Goal: Task Accomplishment & Management: Complete application form

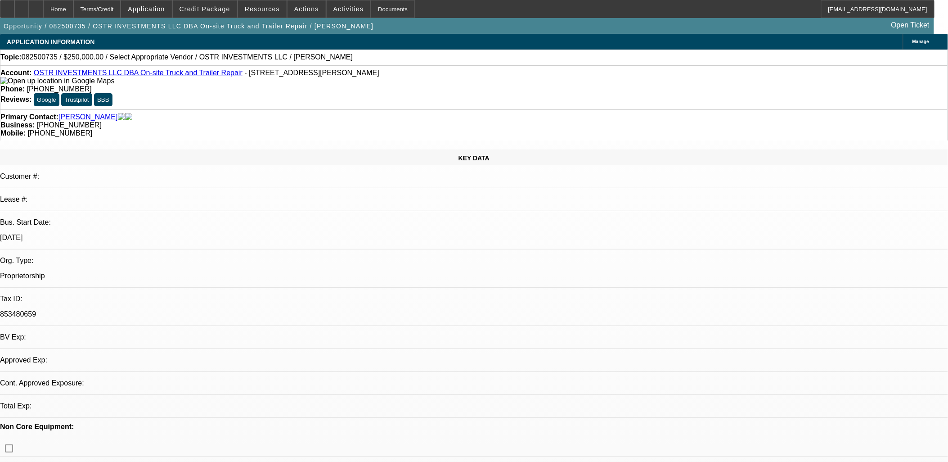
select select "0"
select select "2"
select select "0.1"
select select "4"
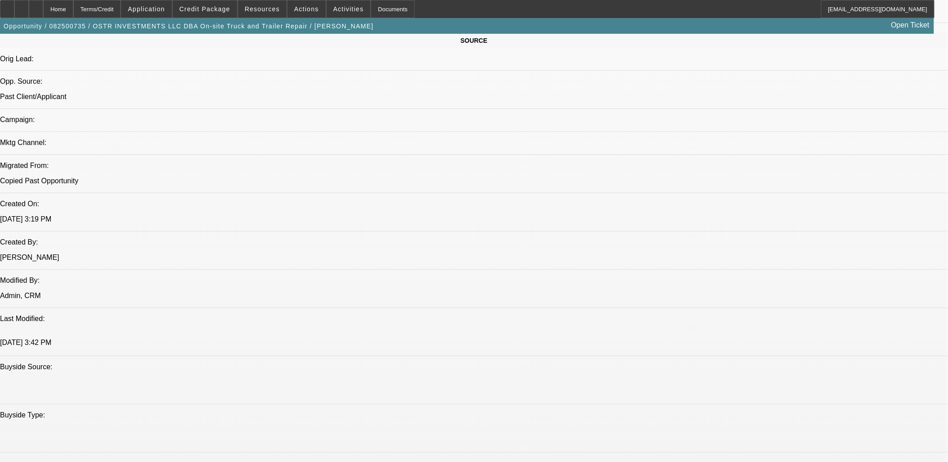
scroll to position [550, 0]
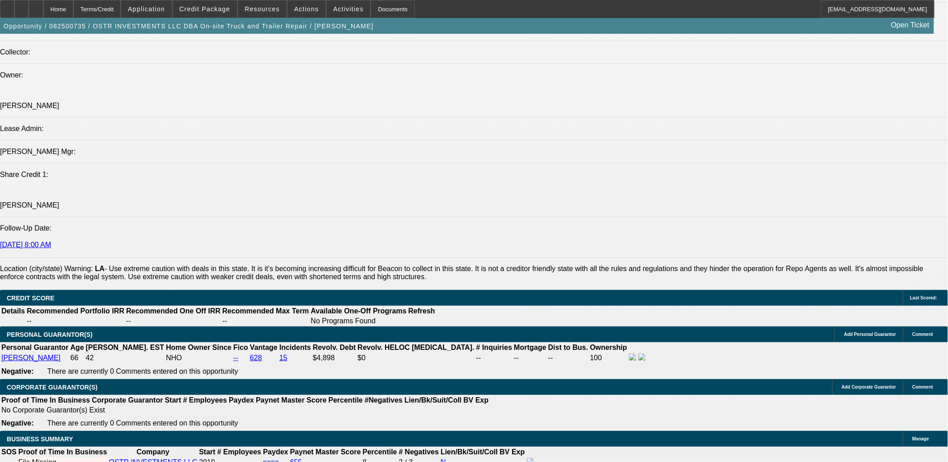
scroll to position [1050, 0]
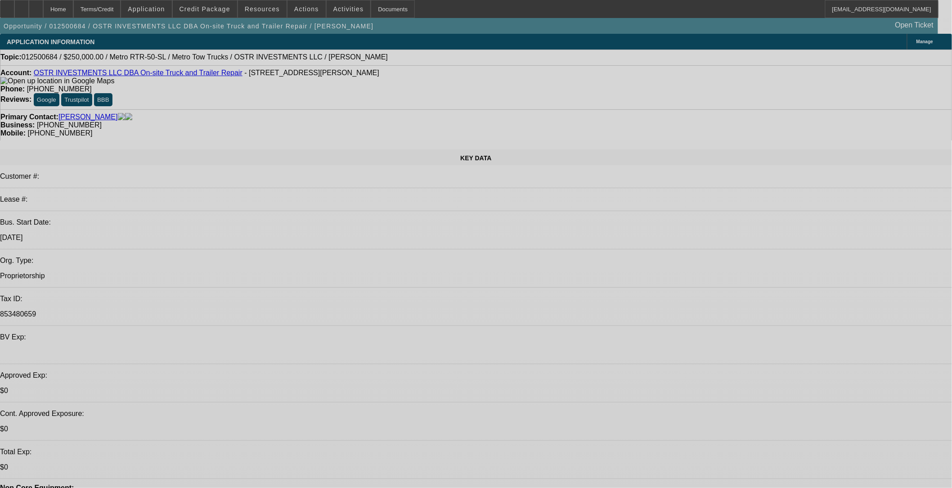
select select "0"
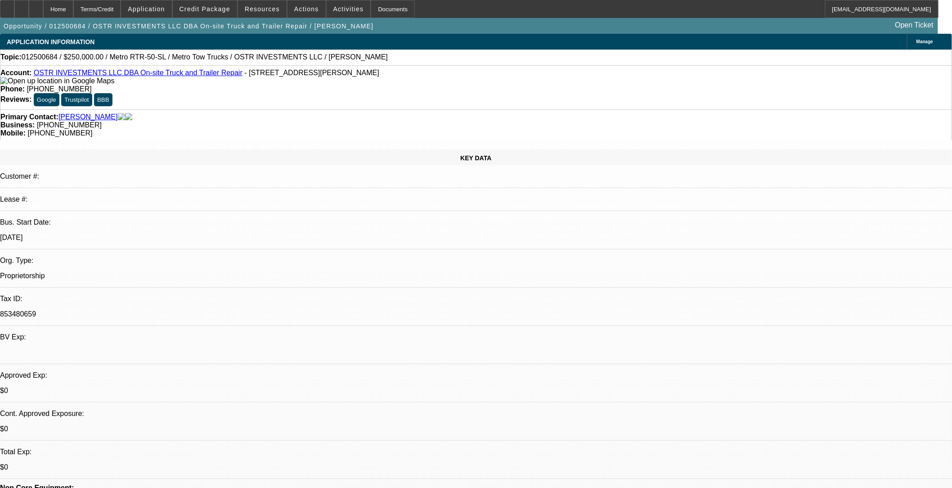
select select "0"
select select "3"
select select "0"
select select "6"
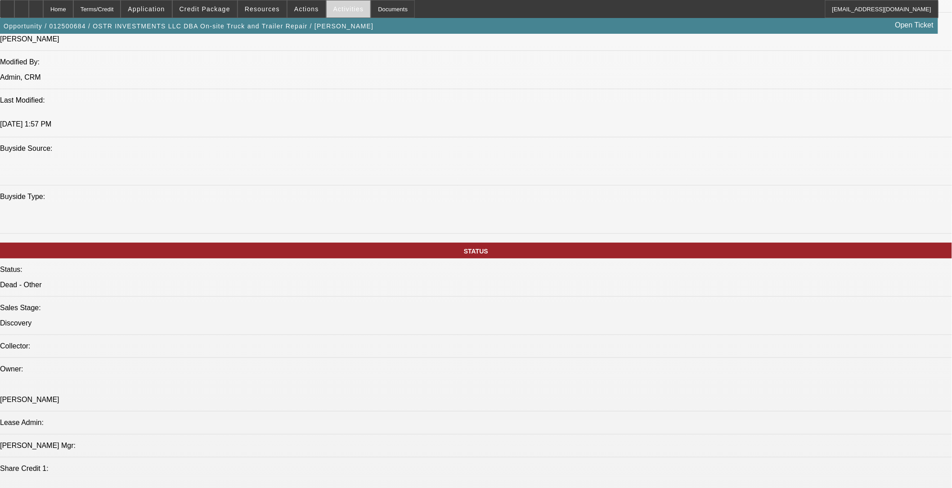
scroll to position [700, 0]
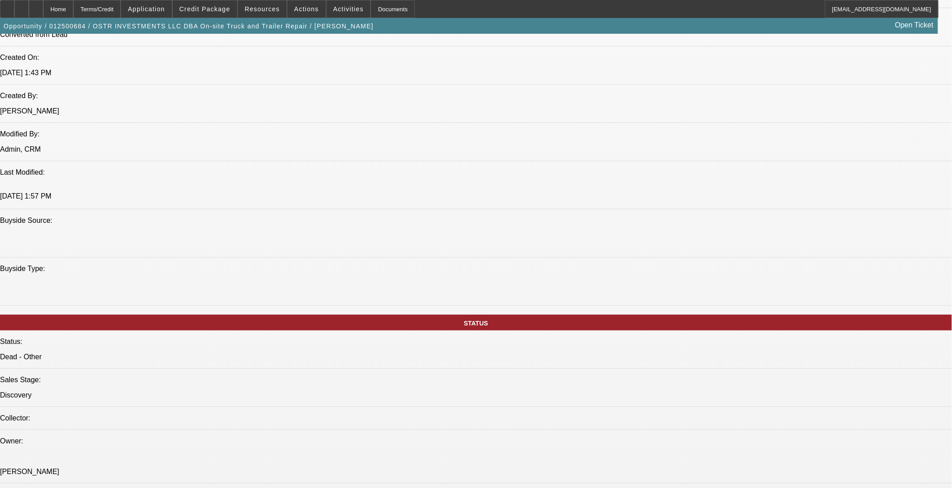
drag, startPoint x: 161, startPoint y: 272, endPoint x: 128, endPoint y: 269, distance: 32.6
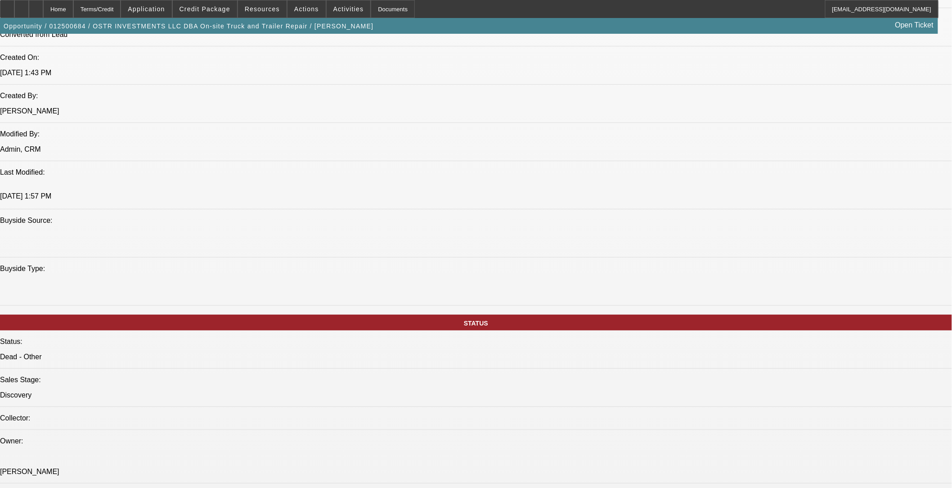
drag, startPoint x: 126, startPoint y: 268, endPoint x: 292, endPoint y: 215, distance: 174.1
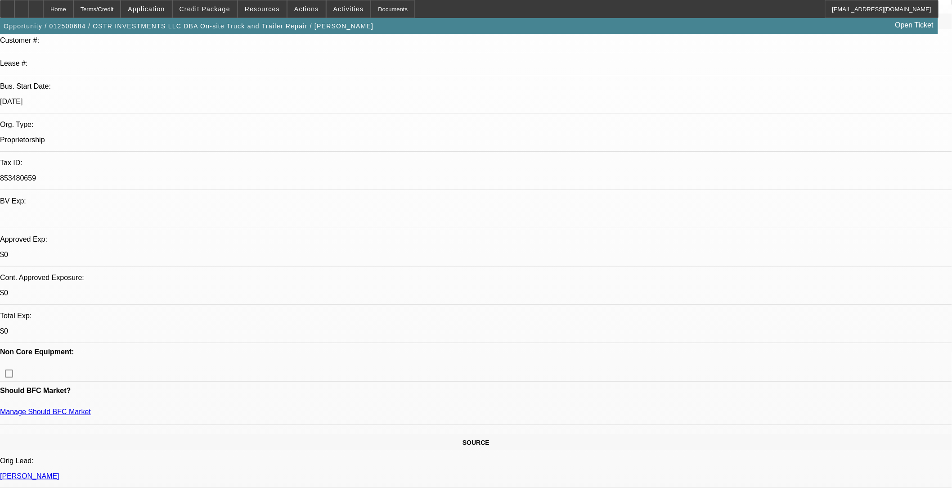
scroll to position [100, 0]
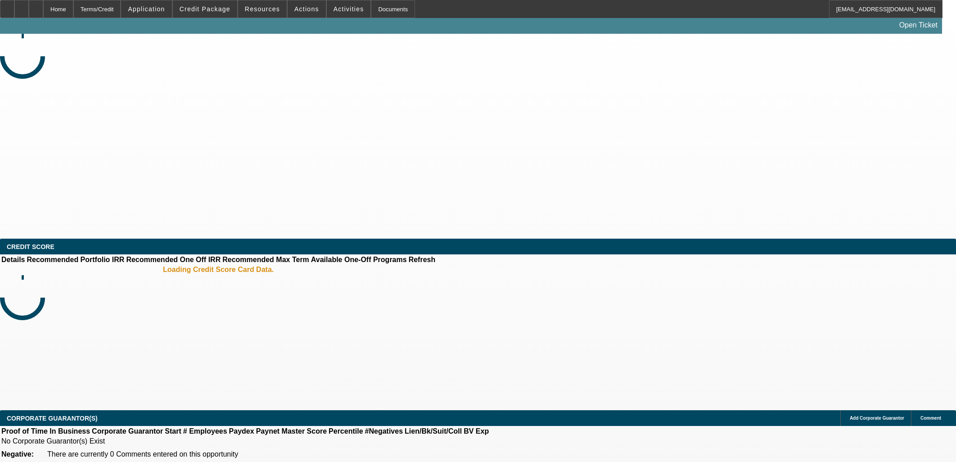
select select "0"
select select "2"
select select "0.1"
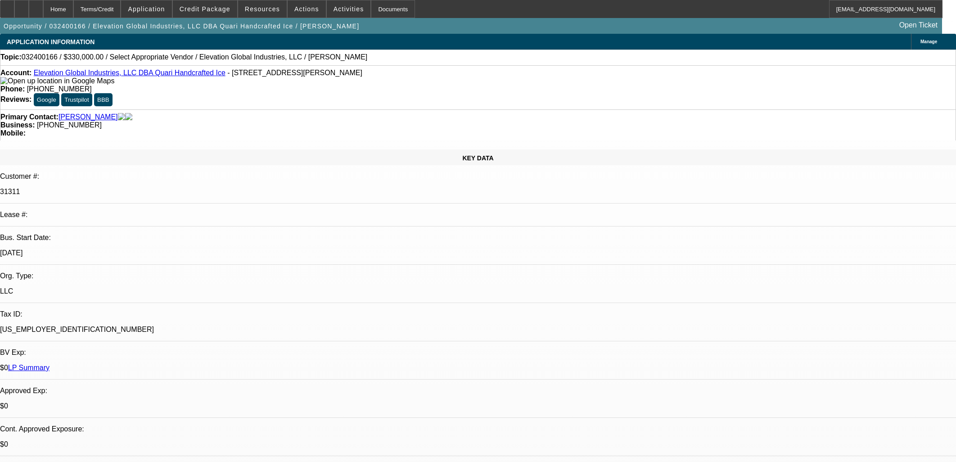
select select "1"
select select "2"
select select "4"
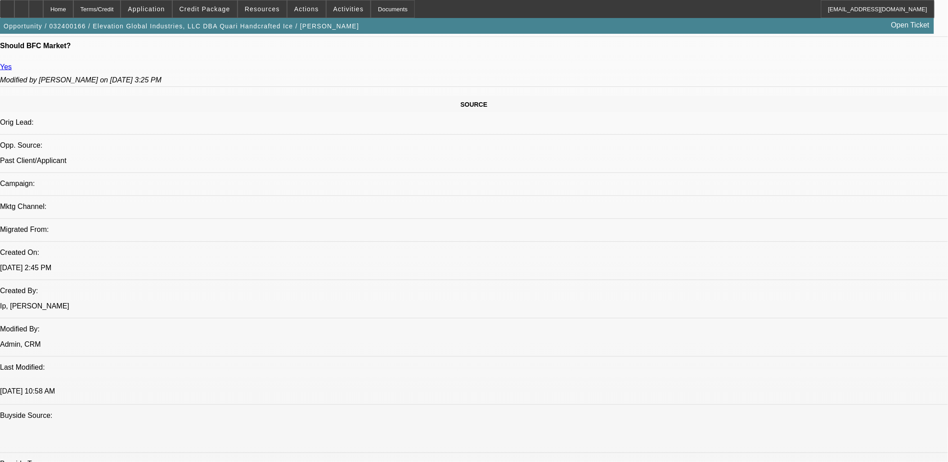
scroll to position [500, 0]
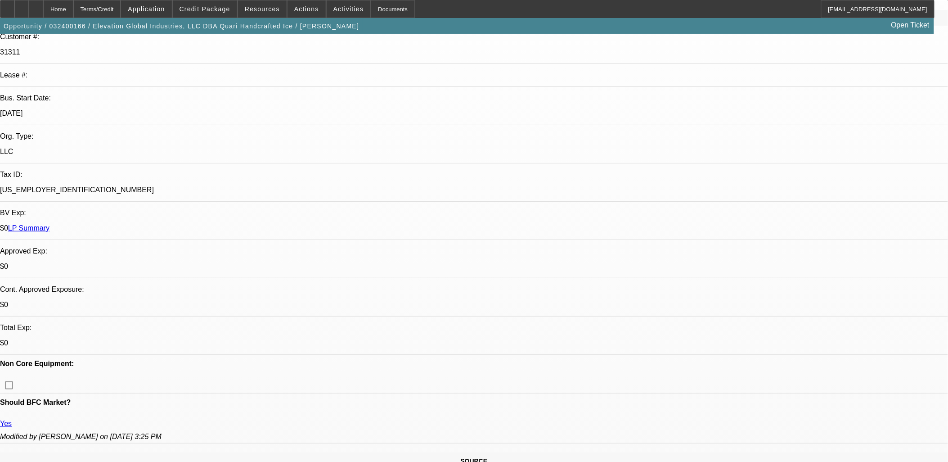
scroll to position [50, 0]
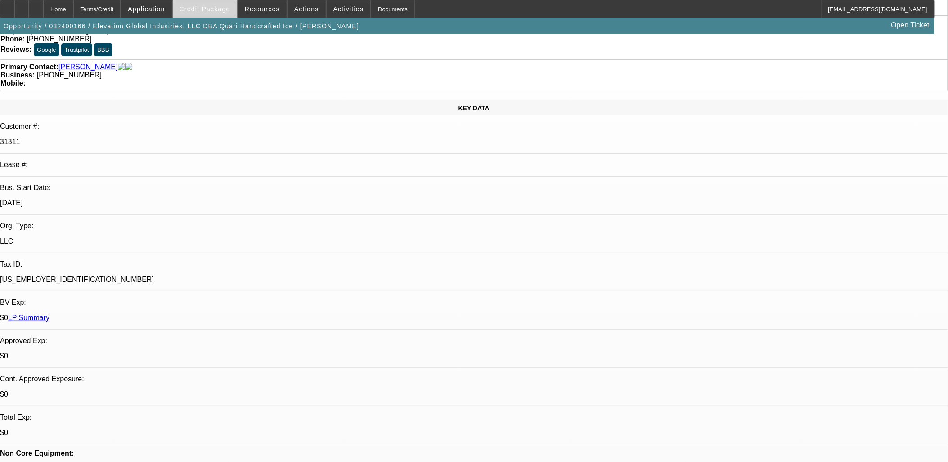
drag, startPoint x: 199, startPoint y: 7, endPoint x: 213, endPoint y: 10, distance: 14.7
click at [213, 10] on div "Credit Package" at bounding box center [204, 9] width 65 height 18
click at [214, 12] on button "Credit Package" at bounding box center [205, 8] width 64 height 17
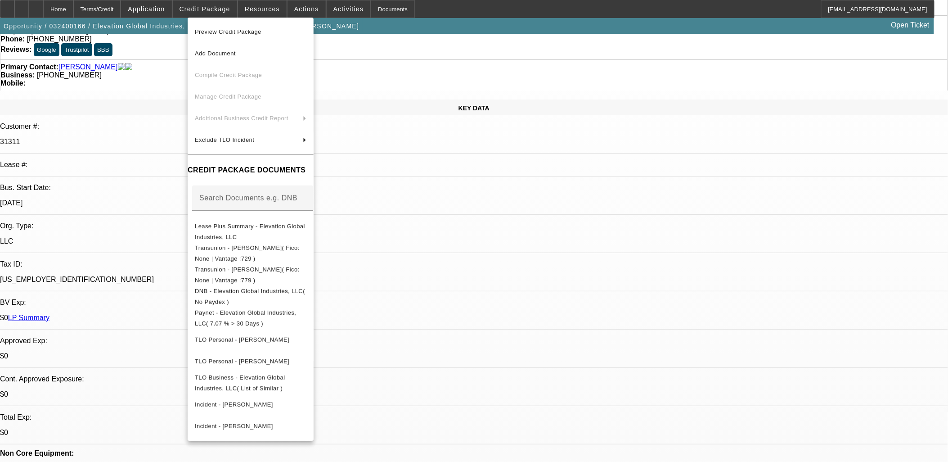
drag, startPoint x: 482, startPoint y: 149, endPoint x: 444, endPoint y: 204, distance: 67.9
click at [483, 149] on div at bounding box center [474, 231] width 948 height 462
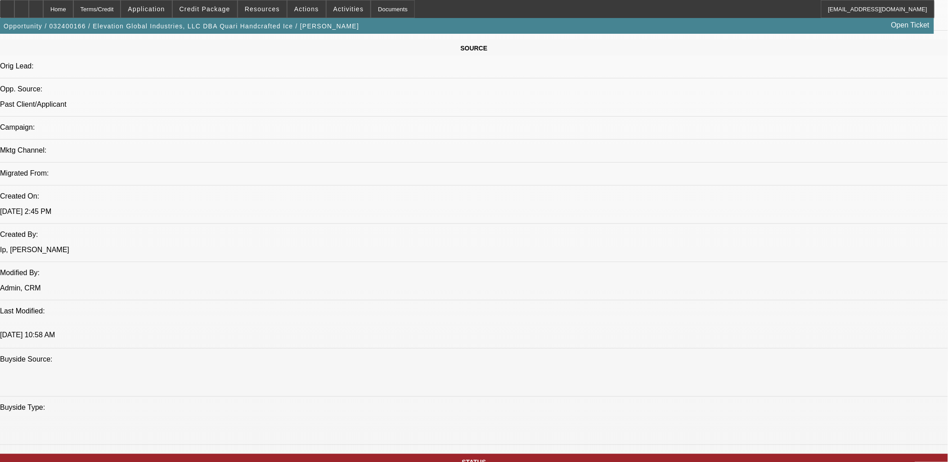
scroll to position [450, 0]
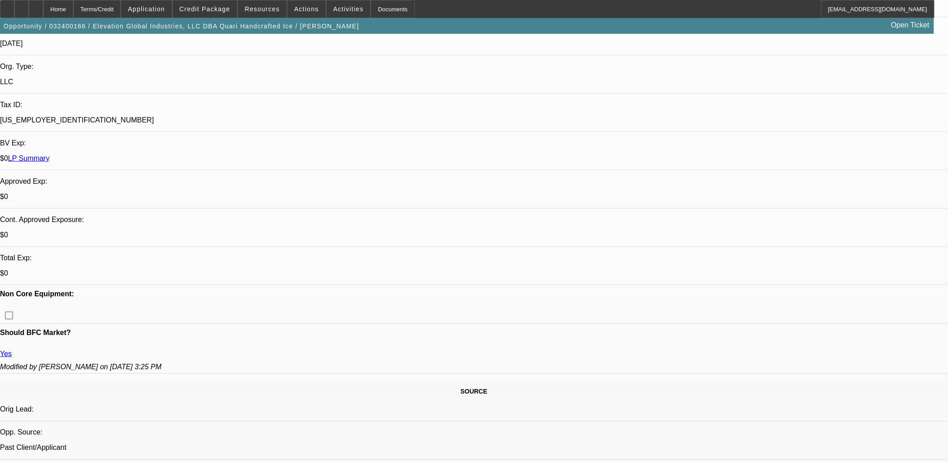
scroll to position [100, 0]
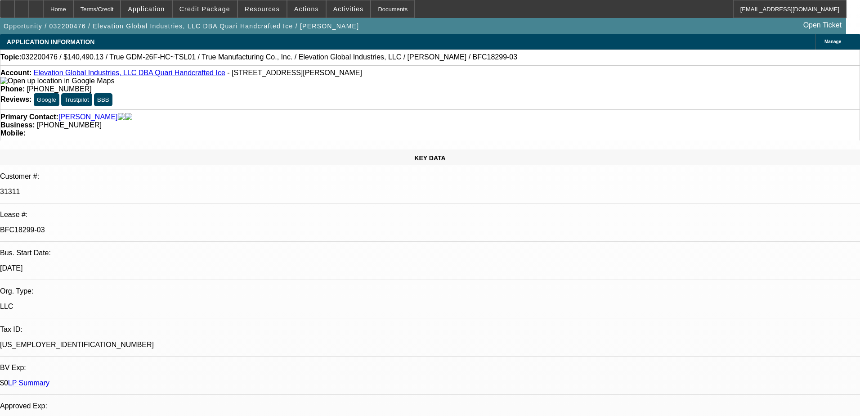
select select "0"
select select "6"
select select "0"
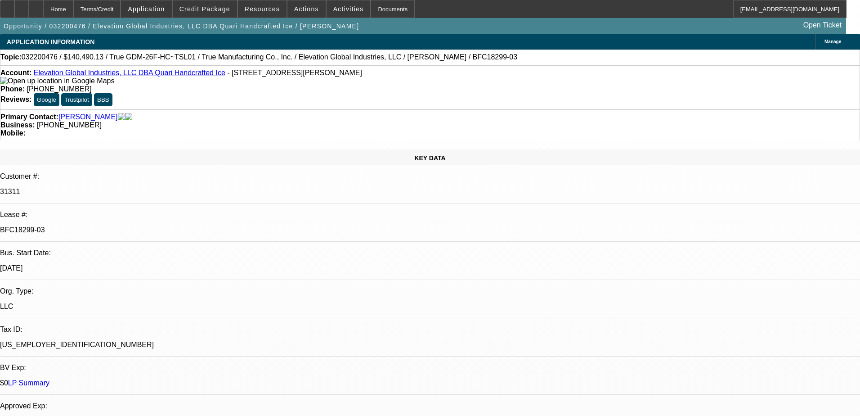
select select "6"
select select "0"
select select "2"
select select "0"
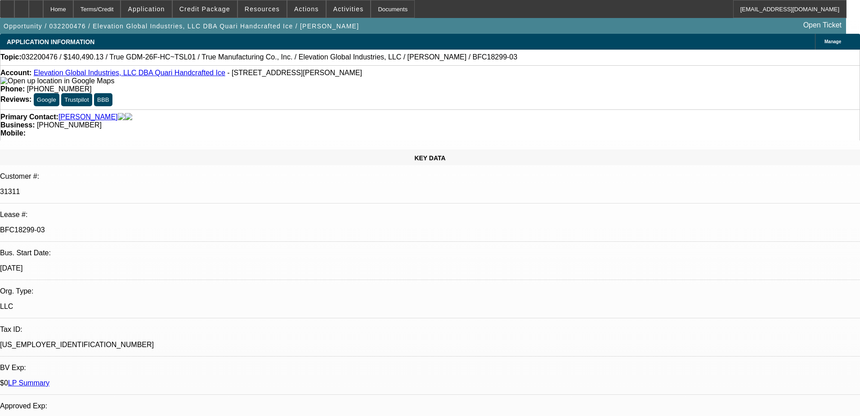
select select "0"
select select "2"
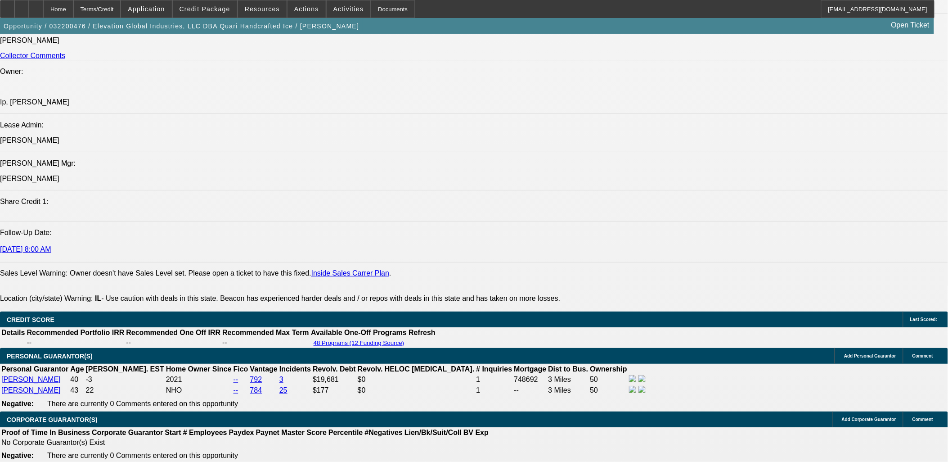
scroll to position [1350, 0]
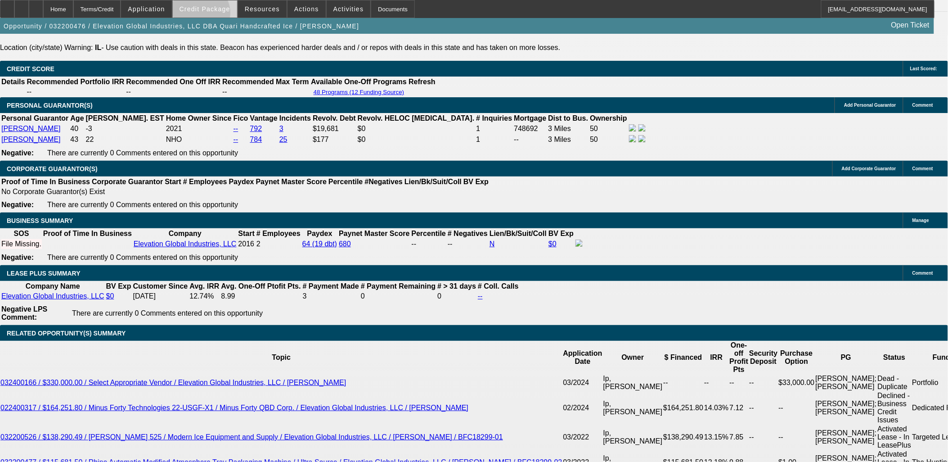
click at [215, 14] on span at bounding box center [205, 9] width 64 height 22
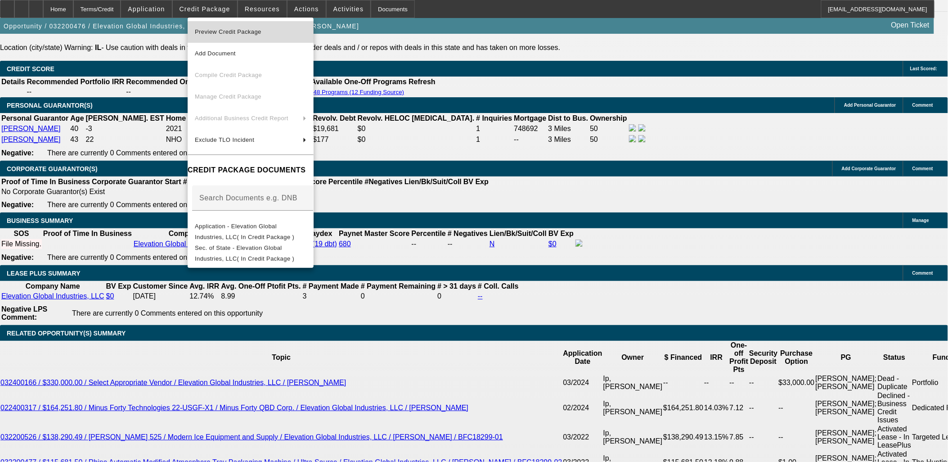
click at [259, 24] on button "Preview Credit Package" at bounding box center [251, 32] width 126 height 22
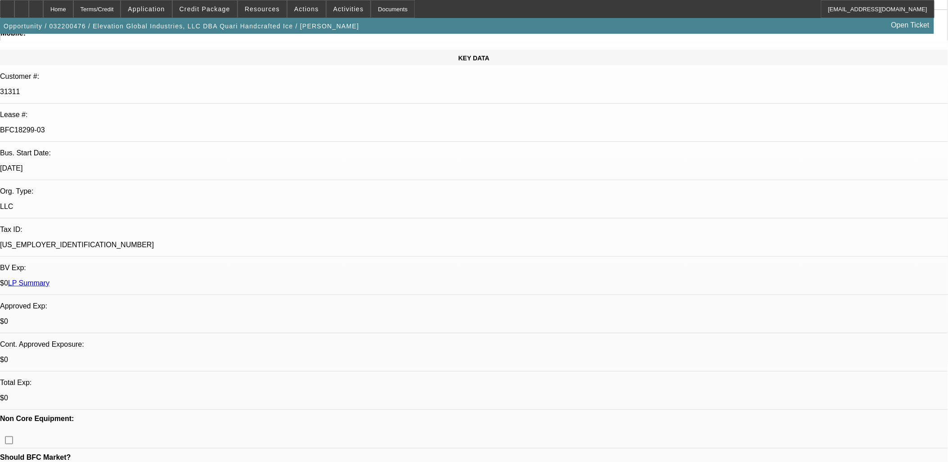
scroll to position [0, 0]
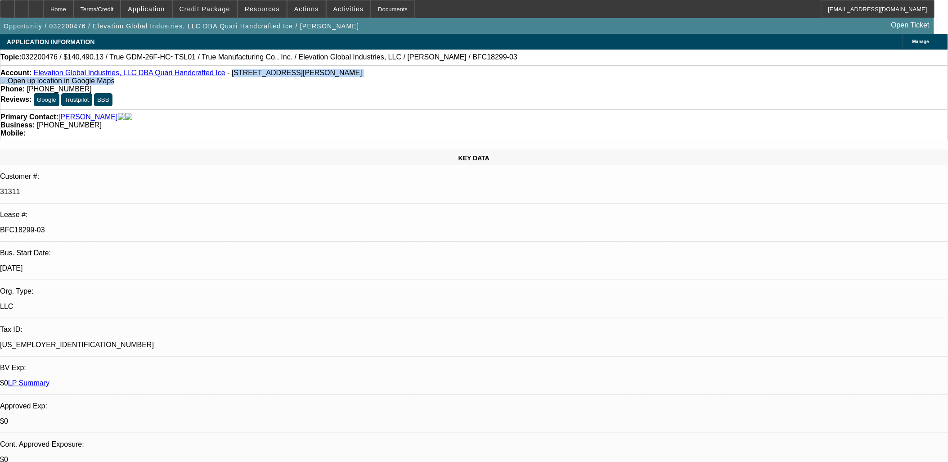
drag, startPoint x: 226, startPoint y: 88, endPoint x: 203, endPoint y: 72, distance: 28.2
click at [203, 72] on div "Account: Elevation Global Industries, LLC DBA Quari Handcrafted Ice - 2010 W Fu…" at bounding box center [473, 77] width 947 height 16
click at [227, 76] on span "- [STREET_ADDRESS][PERSON_NAME]" at bounding box center [294, 73] width 135 height 8
drag, startPoint x: 203, startPoint y: 75, endPoint x: 314, endPoint y: 77, distance: 110.7
click at [314, 77] on div "Account: Elevation Global Industries, LLC DBA Quari Handcrafted Ice - 2010 W Fu…" at bounding box center [473, 77] width 947 height 16
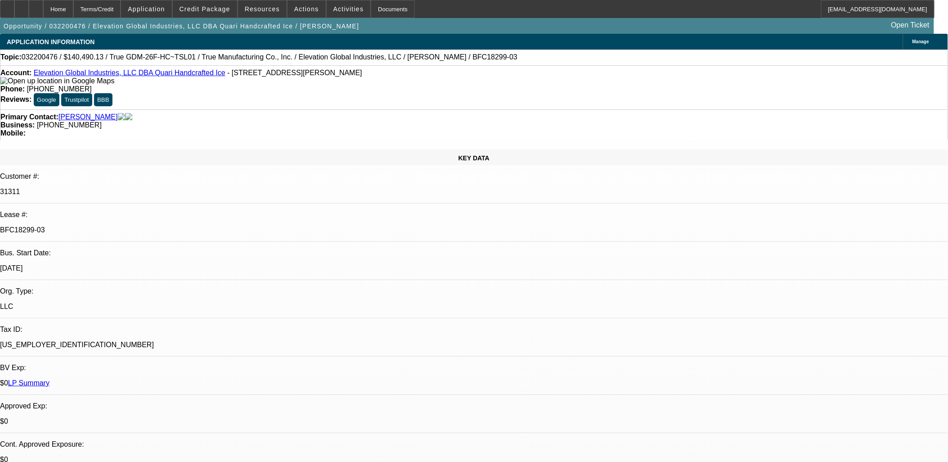
click at [313, 73] on div "Account: Elevation Global Industries, LLC DBA Quari Handcrafted Ice - 2010 W Fu…" at bounding box center [473, 77] width 947 height 16
click at [216, 9] on span "Credit Package" at bounding box center [205, 8] width 51 height 7
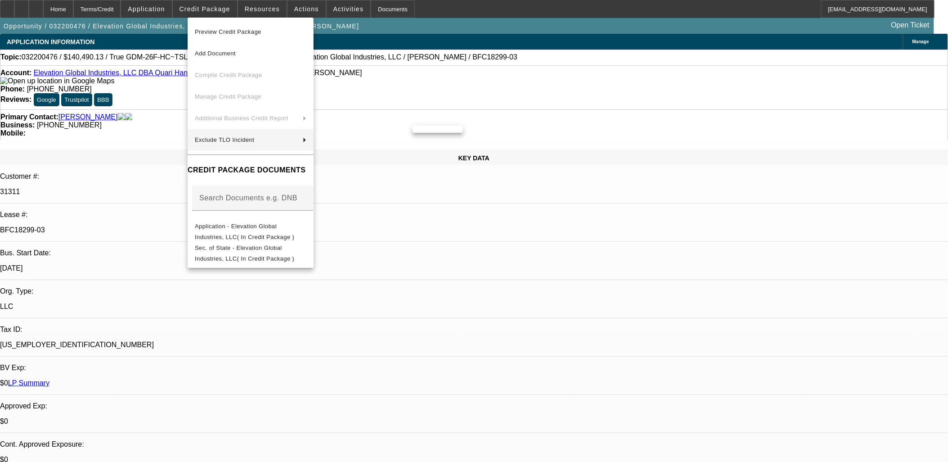
click at [175, 180] on div at bounding box center [474, 231] width 948 height 462
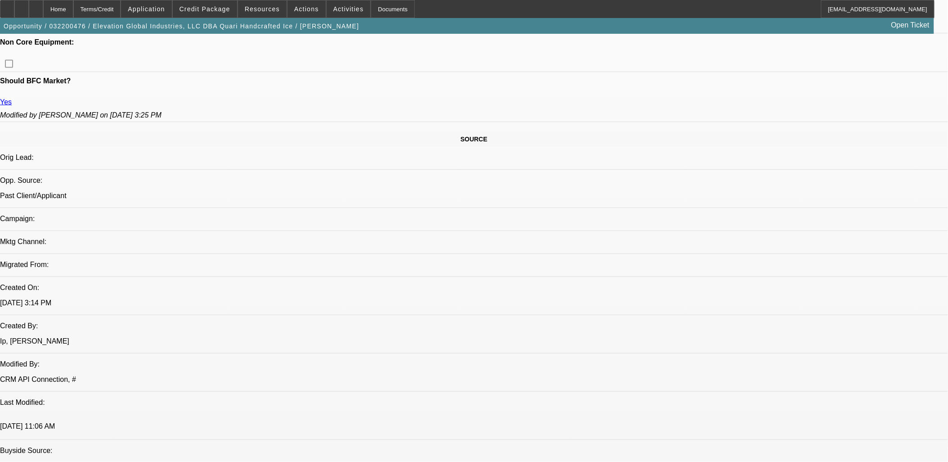
scroll to position [750, 0]
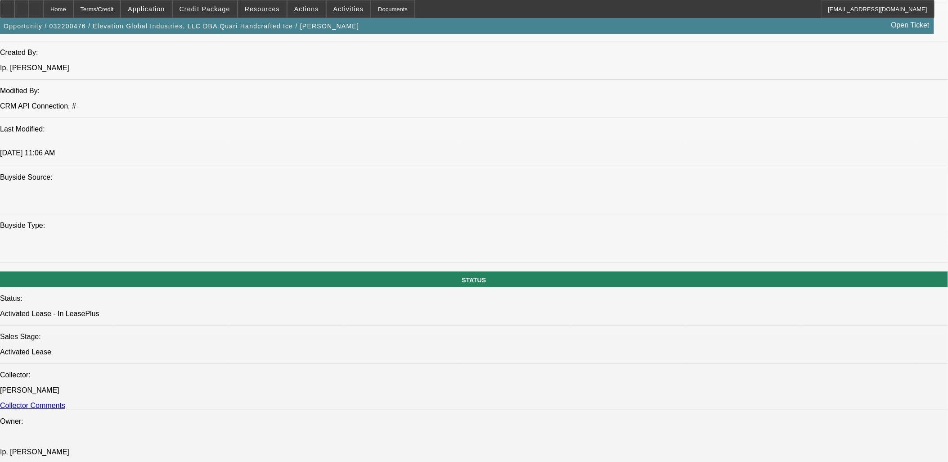
drag, startPoint x: 79, startPoint y: 311, endPoint x: 17, endPoint y: 272, distance: 72.9
drag, startPoint x: 17, startPoint y: 272, endPoint x: 178, endPoint y: 320, distance: 167.5
drag, startPoint x: 24, startPoint y: 275, endPoint x: 10, endPoint y: 268, distance: 15.7
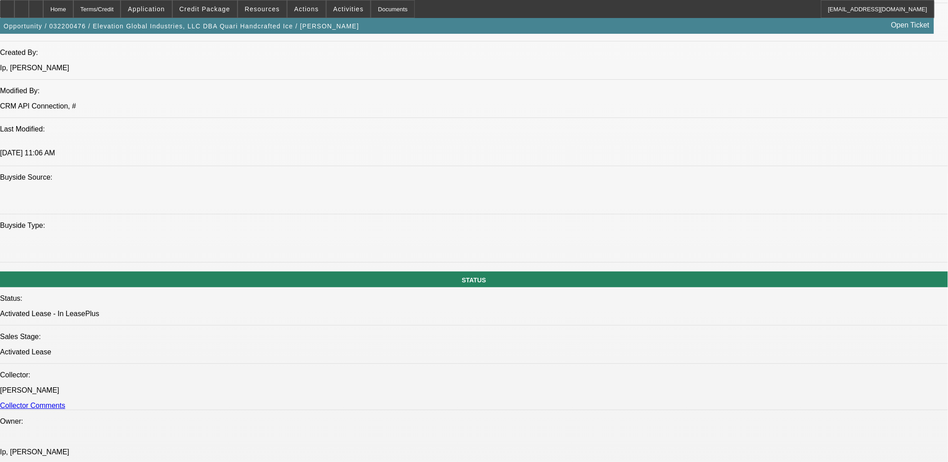
drag, startPoint x: 165, startPoint y: 336, endPoint x: 8, endPoint y: 254, distance: 177.3
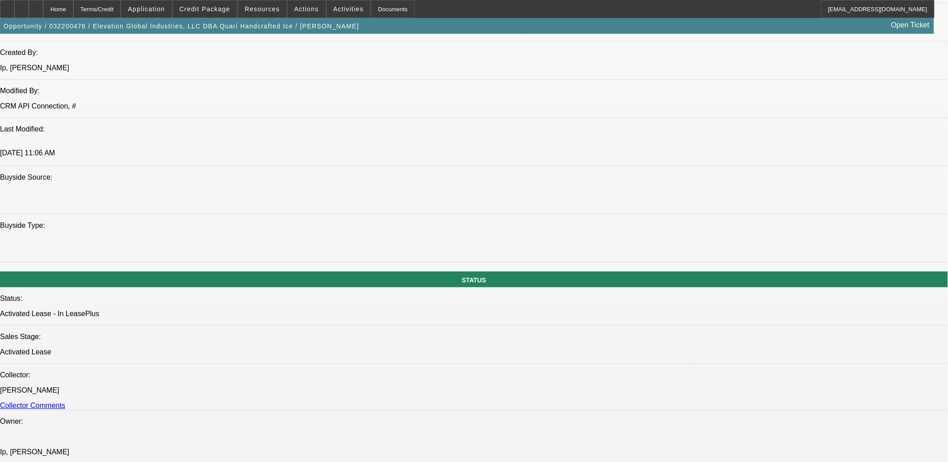
drag, startPoint x: 12, startPoint y: 250, endPoint x: 334, endPoint y: 426, distance: 367.1
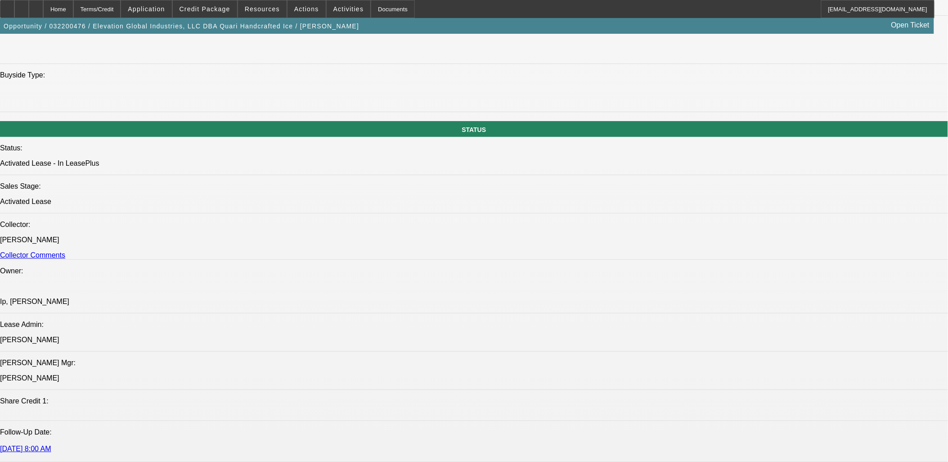
scroll to position [1150, 0]
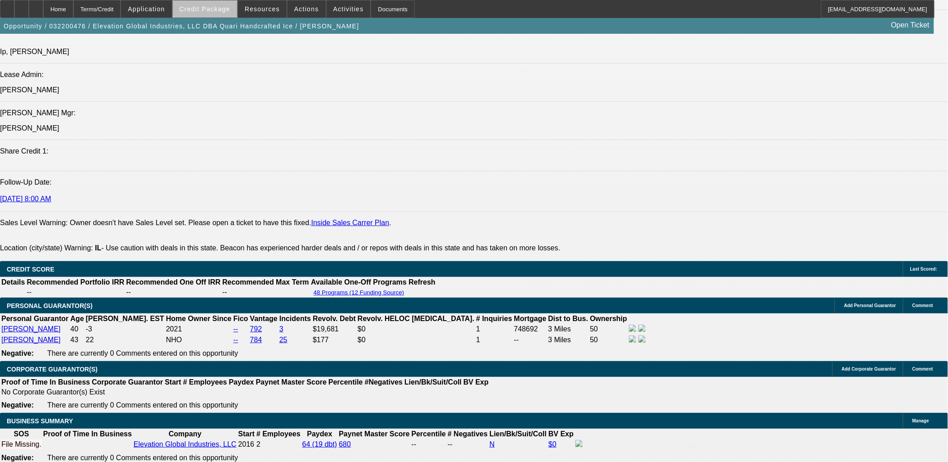
click at [223, 6] on span "Credit Package" at bounding box center [205, 8] width 51 height 7
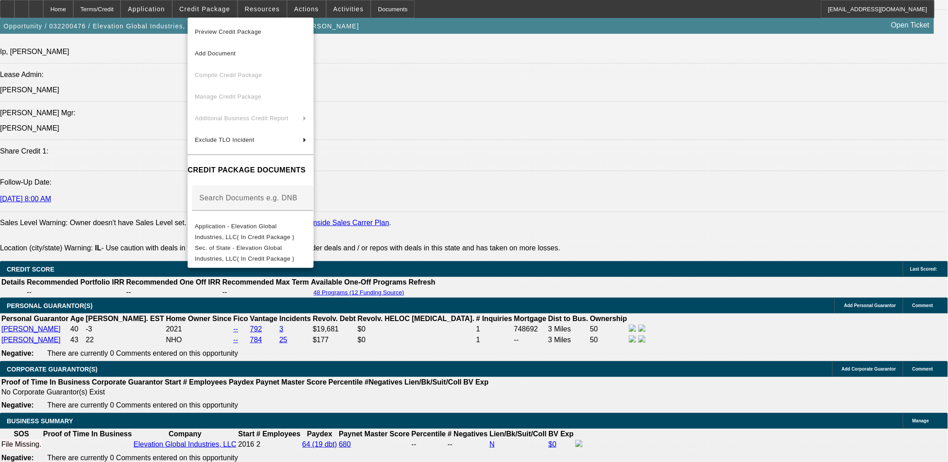
click at [275, 13] on div at bounding box center [474, 231] width 948 height 462
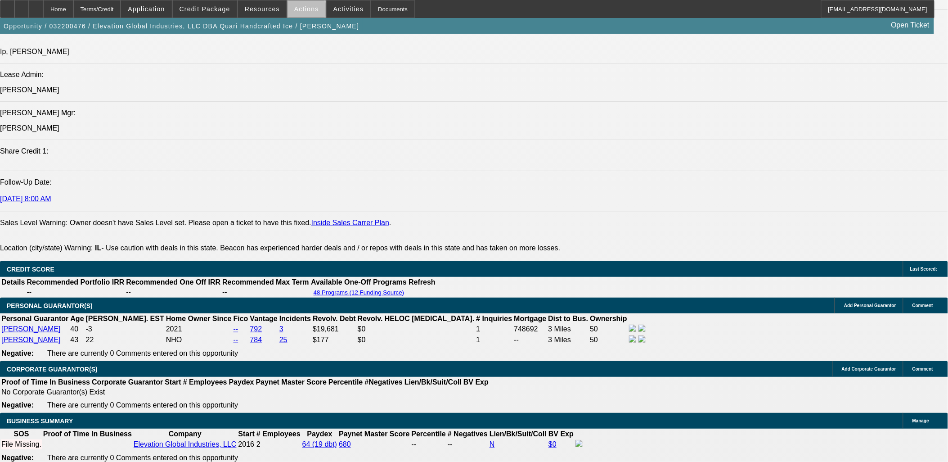
click at [303, 14] on span at bounding box center [307, 9] width 38 height 22
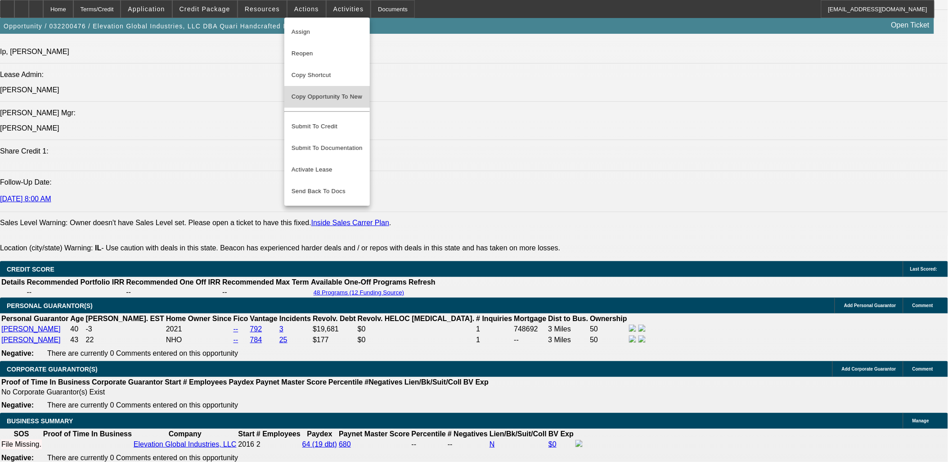
click at [326, 94] on span "Copy Opportunity To New" at bounding box center [327, 96] width 71 height 7
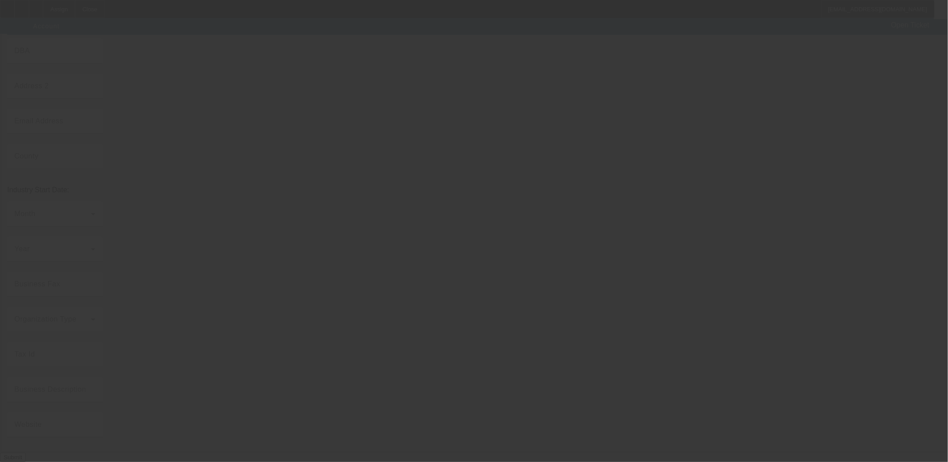
type input "Elevation Global Industries, LLC"
type input "2010 W Fulton St"
type input "60612"
type input "Chicago"
type input "(312) 800-0115"
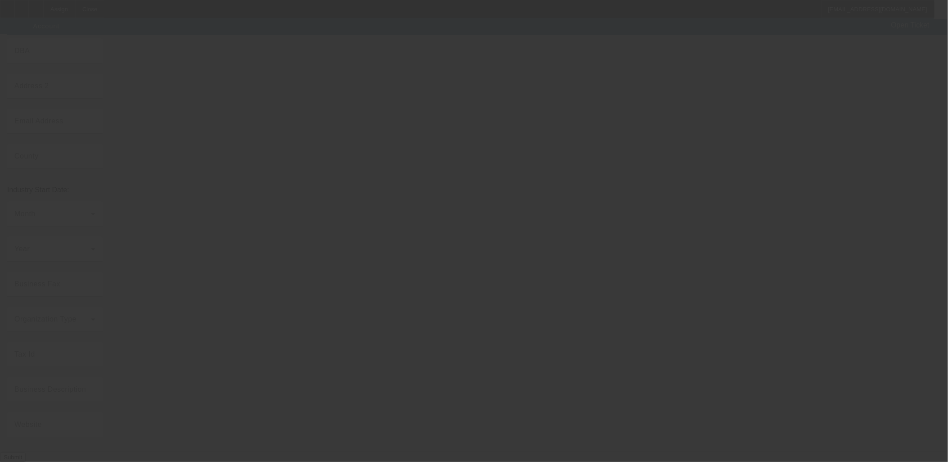
type input "Quari Handcrafted Ice"
type input "Ste F106A"
type input "neil@quari-ice.com"
type input "Cook"
type input "81-3950067"
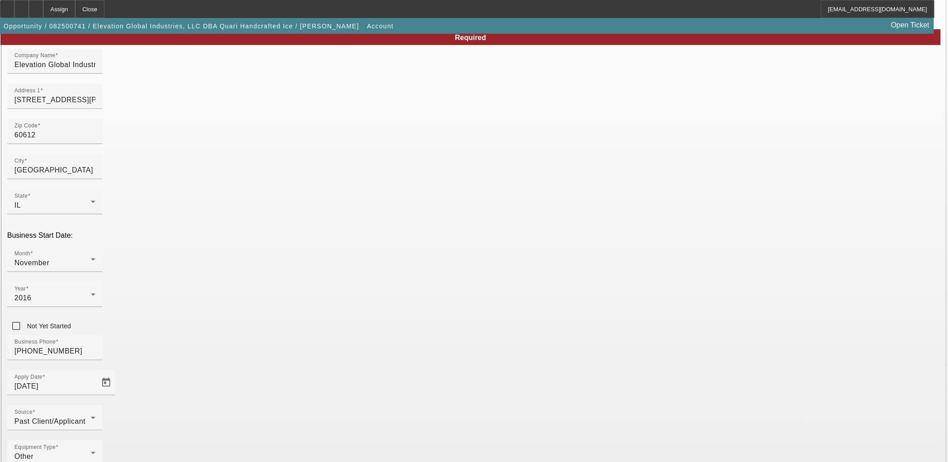
scroll to position [111, 0]
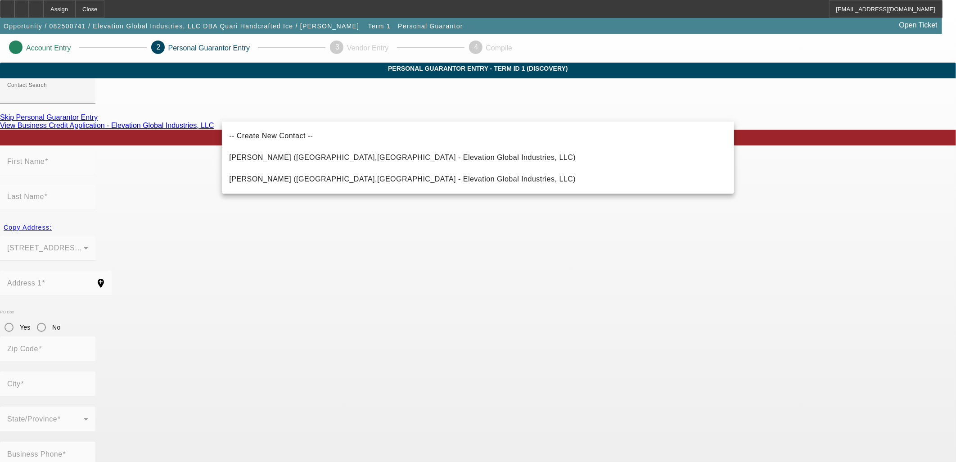
click at [376, 173] on mat-option "Sullivan, David (Chicago,IL - Elevation Global Industries, LLC)" at bounding box center [478, 179] width 512 height 22
type input "Sullivan, David (Chicago,IL - Elevation Global Industries, LLC)"
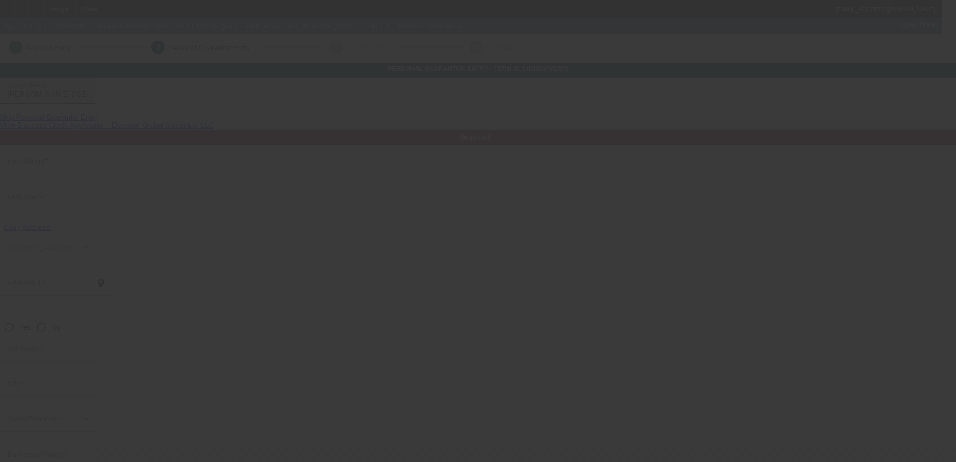
type input "David"
type input "Sullivan"
type input "2115 N. Cleveland Ave., Unit#1"
radio input "true"
type input "60614"
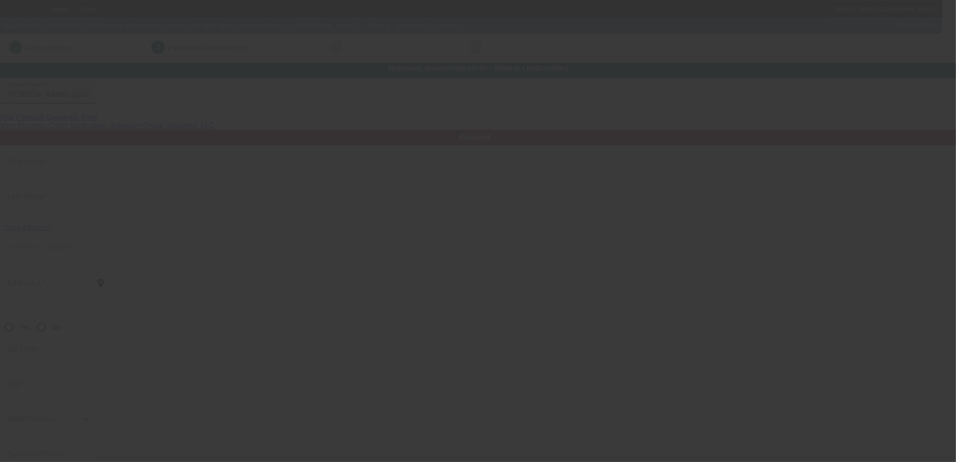
type input "Chicago"
type input "(312) 515-8570"
type input "50"
type input "432-41-8248"
type input "neil@quari-ice.com"
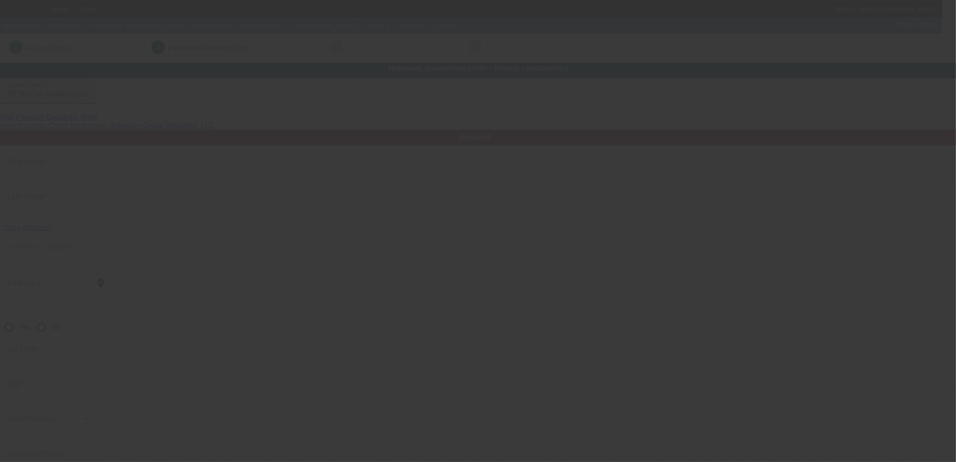
type input "Neil"
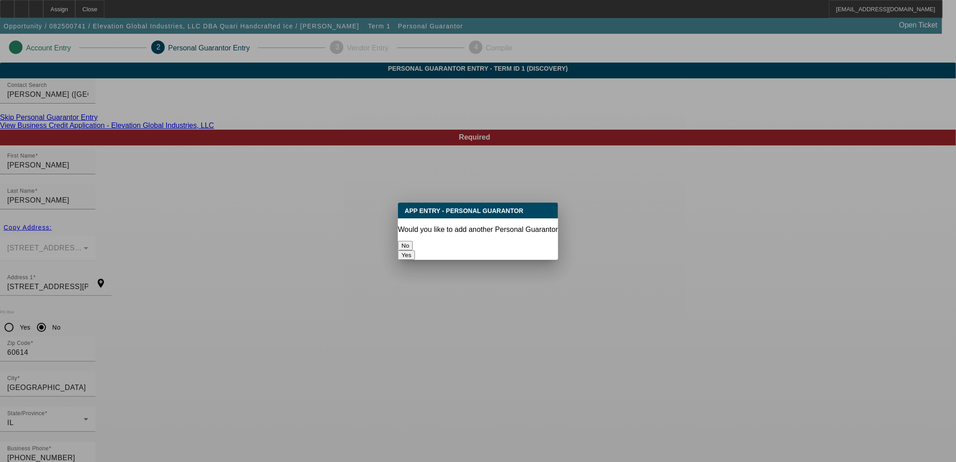
click at [415, 250] on button "Yes" at bounding box center [406, 254] width 17 height 9
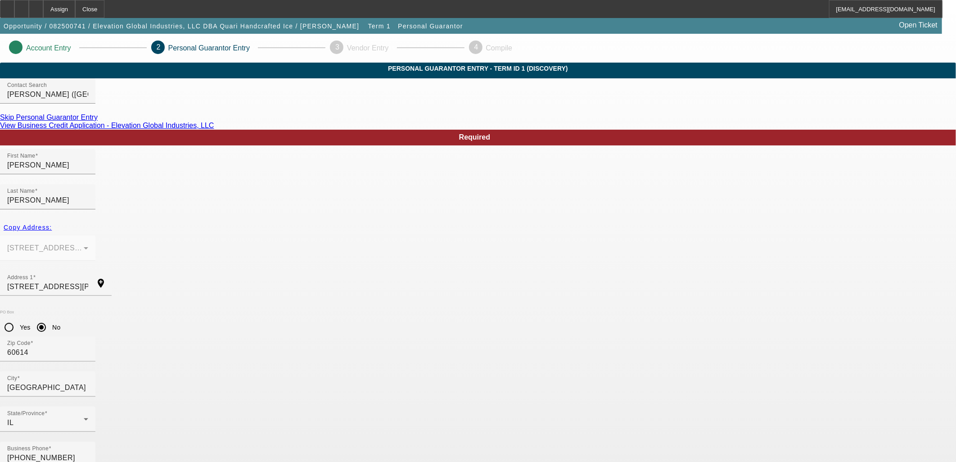
radio input "false"
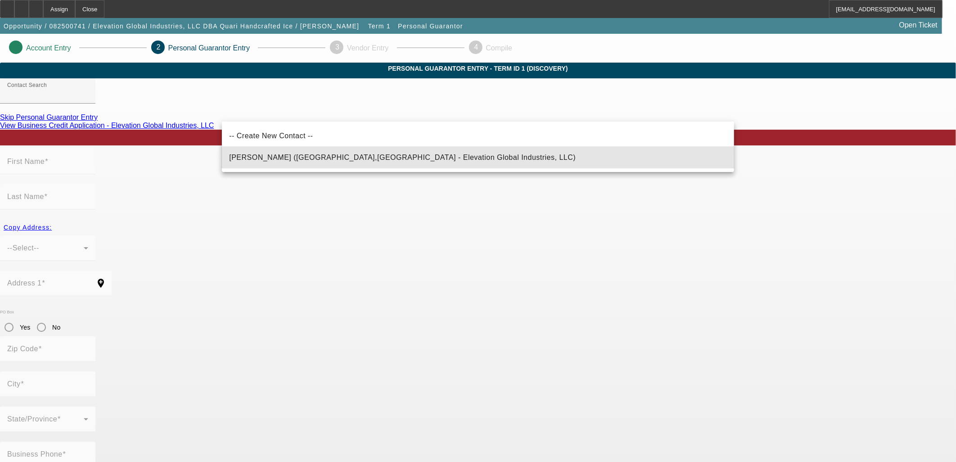
click at [316, 162] on mat-option "Sullivan, Audrey (Chicago,IL - Elevation Global Industries, LLC)" at bounding box center [478, 158] width 512 height 22
type input "Sullivan, Audrey (Chicago,IL - Elevation Global Industries, LLC)"
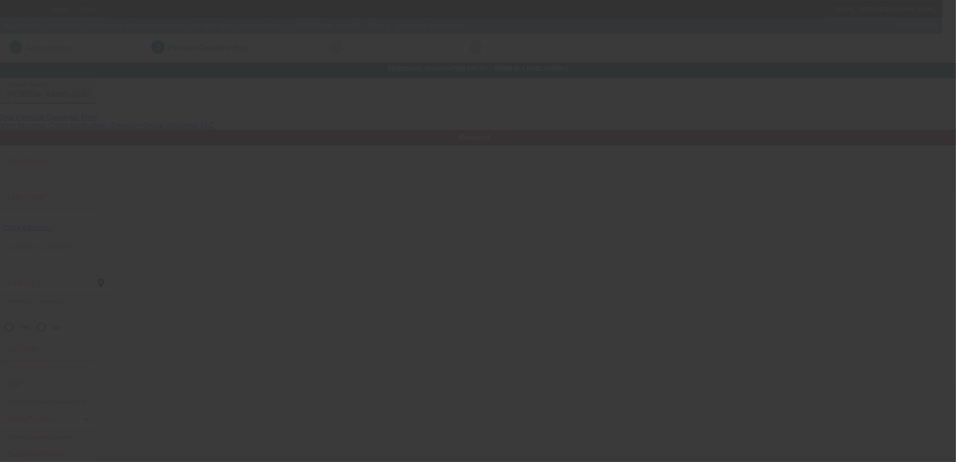
type input "Audrey"
type input "Sullivan"
type input "2115 N. Cleveland Ave., Unit #1"
radio input "true"
type input "60614"
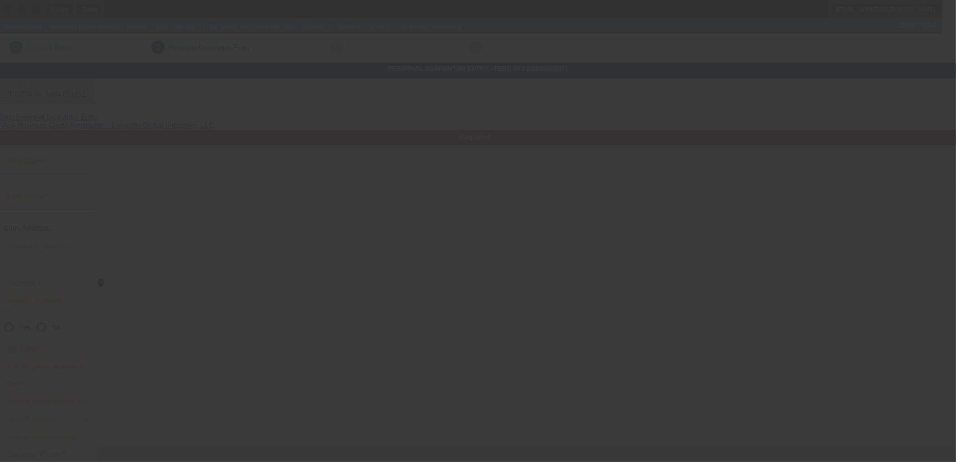
type input "Chicago"
type input "(770) 500-7903"
type input "50"
type input "302-80-0757"
type input "audrey@elevation-global.com"
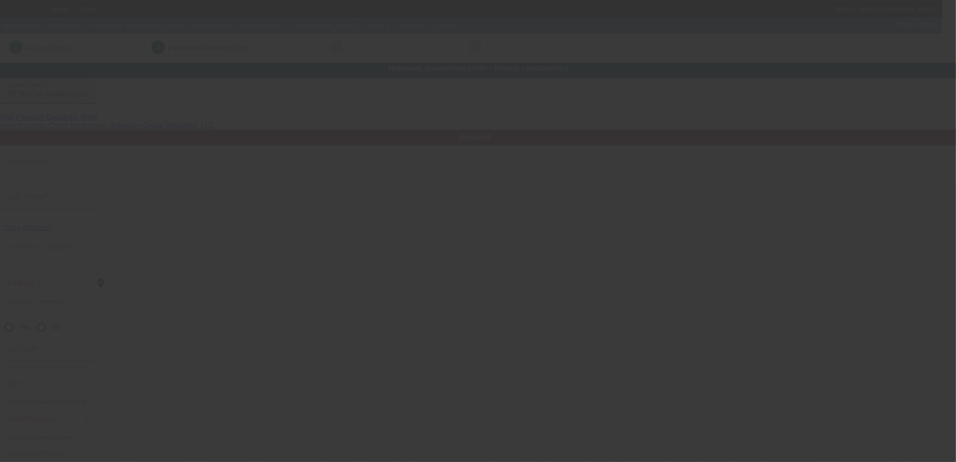
type input "Marie"
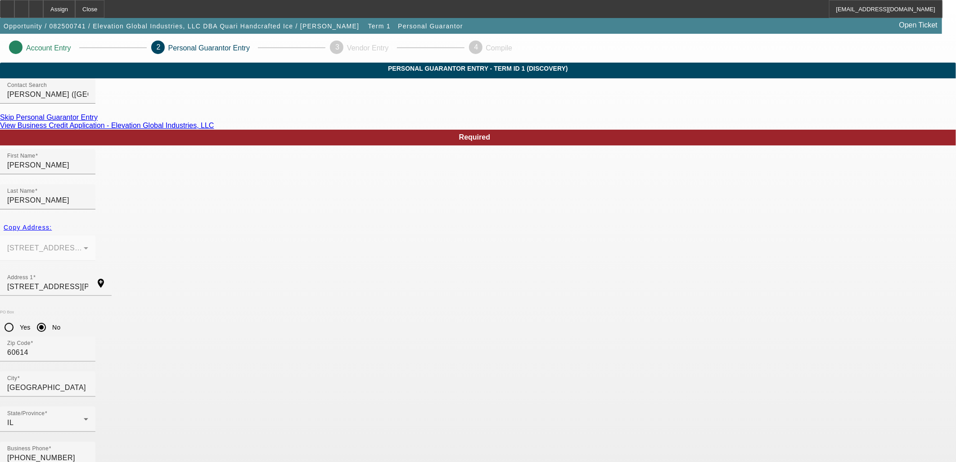
click at [98, 121] on link "Skip Personal Guarantor Entry" at bounding box center [49, 117] width 98 height 8
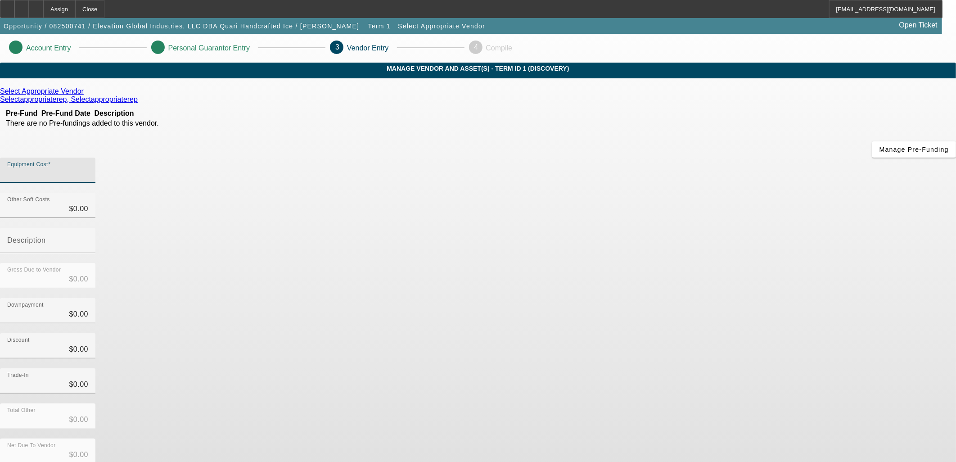
click at [88, 168] on input "Equipment Cost" at bounding box center [47, 173] width 81 height 11
type input "1"
type input "$1.00"
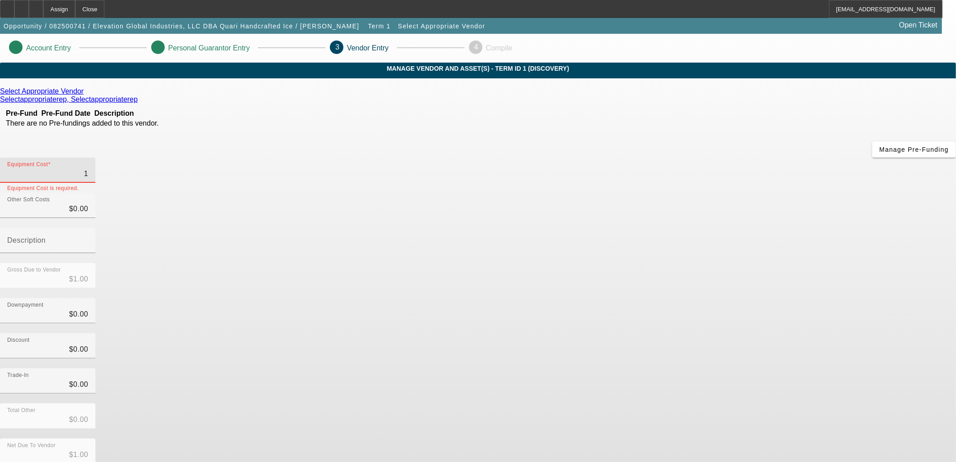
type input "15"
type input "$15.00"
type input "150"
type input "$150.00"
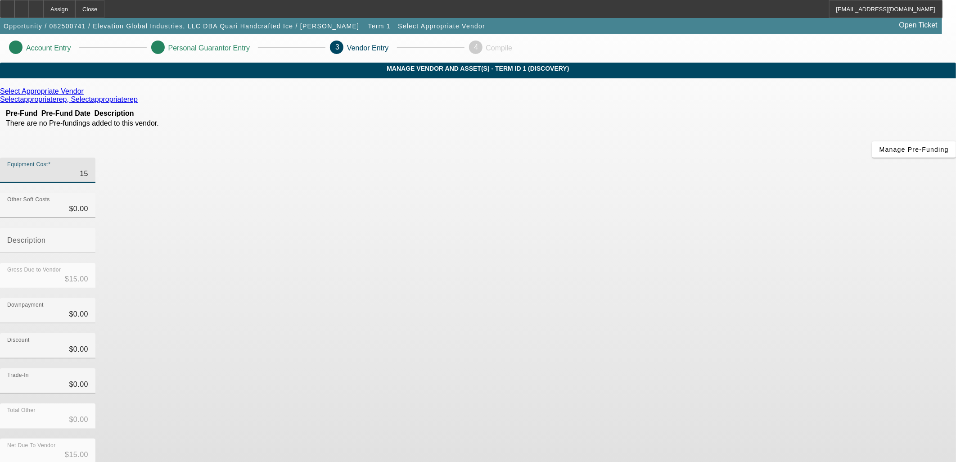
type input "$150.00"
type input "1500"
type input "$1,500.00"
type input "15000"
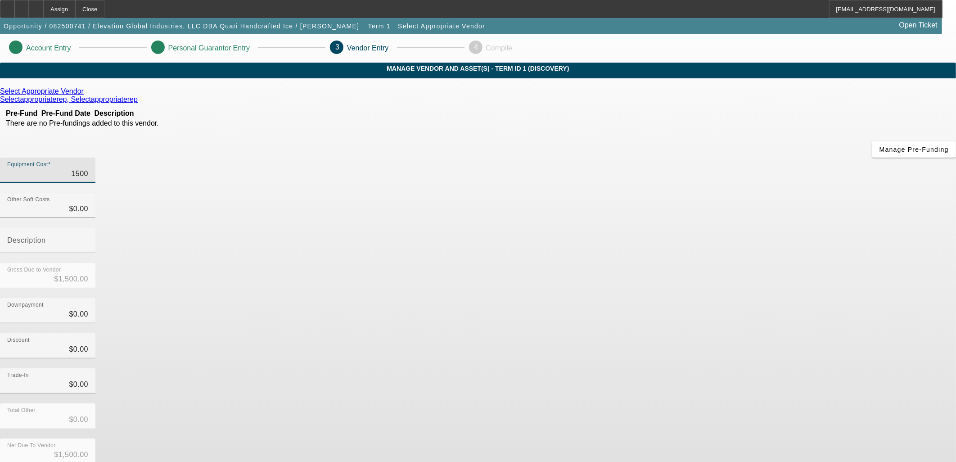
type input "$15,000.00"
type input "150000"
type input "$150,000.00"
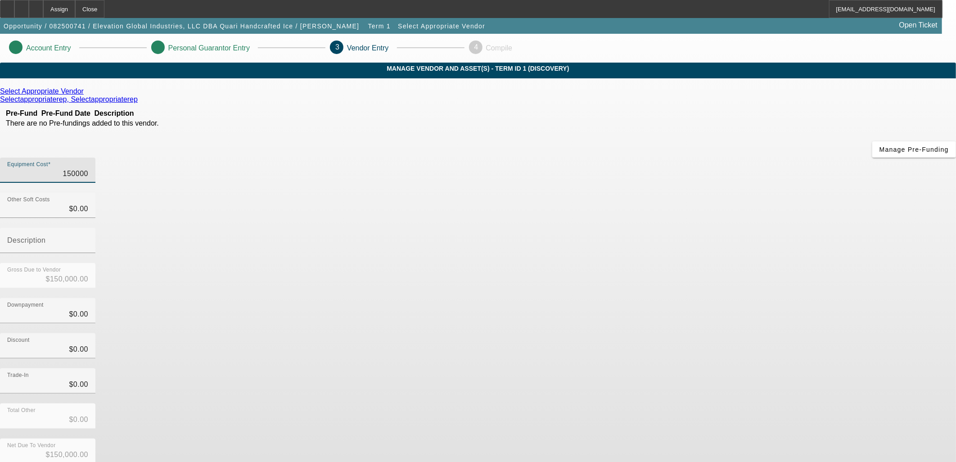
type input "$150,000.00"
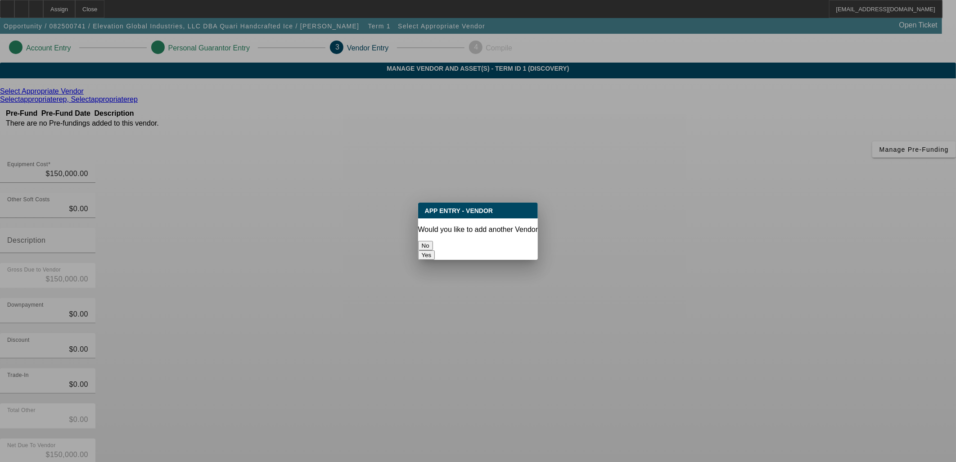
click at [291, 329] on div at bounding box center [478, 231] width 956 height 462
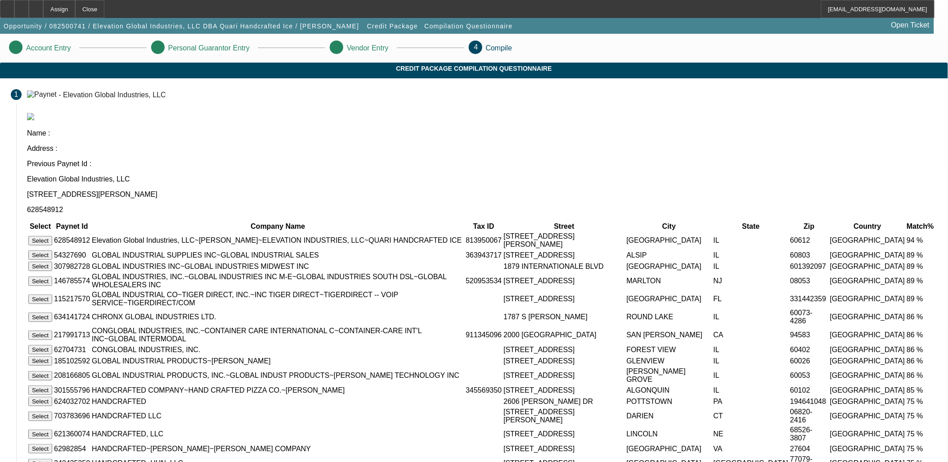
click at [52, 236] on button "Select" at bounding box center [40, 240] width 24 height 9
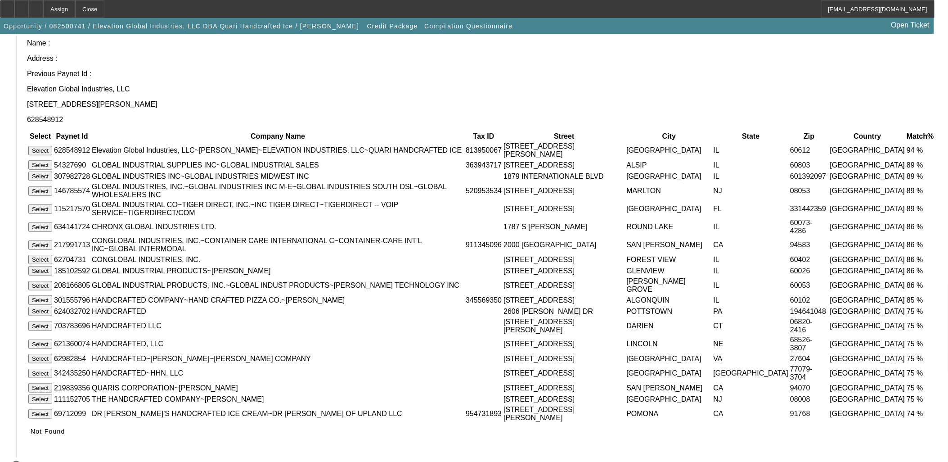
scroll to position [34, 0]
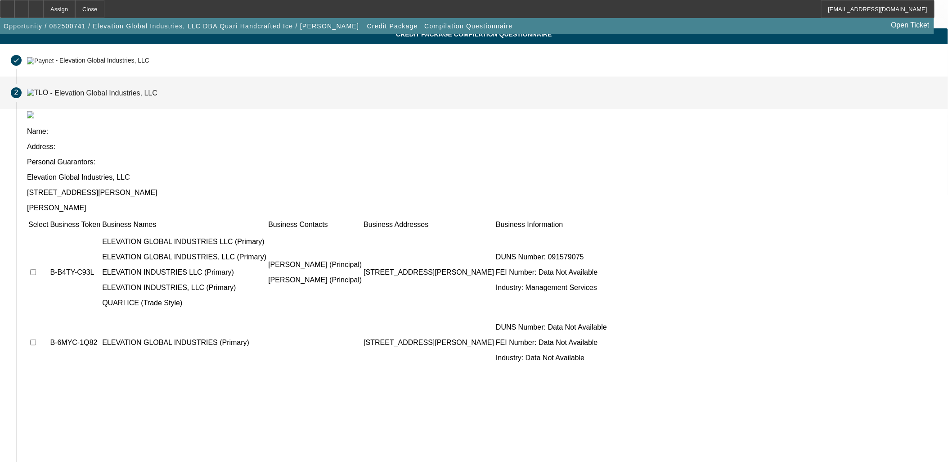
click at [49, 230] on td at bounding box center [38, 272] width 21 height 85
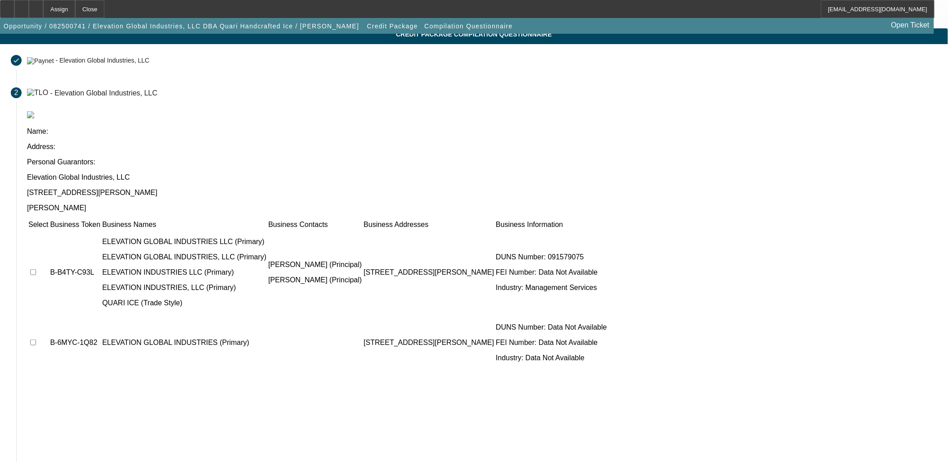
click at [49, 230] on td at bounding box center [38, 272] width 21 height 85
drag, startPoint x: 239, startPoint y: 182, endPoint x: 244, endPoint y: 259, distance: 77.6
click at [49, 315] on td at bounding box center [38, 342] width 21 height 54
click at [36, 339] on input "checkbox" at bounding box center [33, 342] width 6 height 6
checkbox input "true"
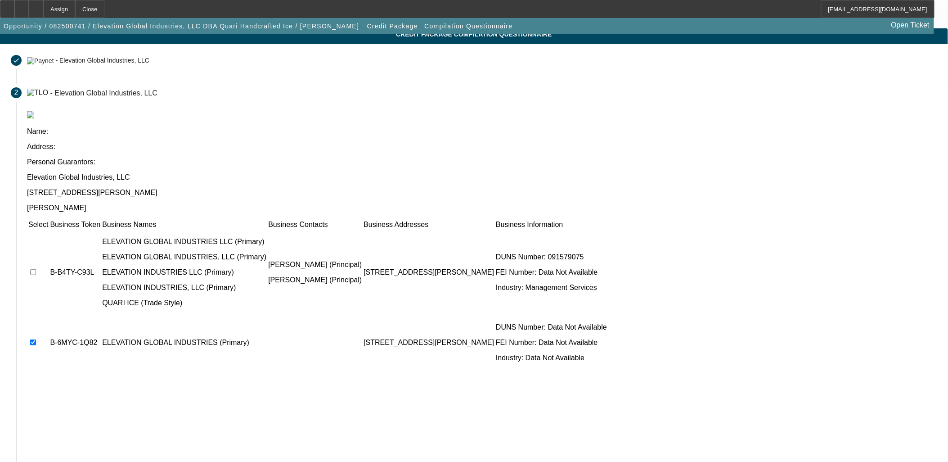
click at [36, 269] on input "checkbox" at bounding box center [33, 272] width 6 height 6
checkbox input "true"
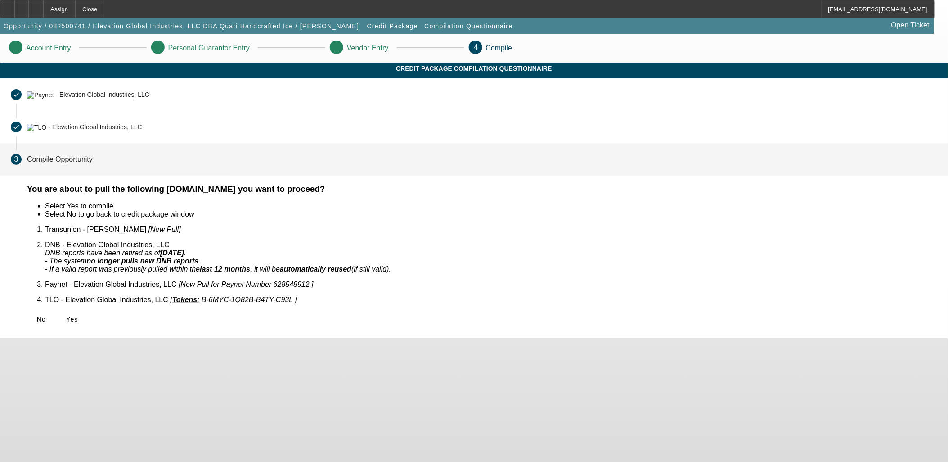
scroll to position [0, 0]
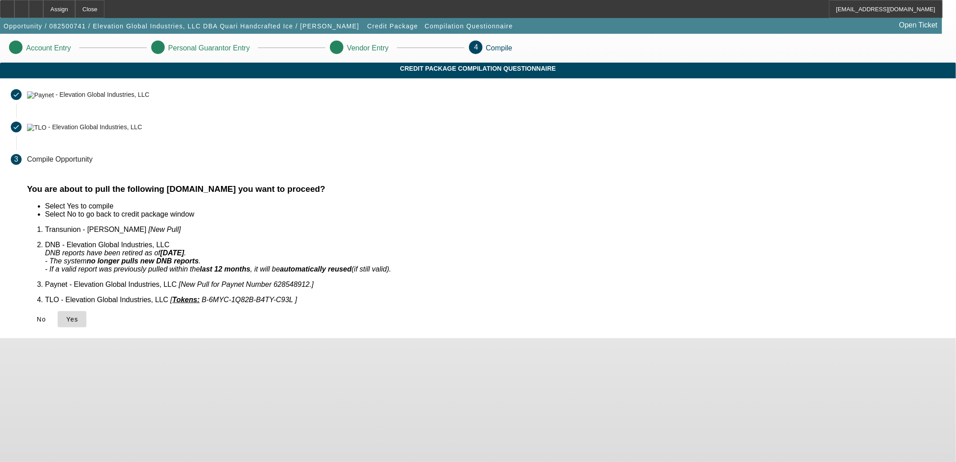
click at [78, 315] on span "Yes" at bounding box center [72, 318] width 12 height 7
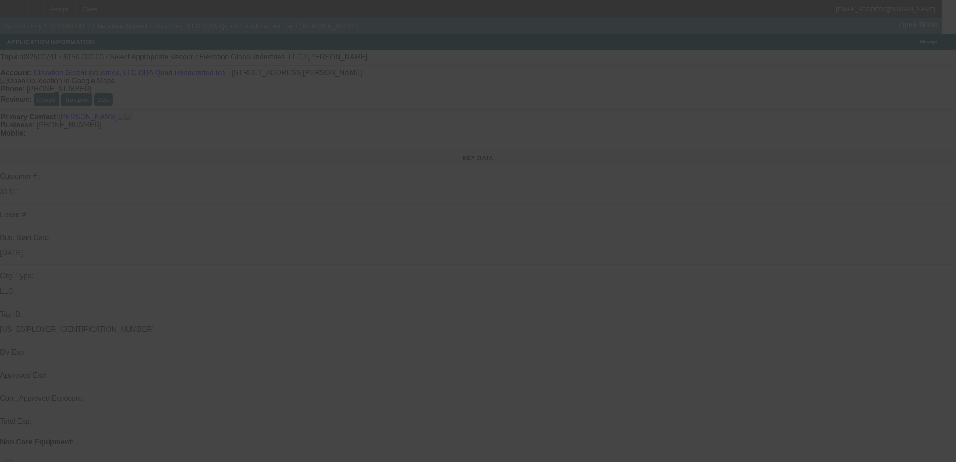
select select "0"
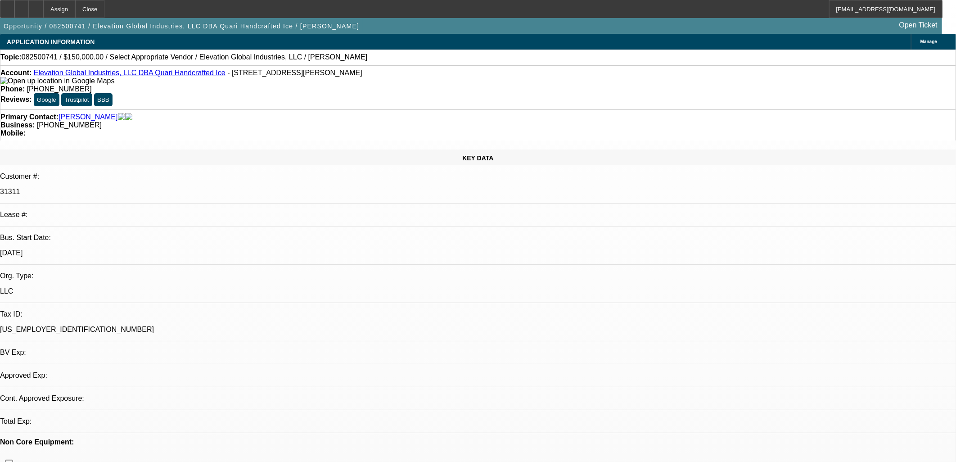
select select "2"
select select "0.1"
select select "4"
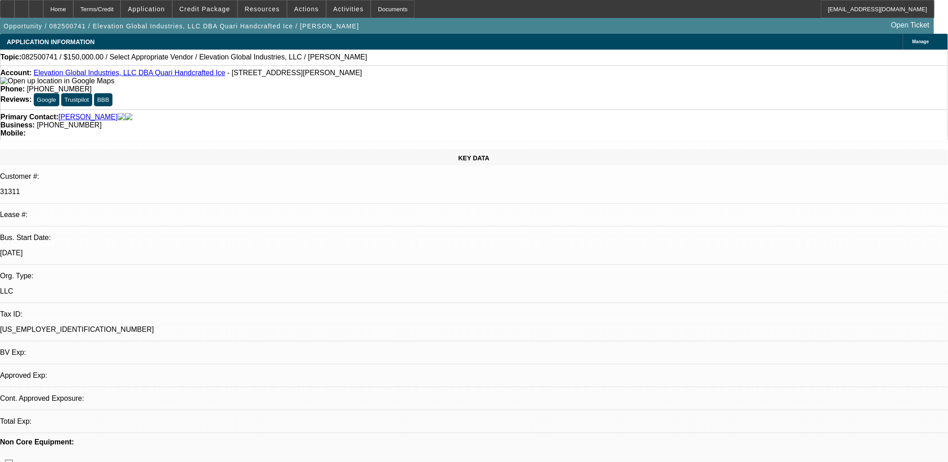
select select "0"
select select "2"
select select "0.1"
select select "1"
select select "2"
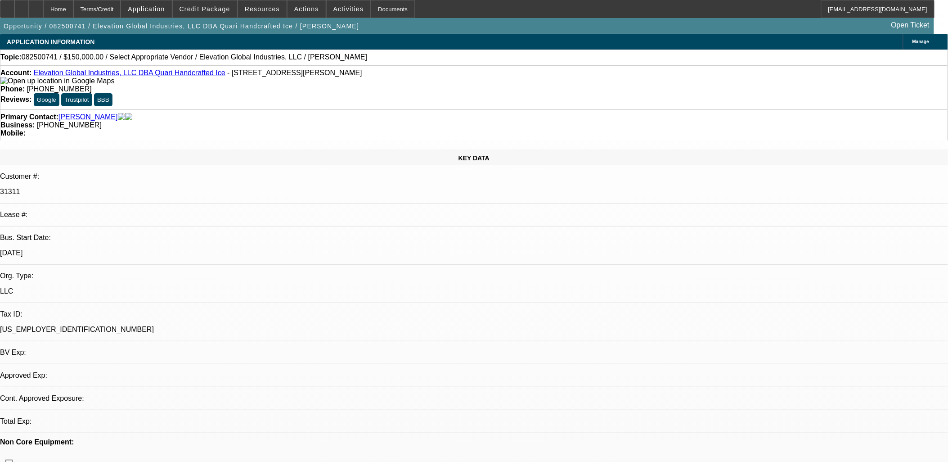
select select "4"
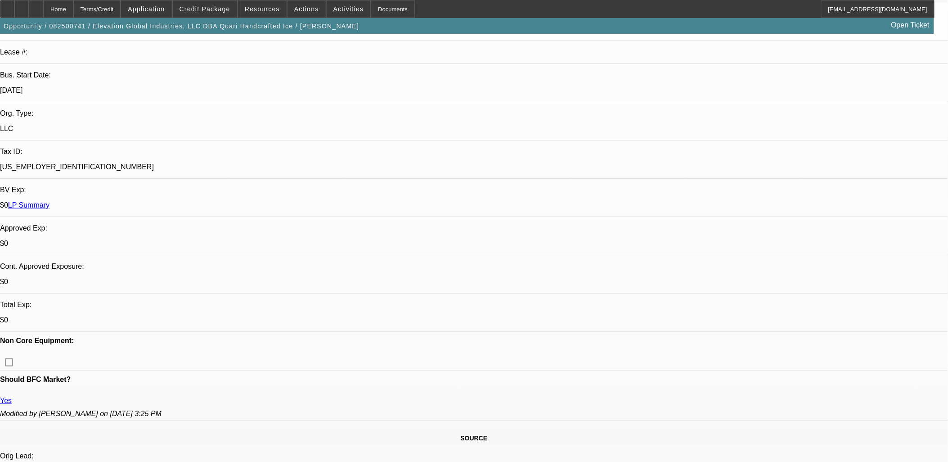
scroll to position [200, 0]
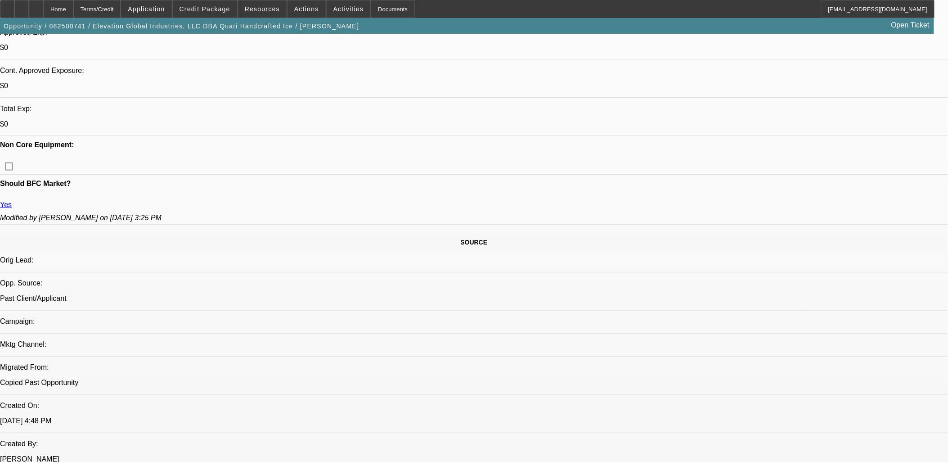
scroll to position [500, 0]
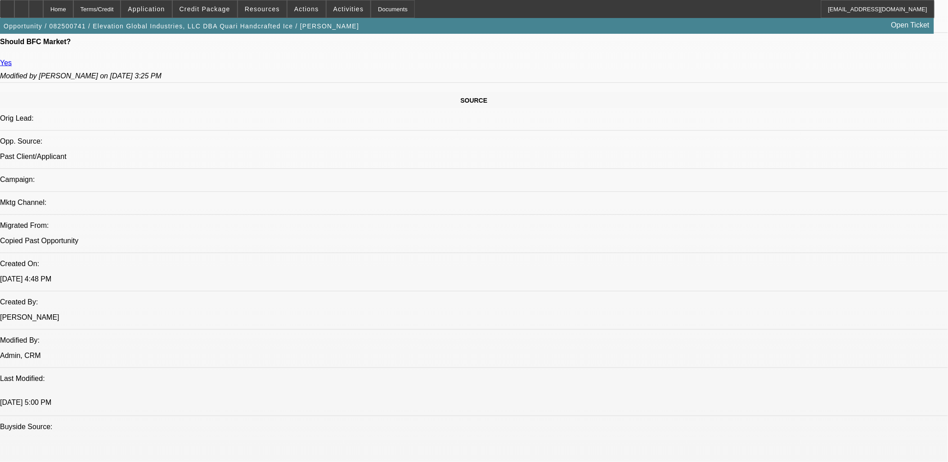
click at [337, 10] on span "Activities" at bounding box center [348, 8] width 31 height 7
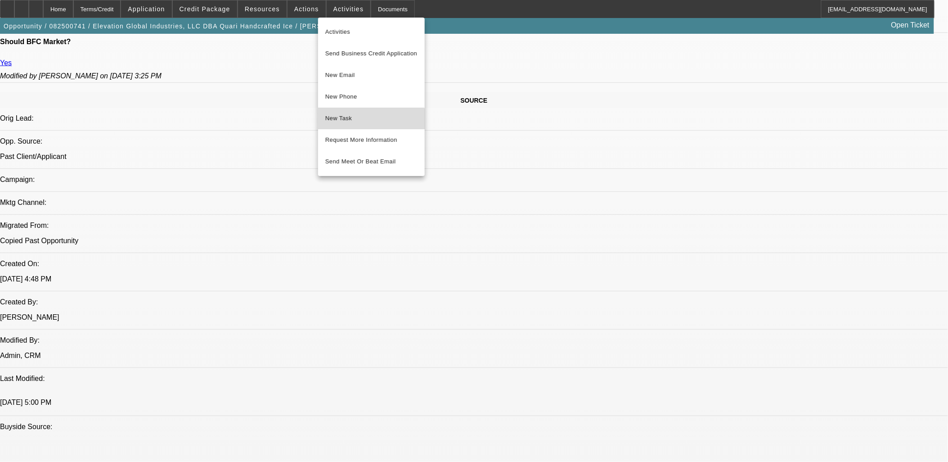
click at [361, 122] on span "New Task" at bounding box center [371, 118] width 92 height 11
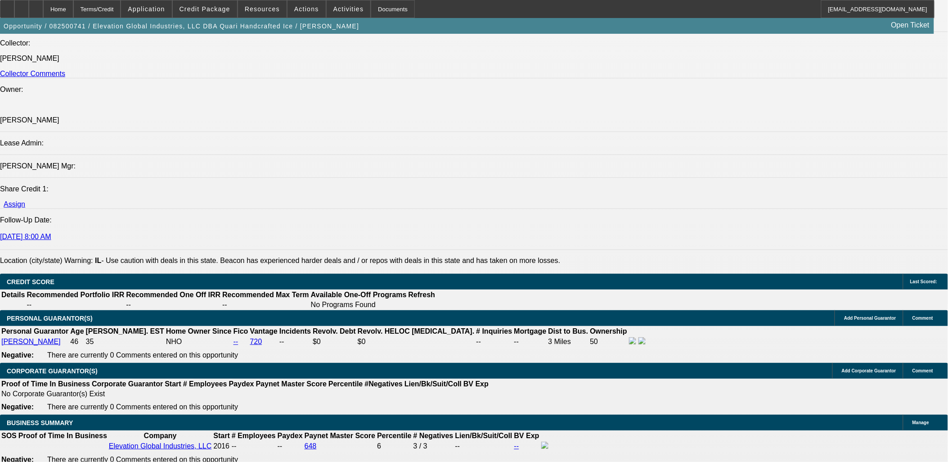
scroll to position [1250, 0]
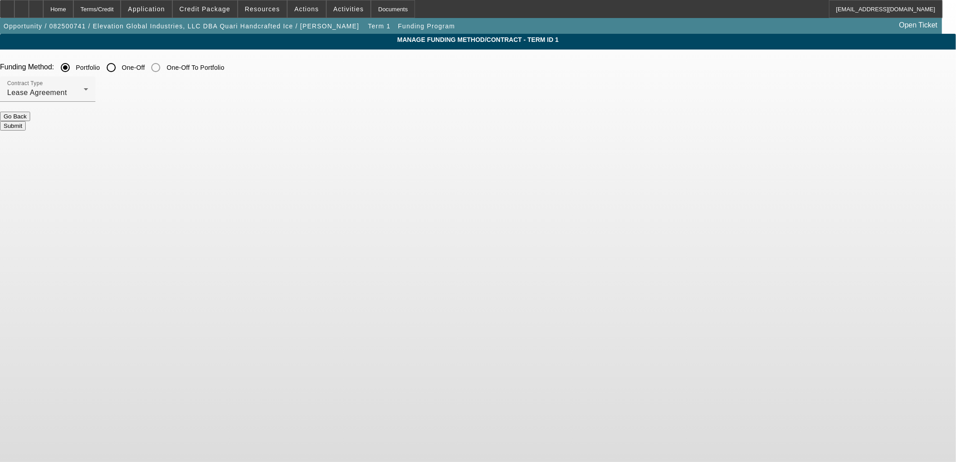
click at [145, 68] on label "One-Off" at bounding box center [132, 67] width 25 height 9
click at [120, 68] on input "One-Off" at bounding box center [111, 68] width 18 height 18
radio input "true"
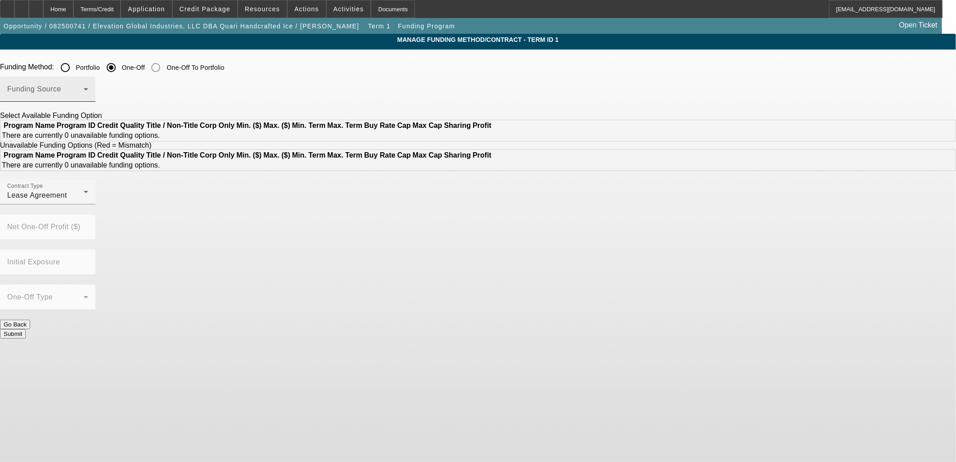
click at [88, 84] on div "Funding Source" at bounding box center [47, 89] width 81 height 25
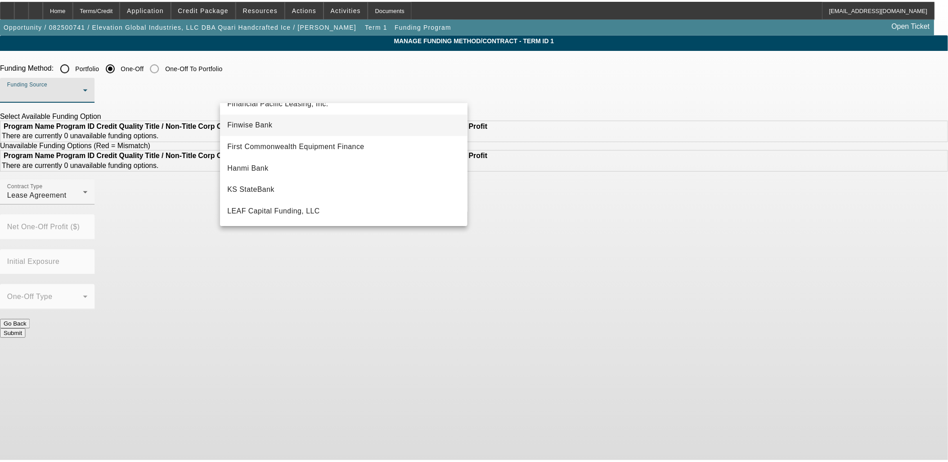
scroll to position [100, 0]
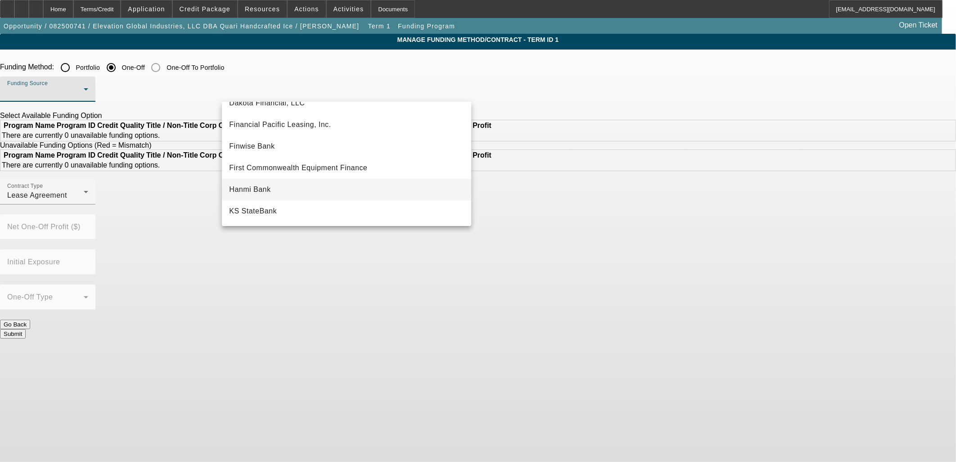
click at [307, 184] on mat-option "Hanmi Bank" at bounding box center [346, 190] width 249 height 22
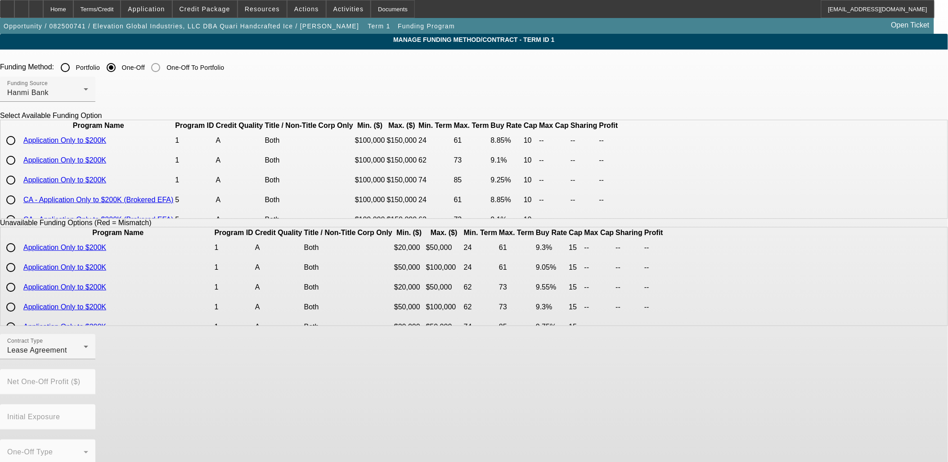
click at [20, 149] on input "radio" at bounding box center [11, 140] width 18 height 18
radio input "true"
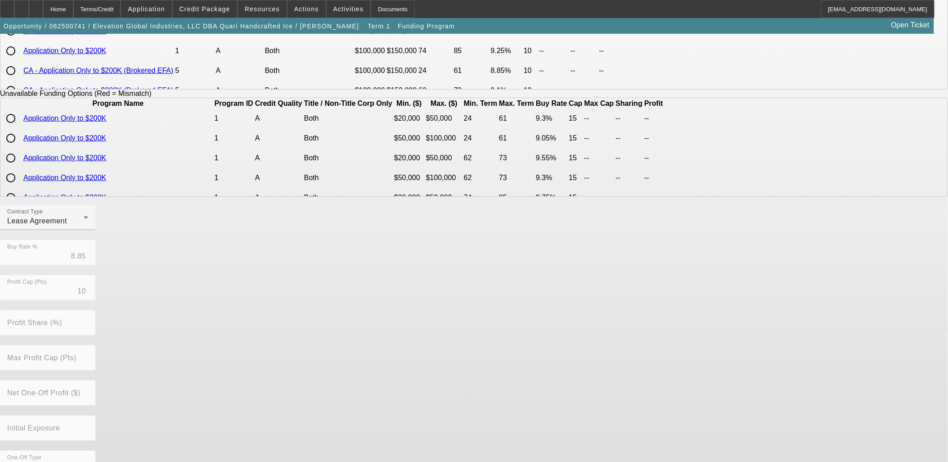
scroll to position [150, 0]
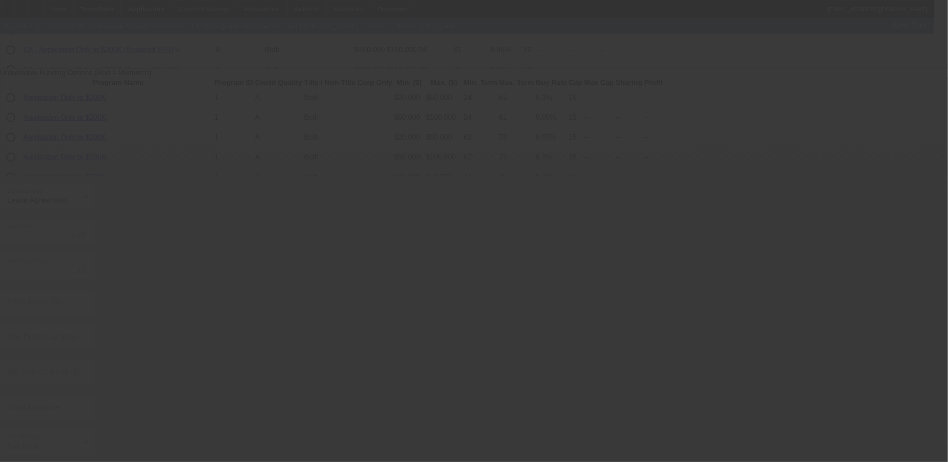
radio input "true"
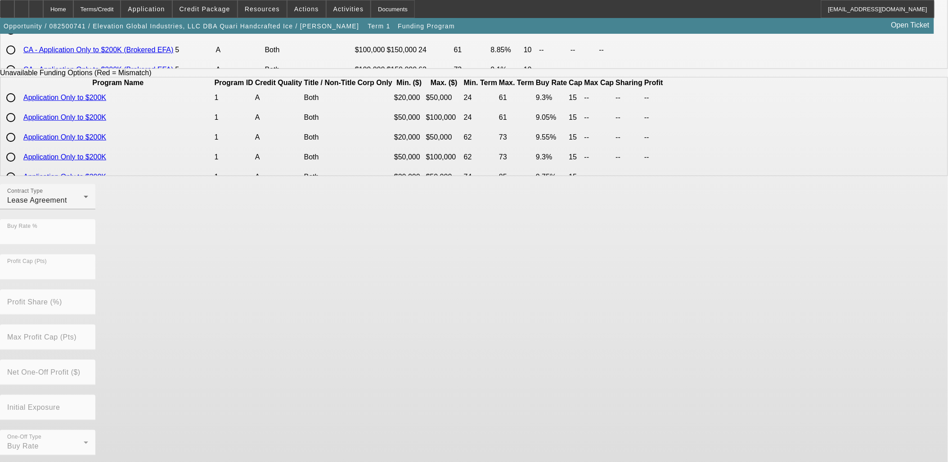
scroll to position [0, 0]
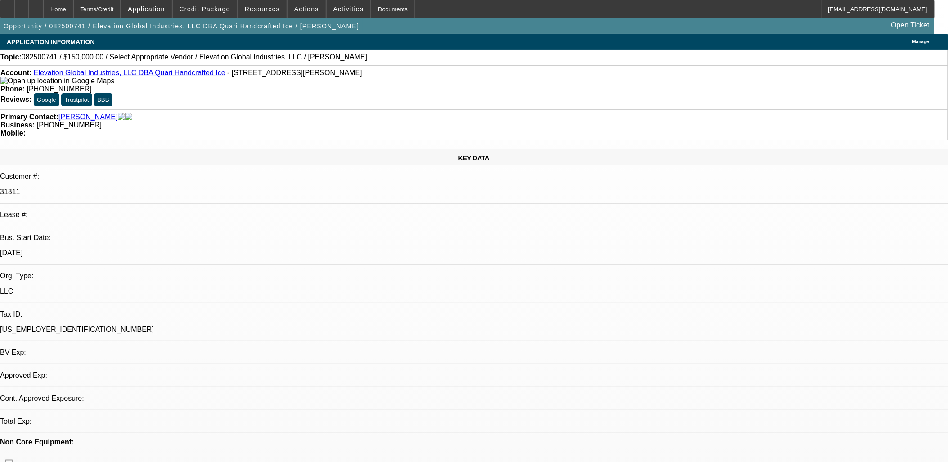
select select "0"
select select "2"
select select "0.1"
select select "4"
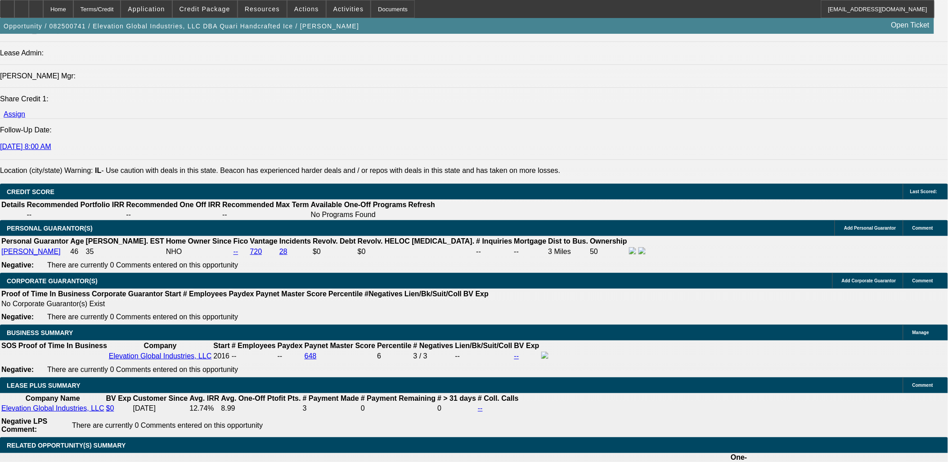
scroll to position [1177, 0]
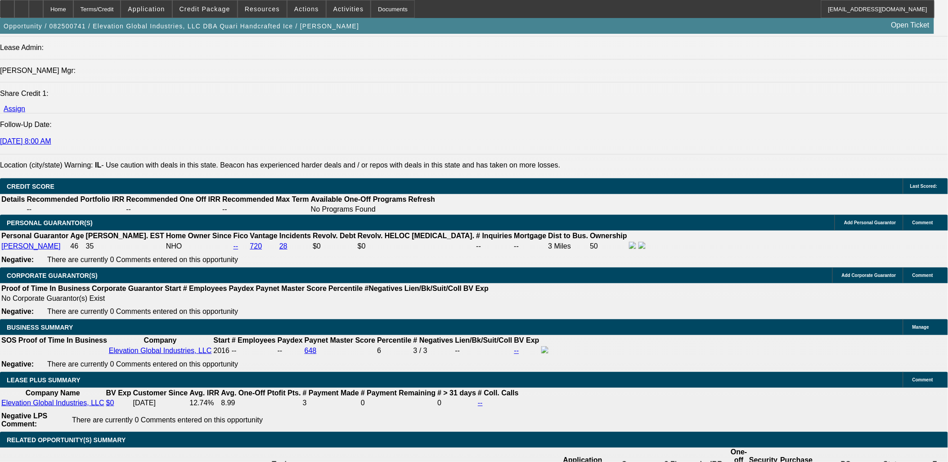
type input "$0.00"
type input "60"
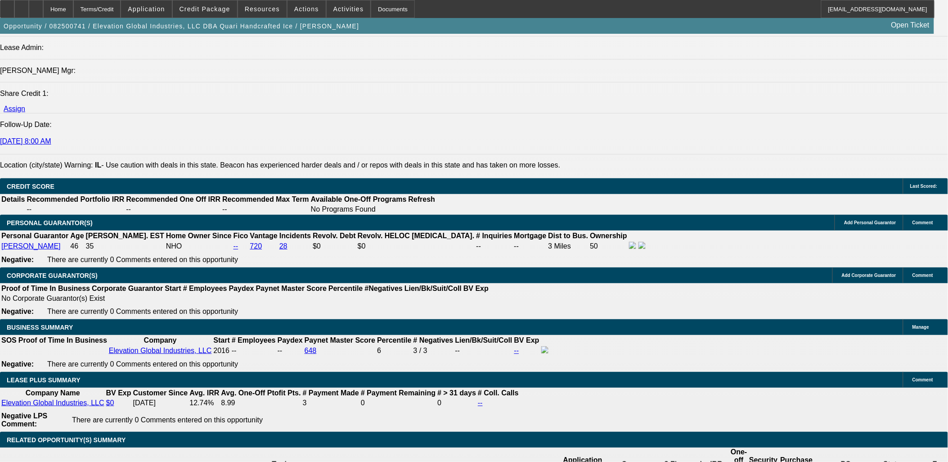
type input "10.5"
type input "$5,128.12"
type input "$2,564.06"
type input "$6,374.12"
type input "$3,187.06"
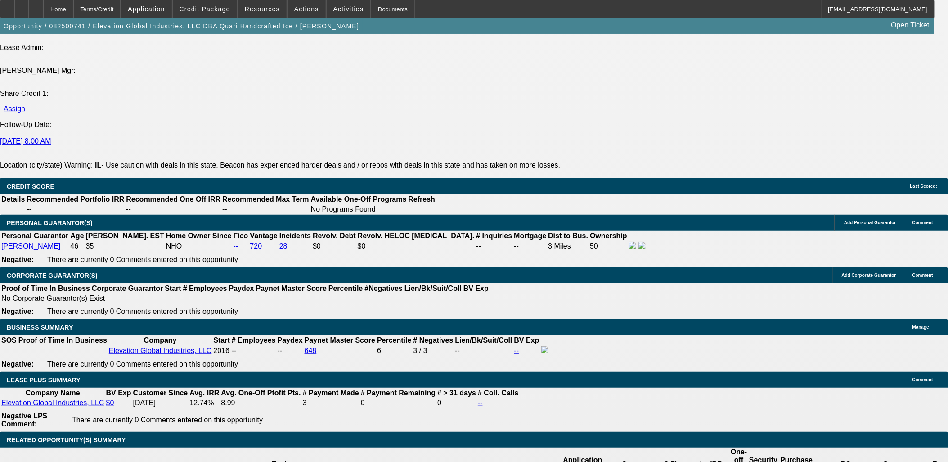
type input "$6,448.18"
type input "$3,224.09"
type input "10.5"
drag, startPoint x: 165, startPoint y: 356, endPoint x: 208, endPoint y: 349, distance: 43.7
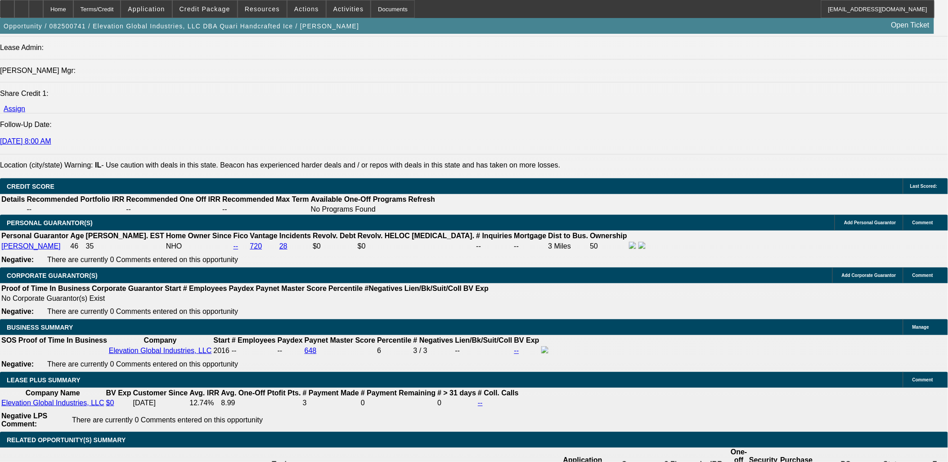
type input "3225"
type input "$6,450.00"
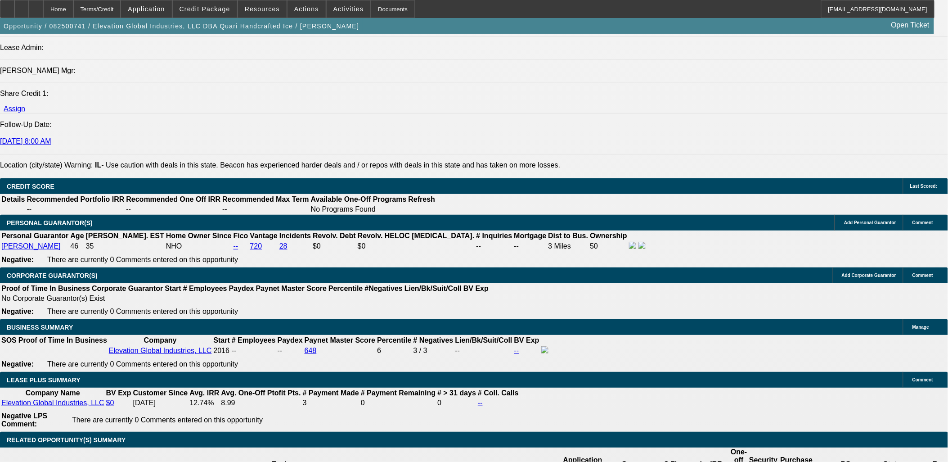
type input "3225.99"
type input "$6,451.98"
type input "$3,225.99"
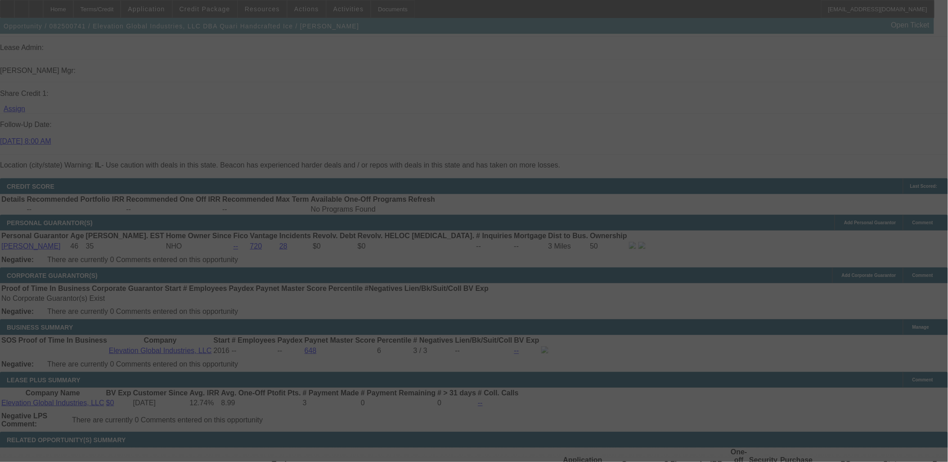
select select "0"
select select "2"
select select "0.1"
select select "4"
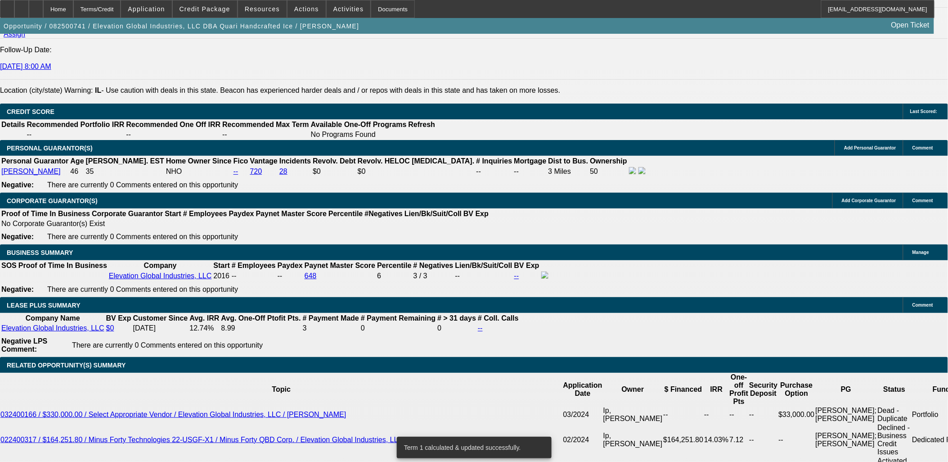
scroll to position [1227, 0]
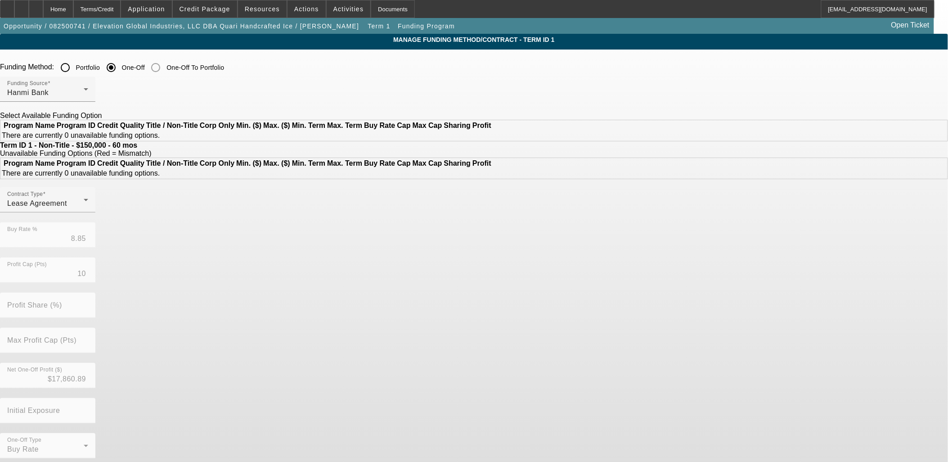
click at [55, 168] on th "Program Name" at bounding box center [29, 163] width 52 height 9
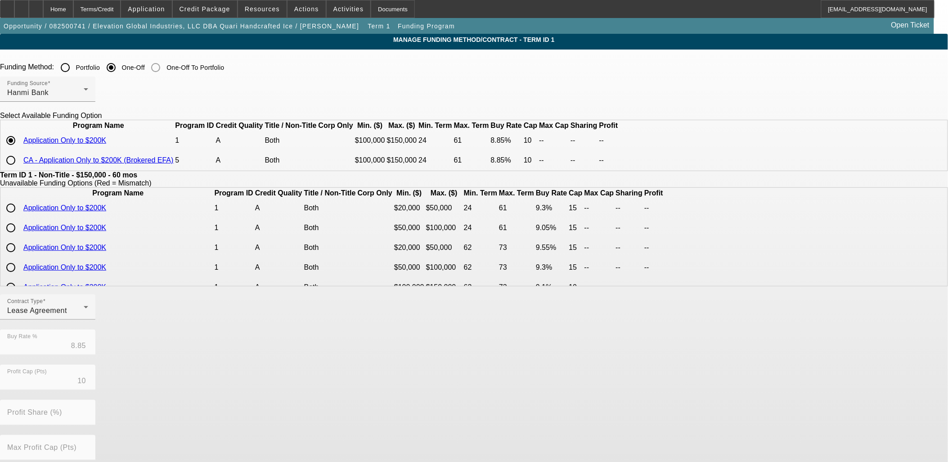
drag, startPoint x: 275, startPoint y: 360, endPoint x: 276, endPoint y: 346, distance: 14.4
click at [275, 347] on div "Contract Type Lease Agreement Buy Rate % 8.85 Profit Cap (Pts) 10 Profit Share …" at bounding box center [474, 417] width 948 height 246
drag, startPoint x: 276, startPoint y: 346, endPoint x: 281, endPoint y: 330, distance: 16.2
click at [84, 316] on div "Lease Agreement" at bounding box center [45, 310] width 77 height 11
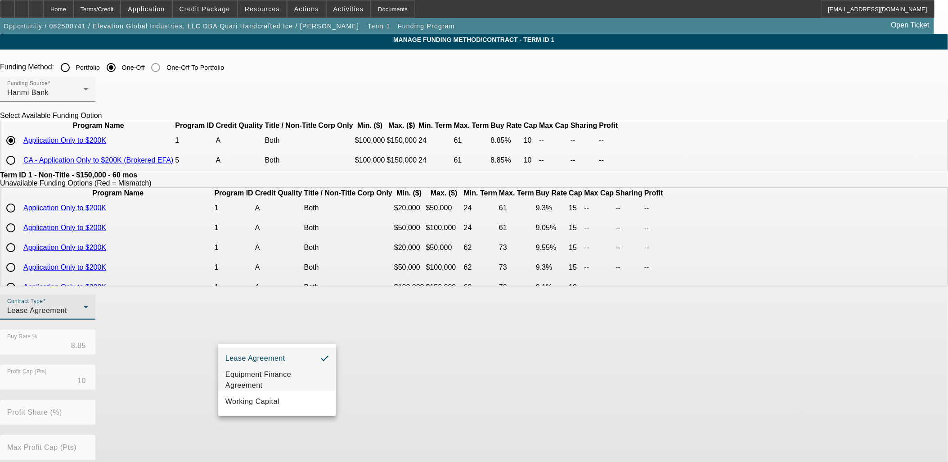
click at [267, 373] on span "Equipment Finance Agreement" at bounding box center [277, 380] width 104 height 22
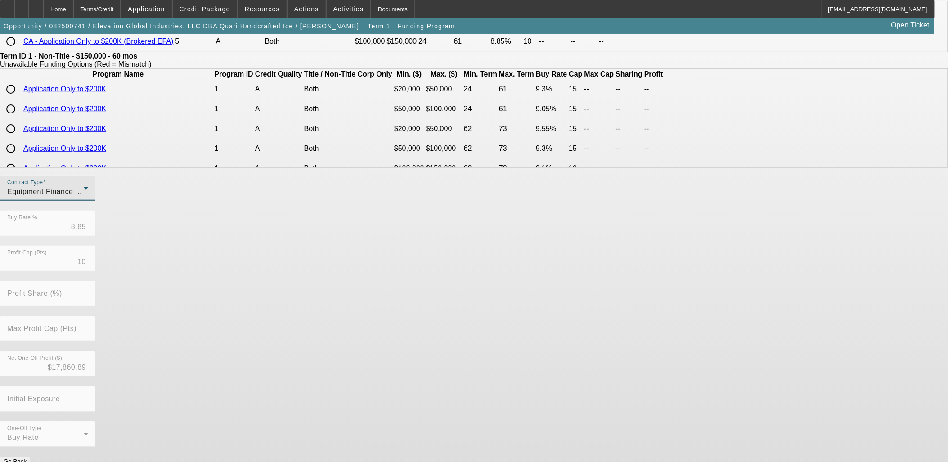
scroll to position [128, 0]
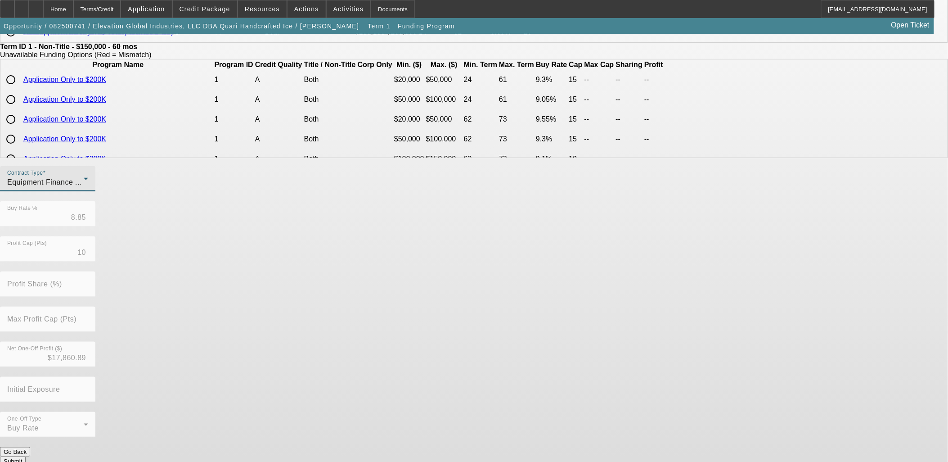
click at [26, 456] on button "Submit" at bounding box center [13, 460] width 26 height 9
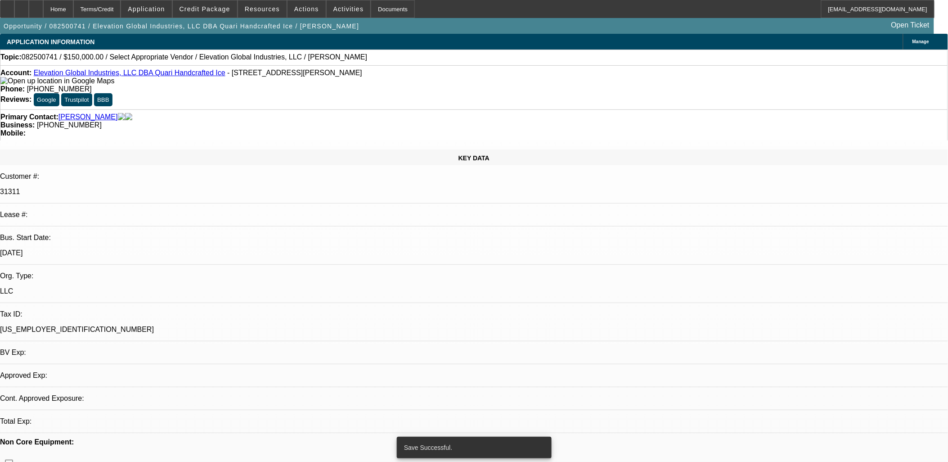
select select "0"
select select "2"
select select "0"
select select "6"
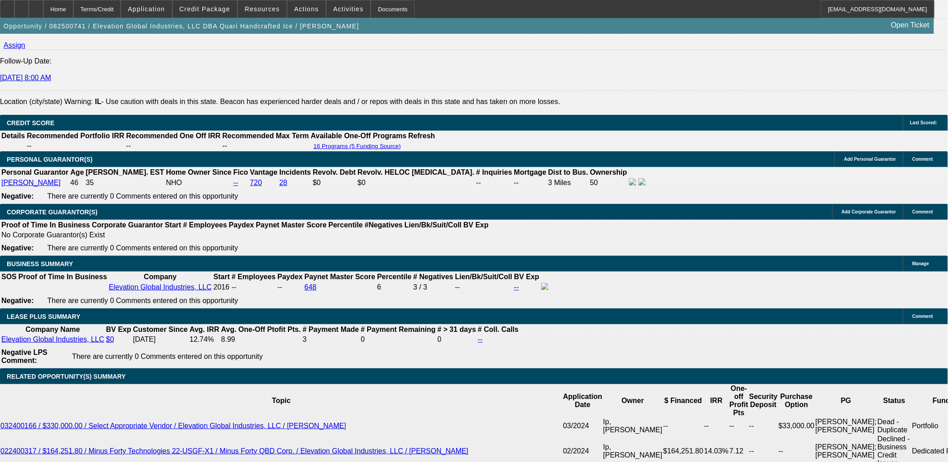
scroll to position [1250, 0]
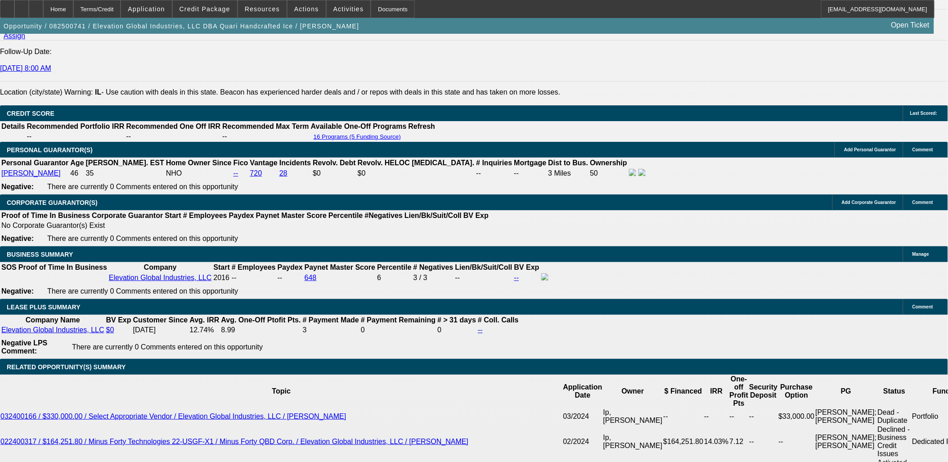
type input "UNKNOWN"
type input "11.5"
type input "$6,597.78"
type input "$3,298.89"
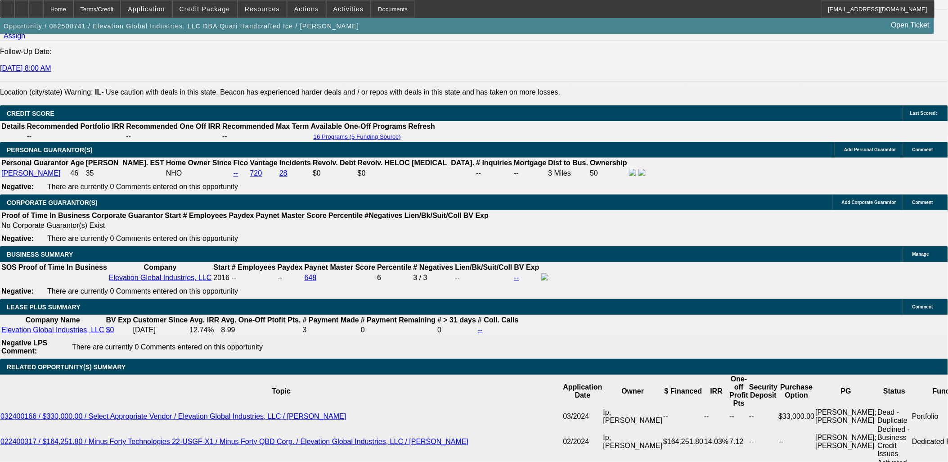
type input "11.5"
type input "3299.89"
type input "$6,599.78"
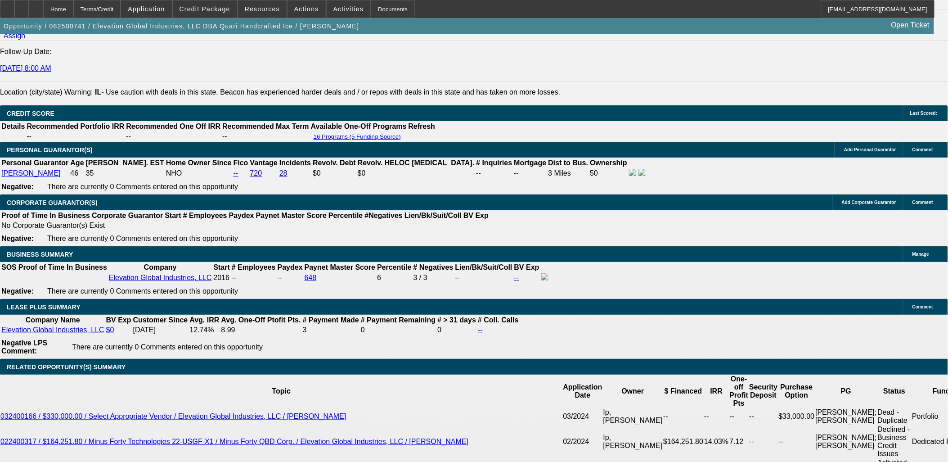
type input "3299.99"
type input "$6,599.98"
type input "$3,299.99"
drag, startPoint x: 174, startPoint y: 202, endPoint x: 161, endPoint y: 135, distance: 67.5
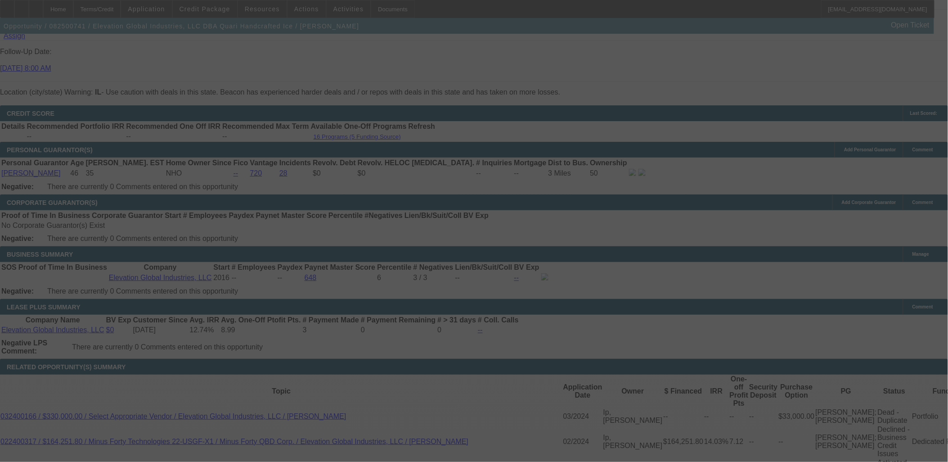
select select "0"
select select "2"
select select "0"
select select "6"
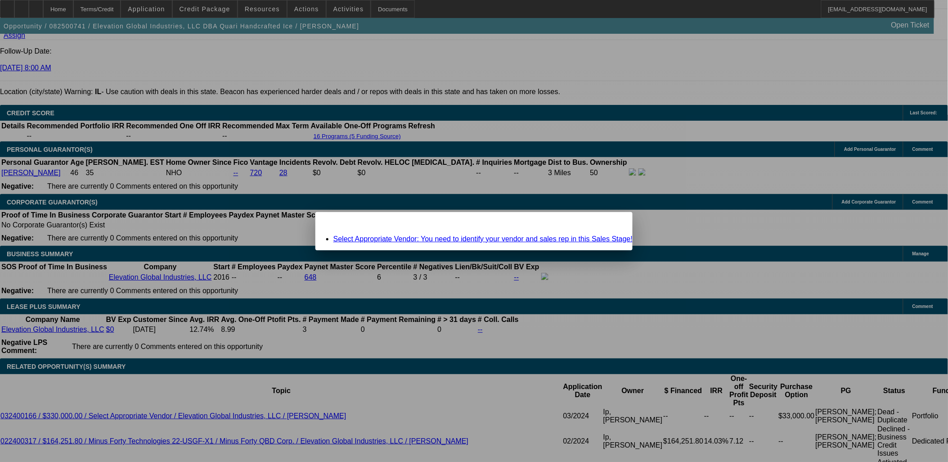
click at [615, 222] on span "Close" at bounding box center [621, 219] width 12 height 5
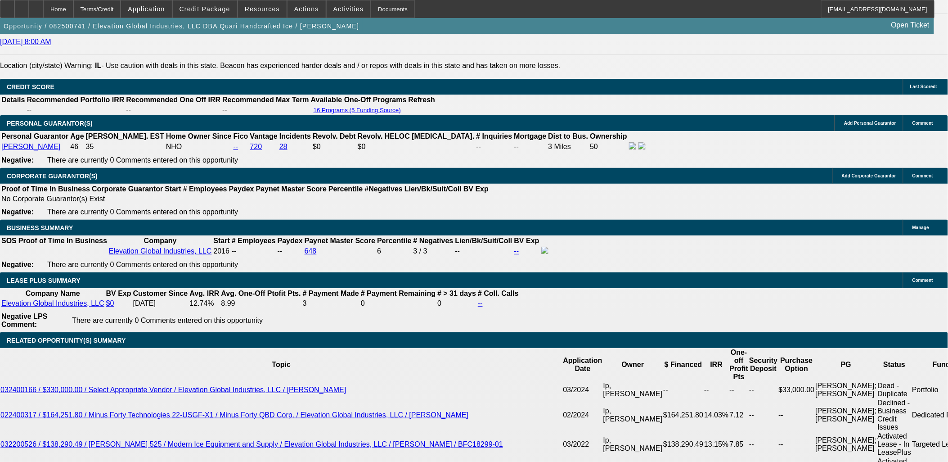
scroll to position [1300, 0]
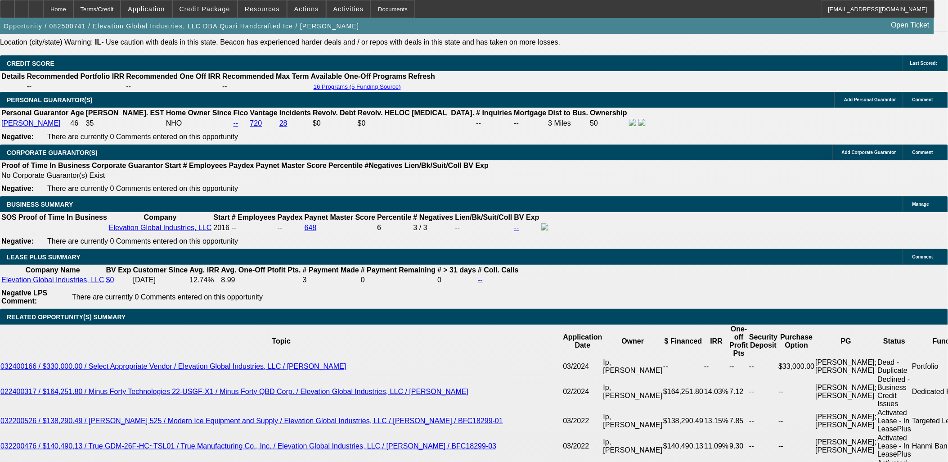
select select "0"
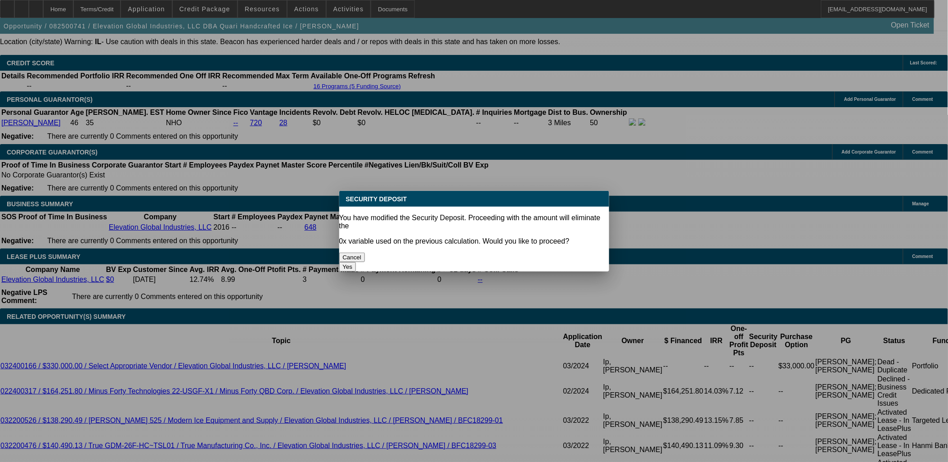
click at [356, 262] on button "Yes" at bounding box center [347, 266] width 17 height 9
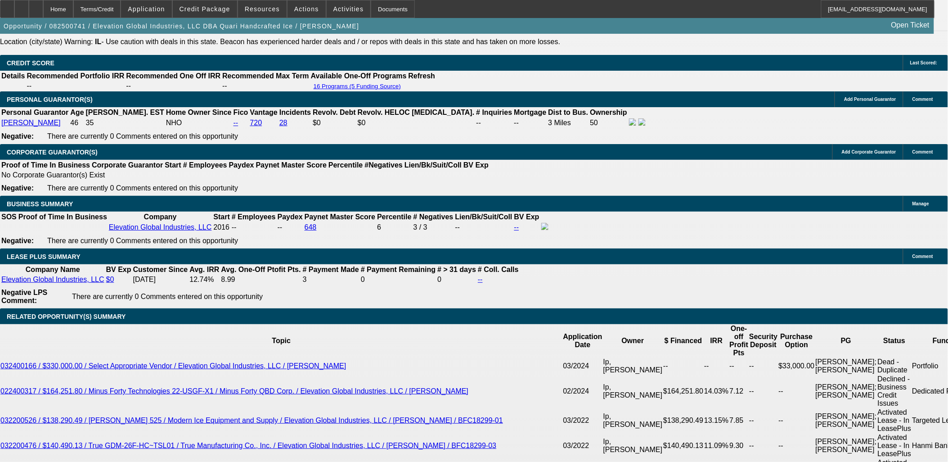
scroll to position [1300, 0]
type input "$0.00"
type input "UNKNOWN"
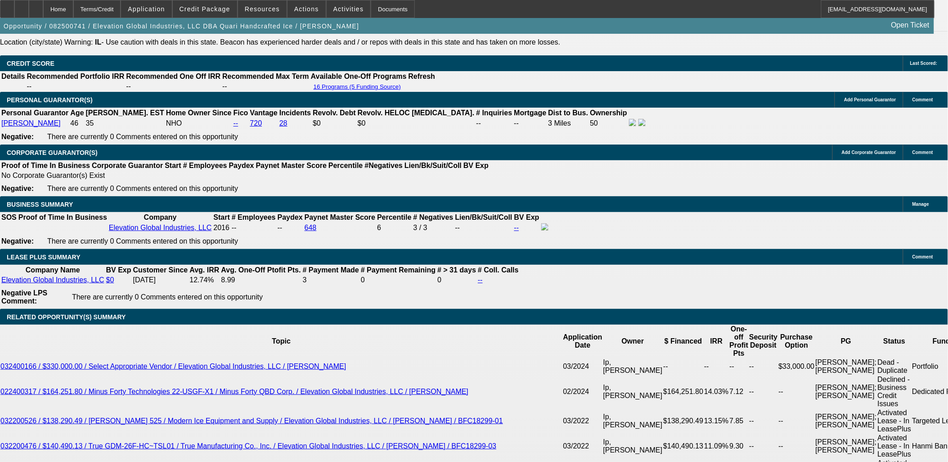
select select "1"
drag, startPoint x: 188, startPoint y: 109, endPoint x: 170, endPoint y: 120, distance: 20.6
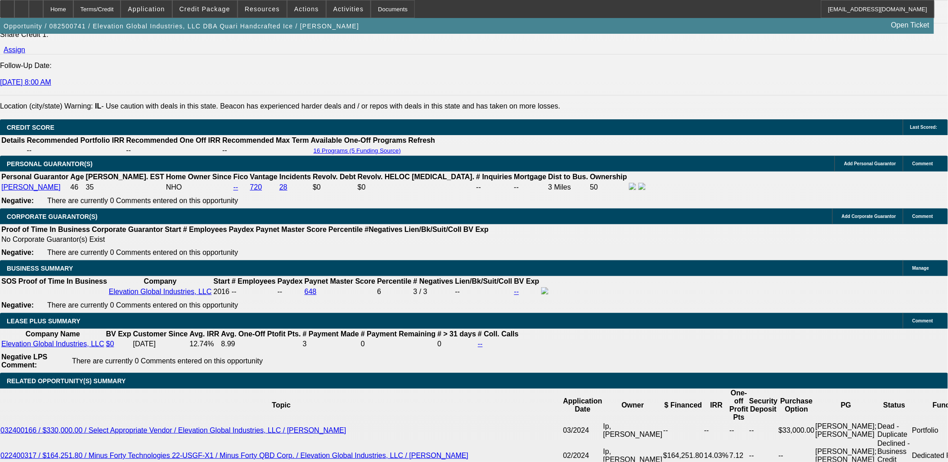
scroll to position [1100, 0]
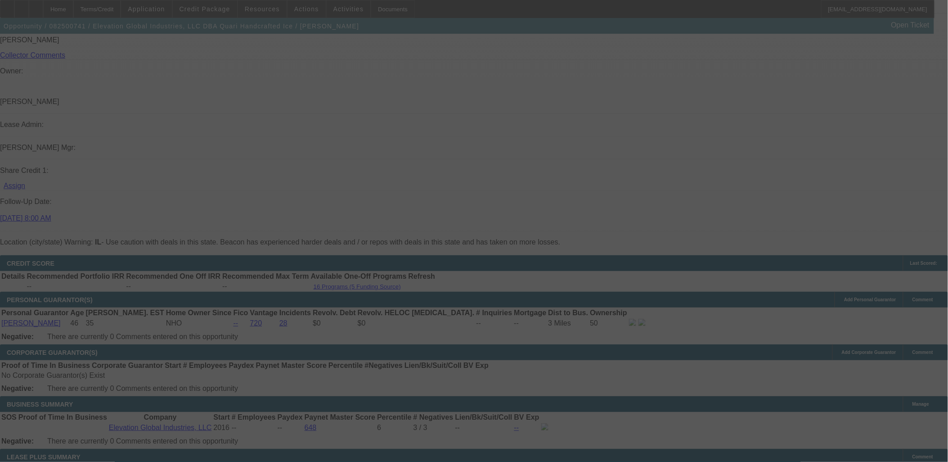
click at [343, 242] on div at bounding box center [474, 231] width 948 height 462
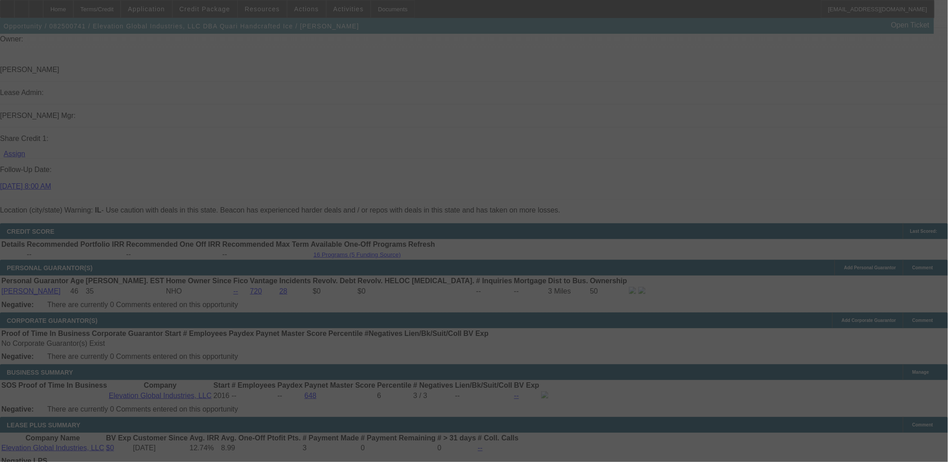
scroll to position [1150, 0]
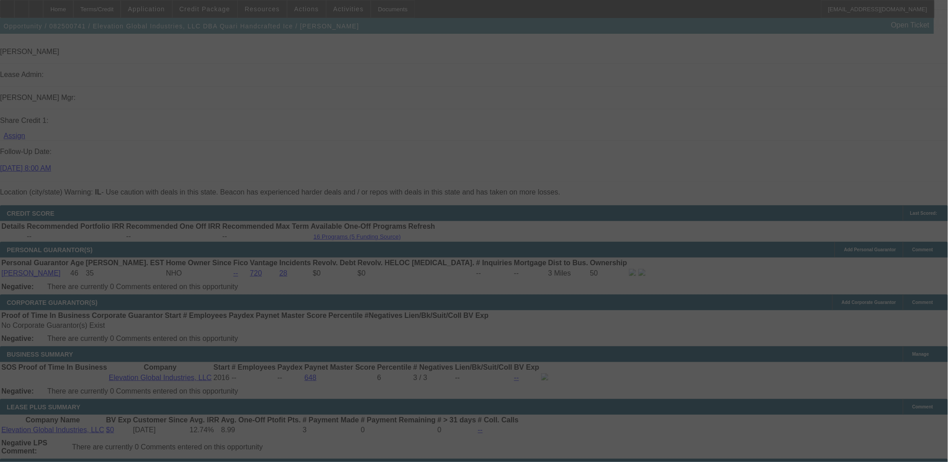
select select "0"
select select "6"
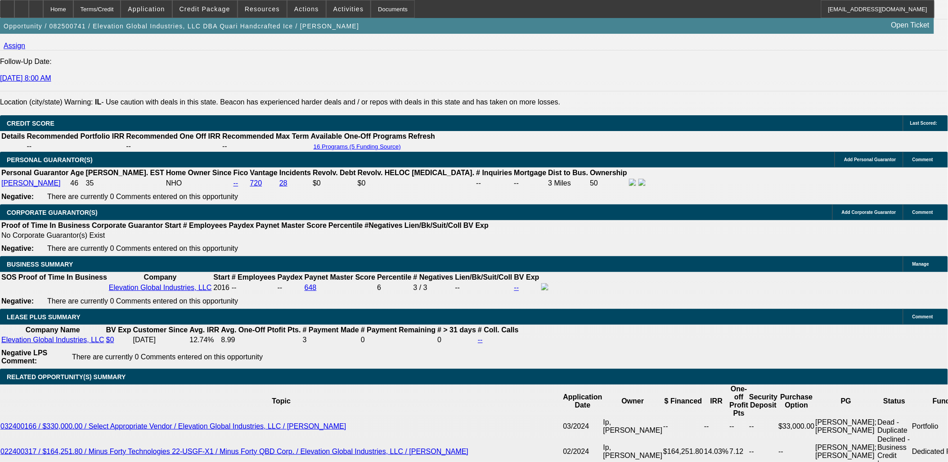
scroll to position [1250, 0]
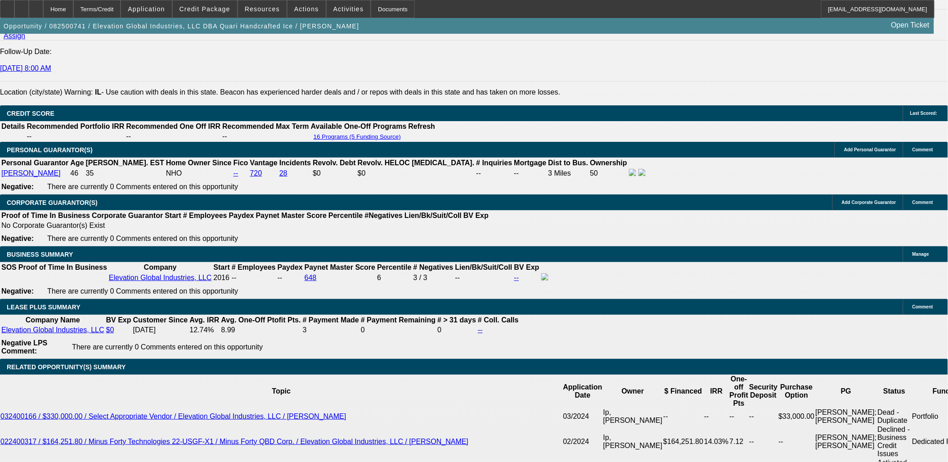
type input "UNKNOWN"
type input "11.55"
type input "$3,302.66"
type input "11.55"
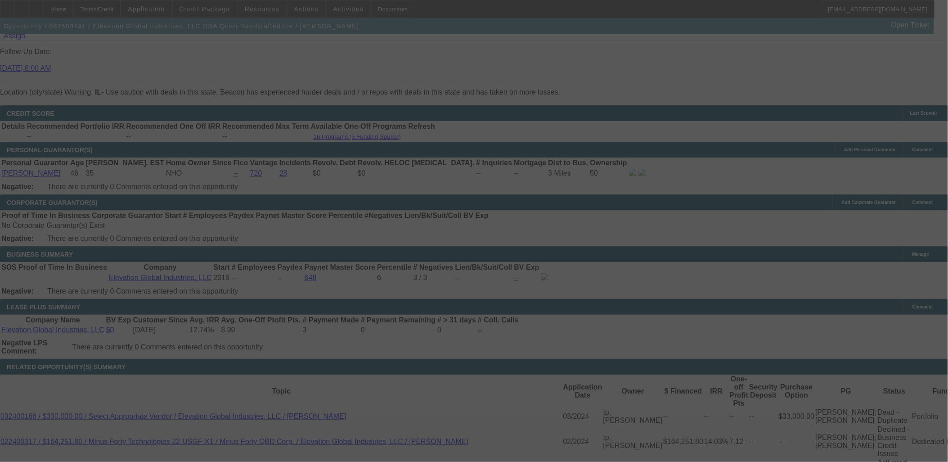
select select "0"
select select "6"
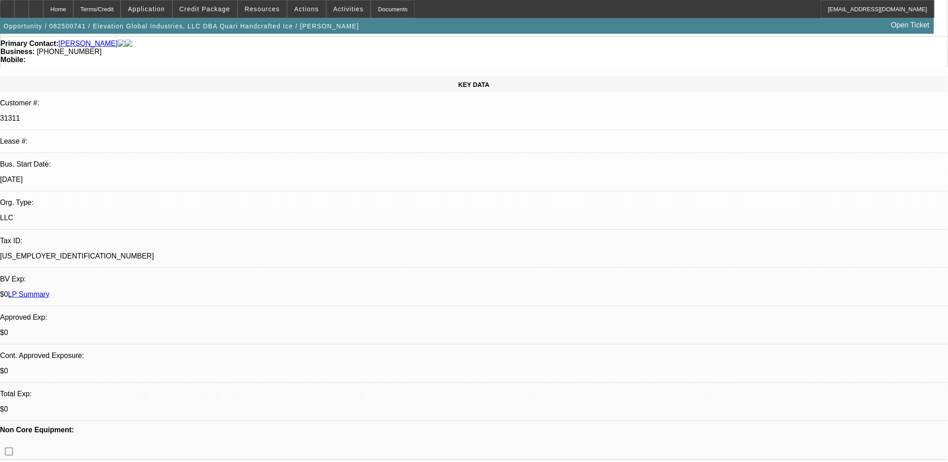
scroll to position [0, 0]
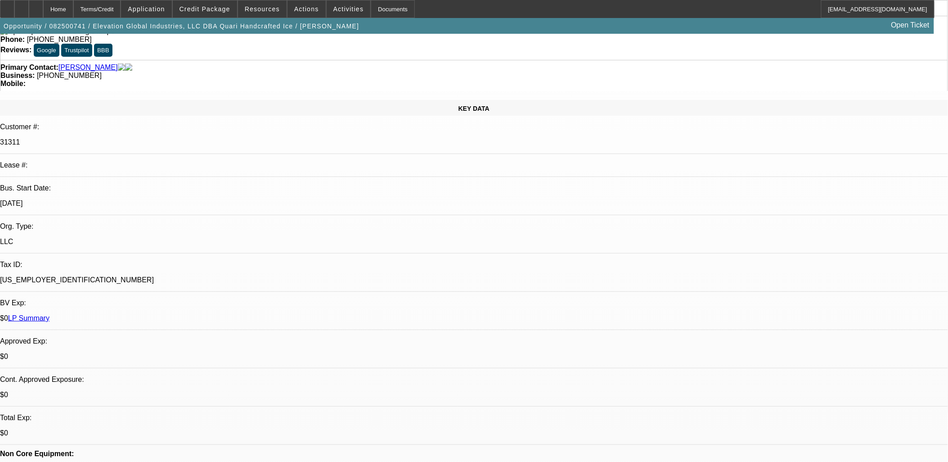
scroll to position [150, 0]
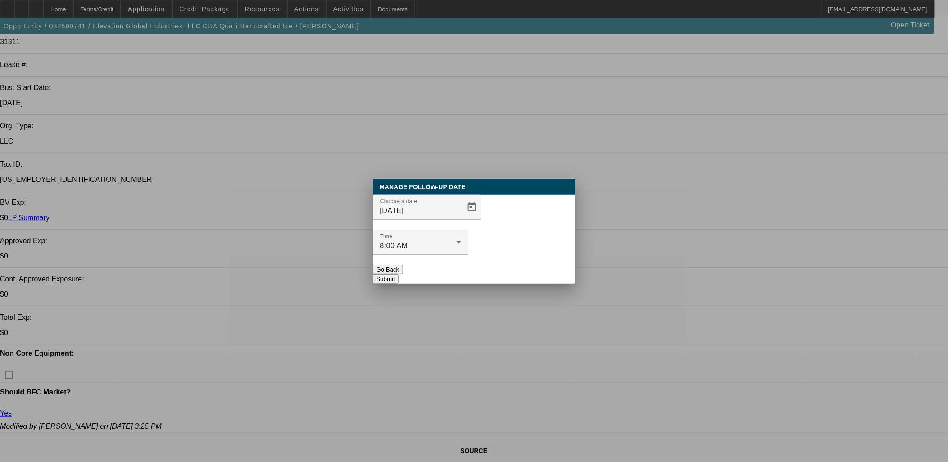
scroll to position [0, 0]
click at [461, 218] on span "Open calendar" at bounding box center [472, 207] width 22 height 22
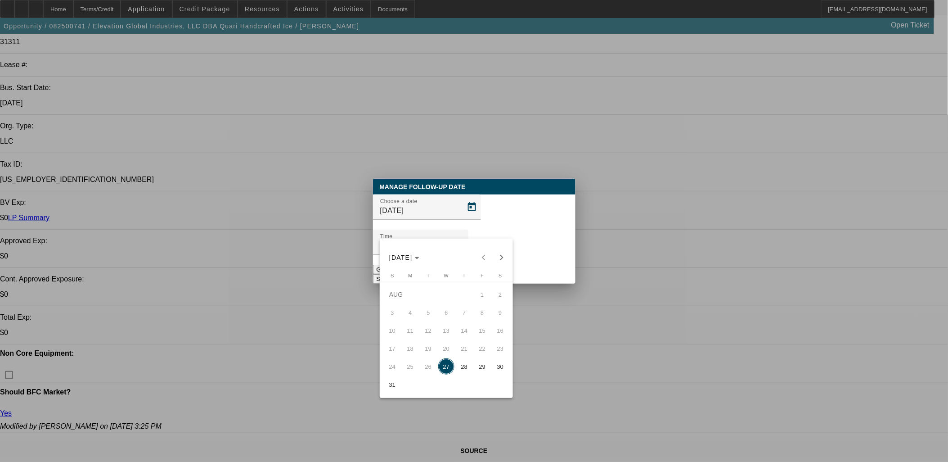
click at [460, 371] on span "28" at bounding box center [464, 366] width 16 height 16
type input "8/28/2025"
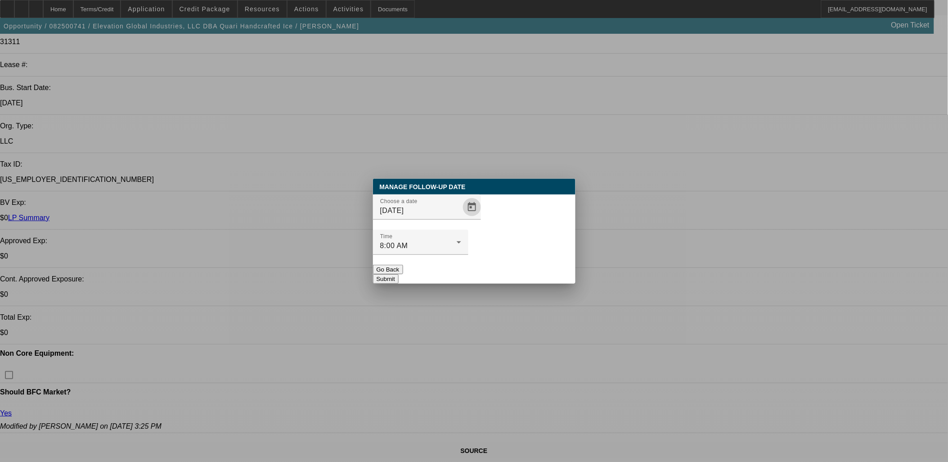
click at [514, 258] on div "Manage Follow-Up Date Choose a date 8/28/2025 Time 8:00 AM Go Back Submit" at bounding box center [474, 231] width 203 height 105
click at [399, 274] on button "Submit" at bounding box center [386, 278] width 26 height 9
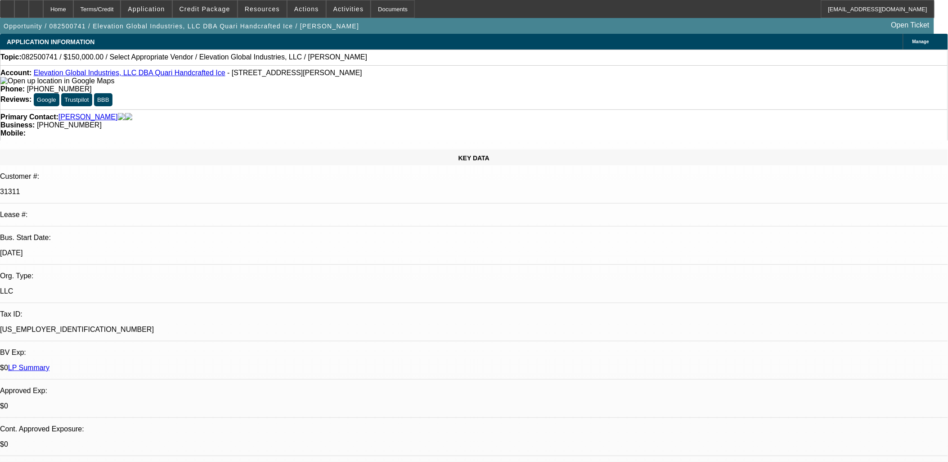
scroll to position [150, 0]
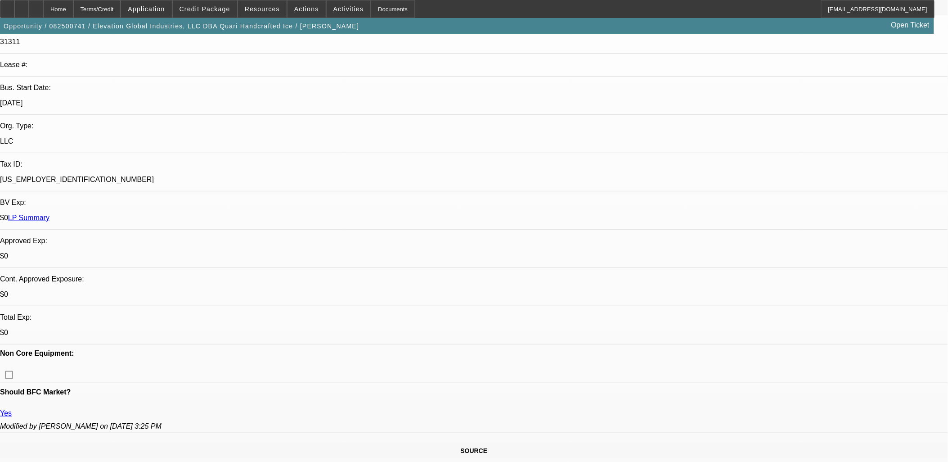
click at [213, 6] on span "Credit Package" at bounding box center [205, 8] width 51 height 7
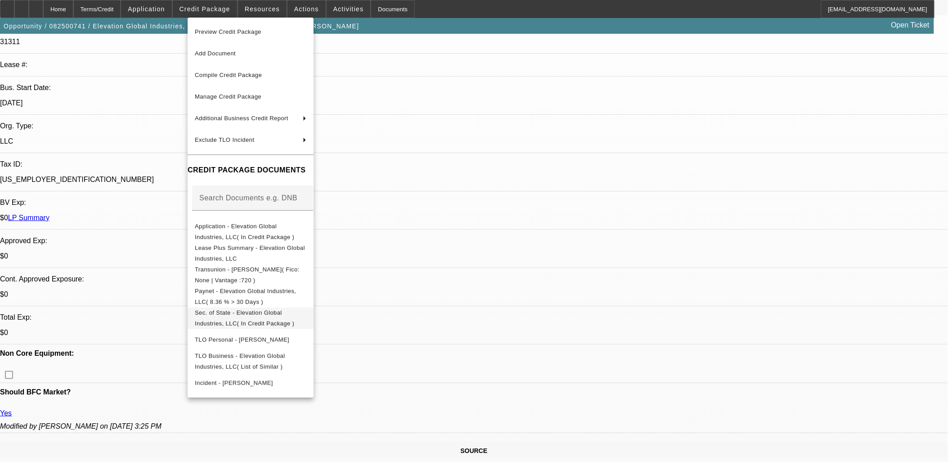
click at [314, 321] on button "Sec. of State - Elevation Global Industries, LLC( In Credit Package )" at bounding box center [251, 318] width 126 height 22
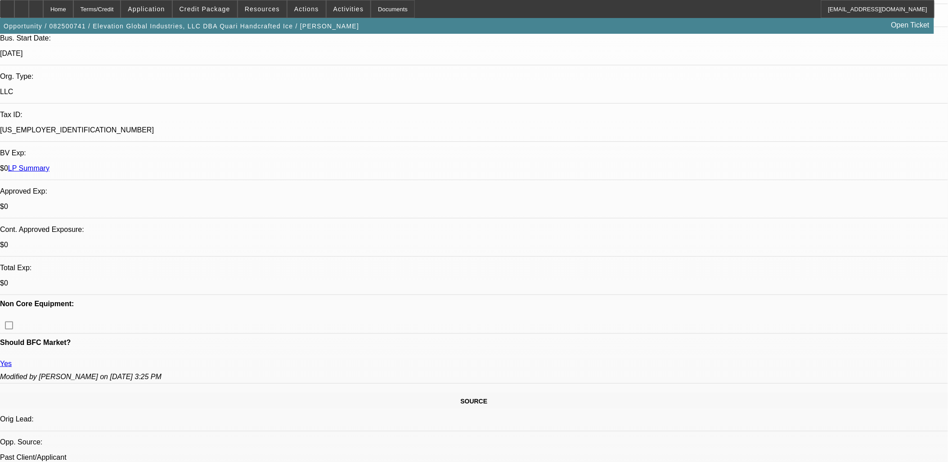
scroll to position [200, 0]
drag, startPoint x: 134, startPoint y: 365, endPoint x: 236, endPoint y: 364, distance: 101.7
copy tr "Elevation Global Industries, LLC"
click at [29, 14] on div at bounding box center [21, 9] width 14 height 18
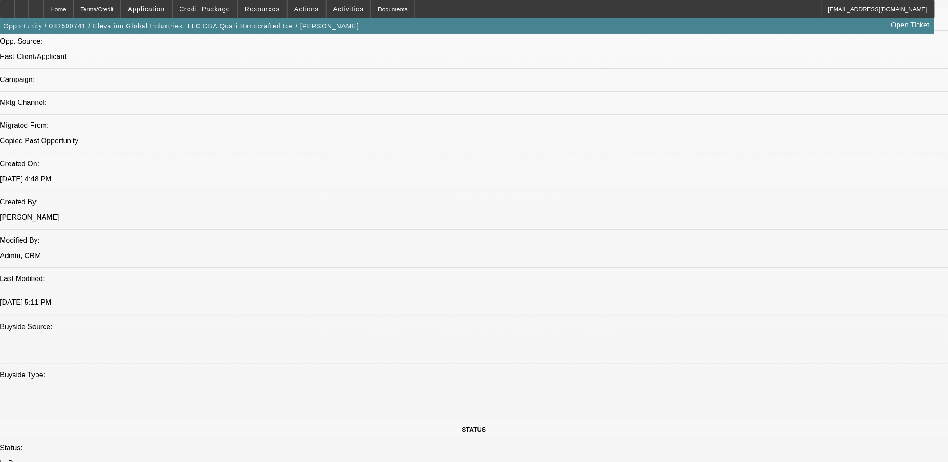
scroll to position [450, 0]
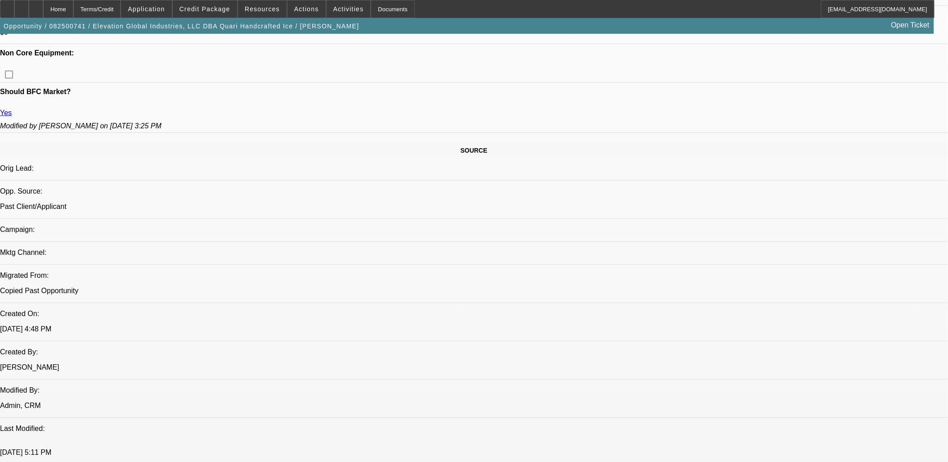
drag, startPoint x: 184, startPoint y: 299, endPoint x: 221, endPoint y: 302, distance: 38.0
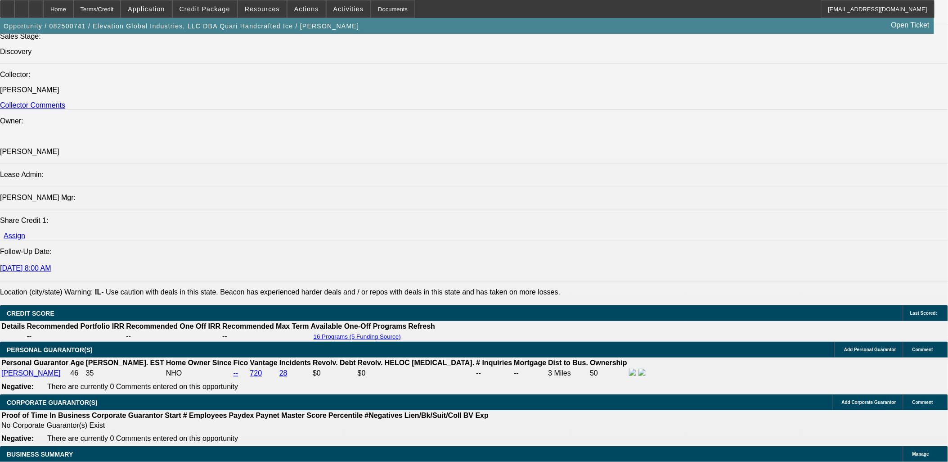
scroll to position [1300, 0]
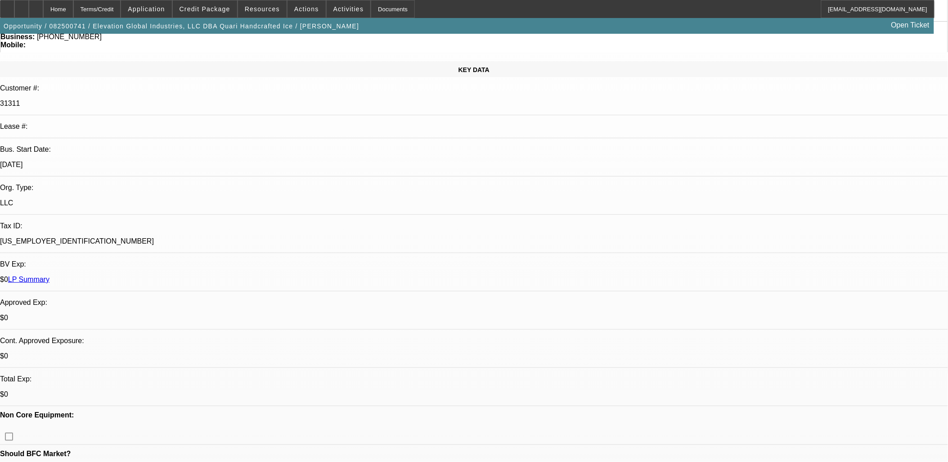
scroll to position [0, 0]
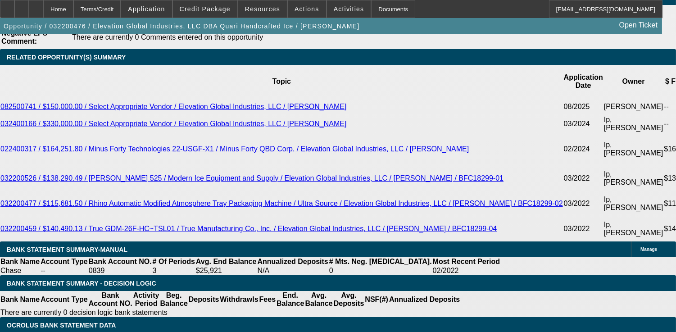
select select "0"
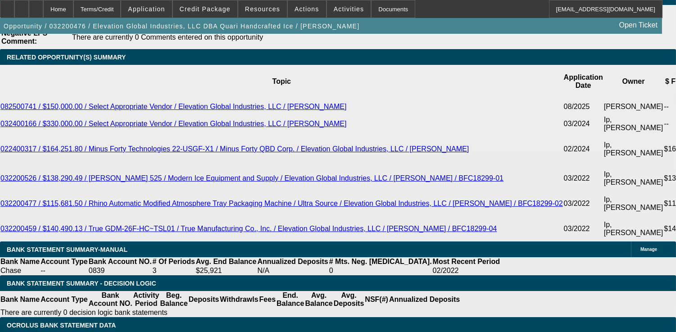
select select "0"
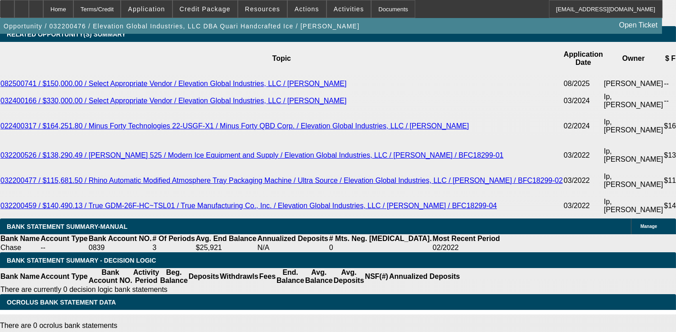
select select "1"
select select "6"
select select "1"
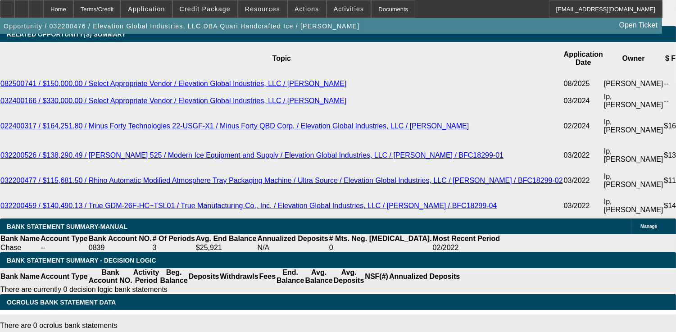
select select "6"
select select "1"
select select "2"
select select "1"
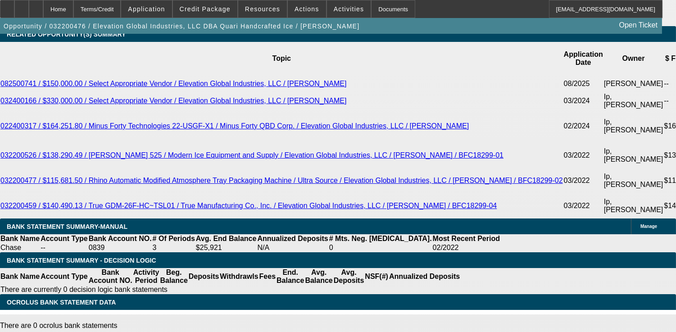
select select "1"
select select "2"
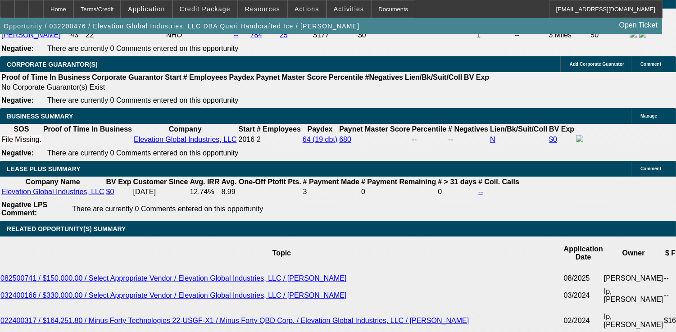
scroll to position [1387, 0]
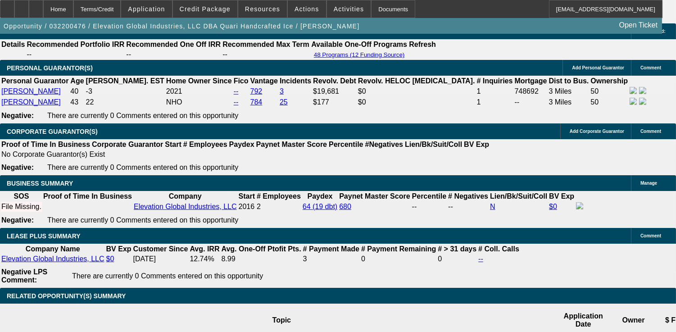
drag, startPoint x: 44, startPoint y: 73, endPoint x: 89, endPoint y: 95, distance: 50.7
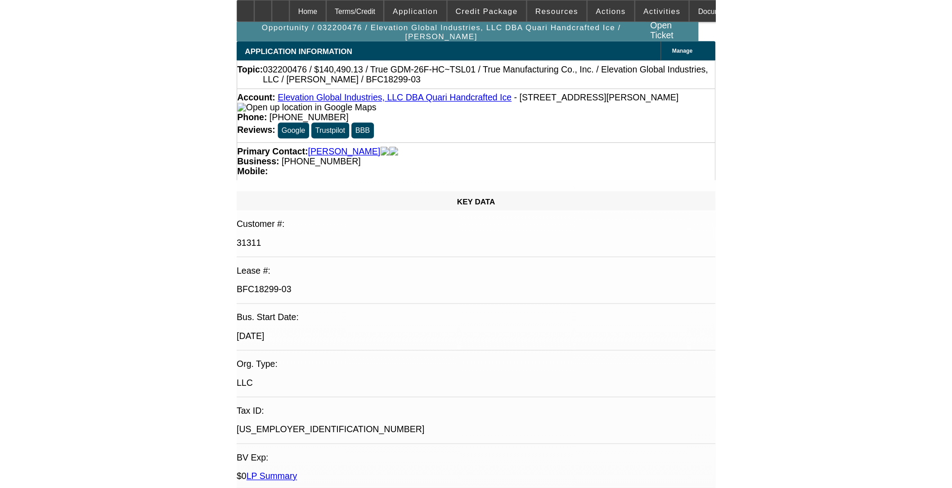
select select "0"
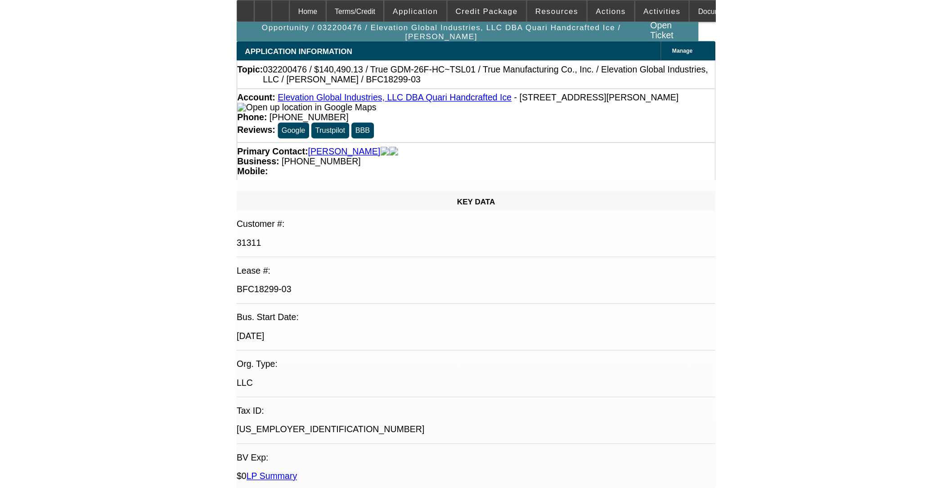
select select "0"
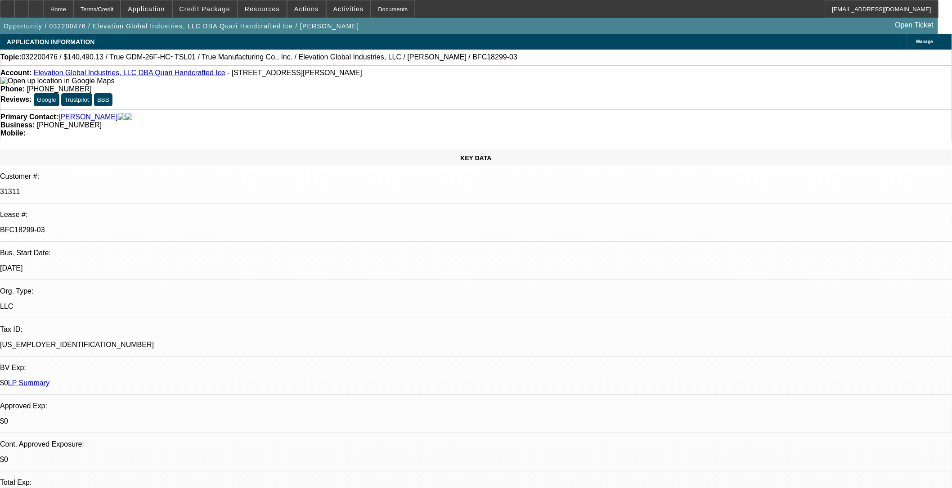
select select "1"
select select "6"
select select "1"
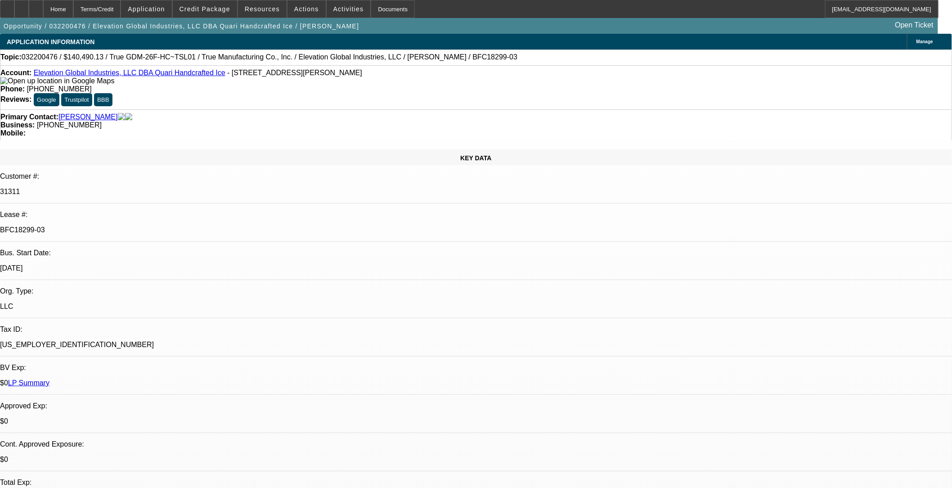
select select "6"
select select "1"
select select "2"
select select "1"
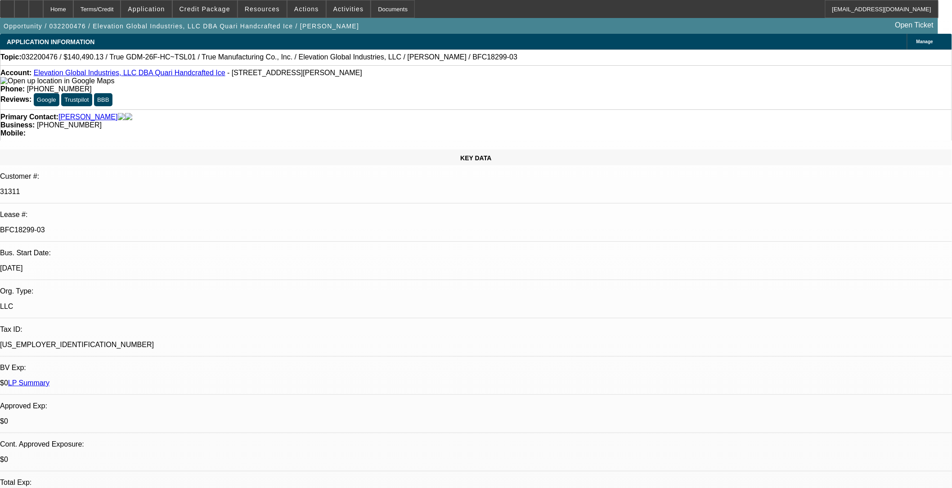
select select "1"
select select "2"
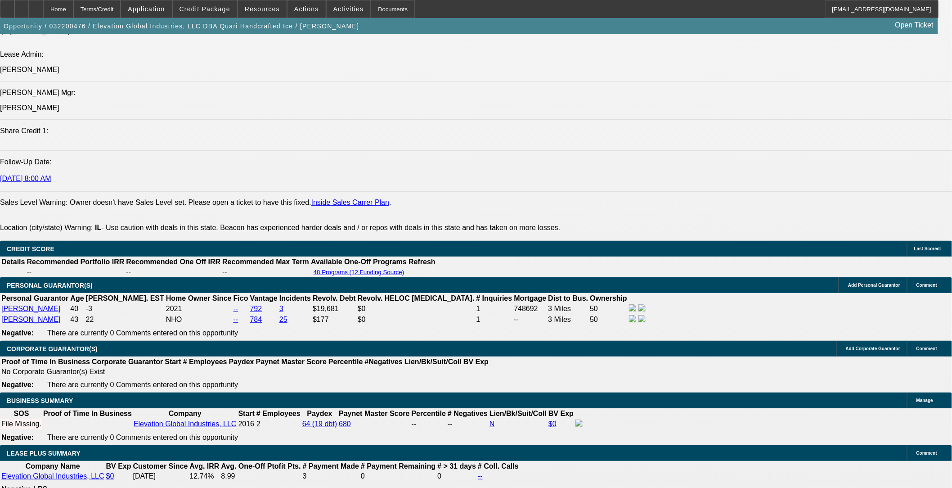
scroll to position [1250, 0]
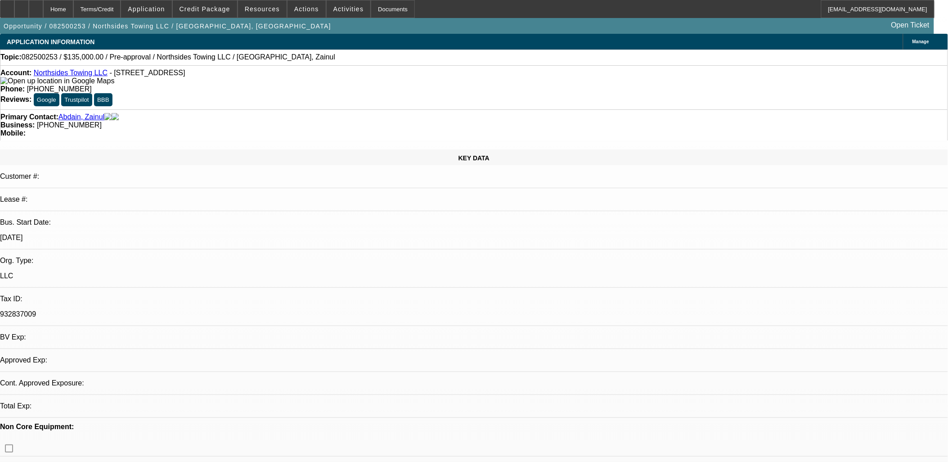
select select "0"
select select "2"
select select "0.1"
select select "1"
select select "2"
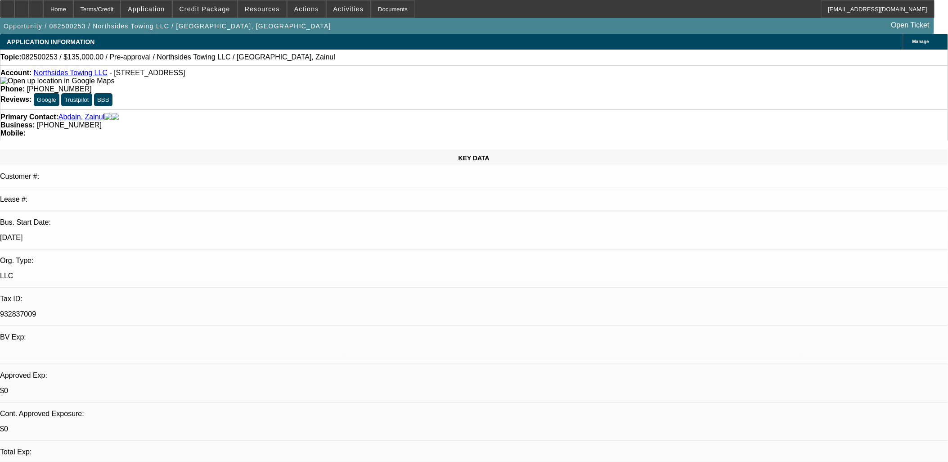
select select "4"
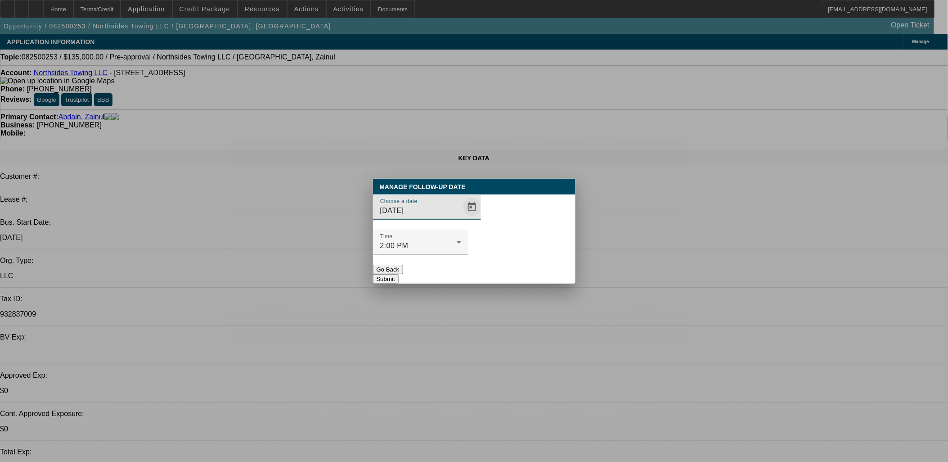
click at [464, 218] on span "Open calendar" at bounding box center [472, 207] width 22 height 22
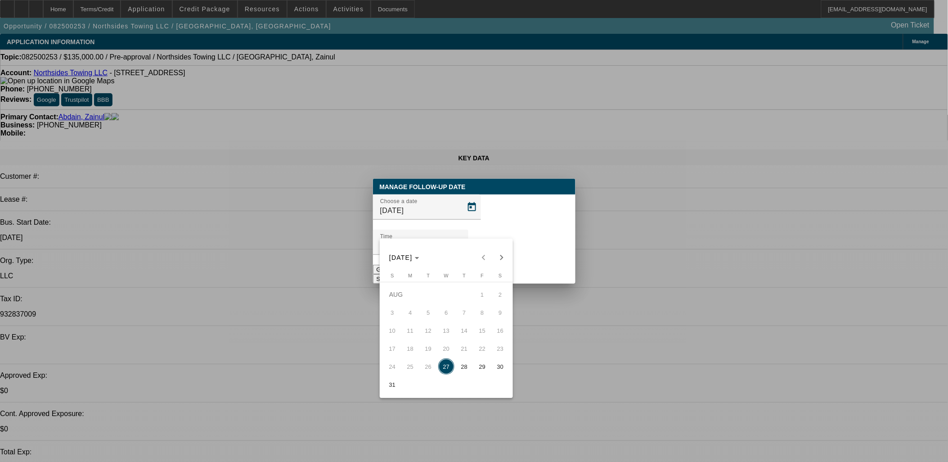
click at [482, 374] on span "29" at bounding box center [482, 366] width 16 height 16
type input "[DATE]"
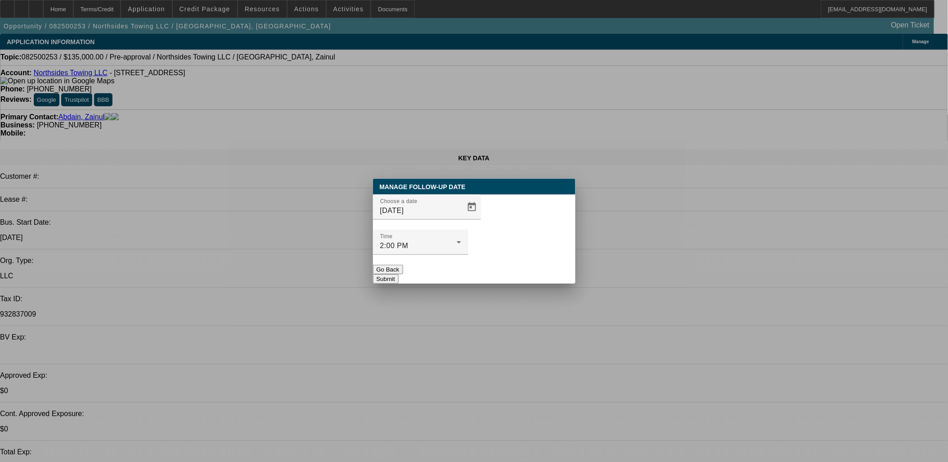
click at [399, 274] on button "Submit" at bounding box center [386, 278] width 26 height 9
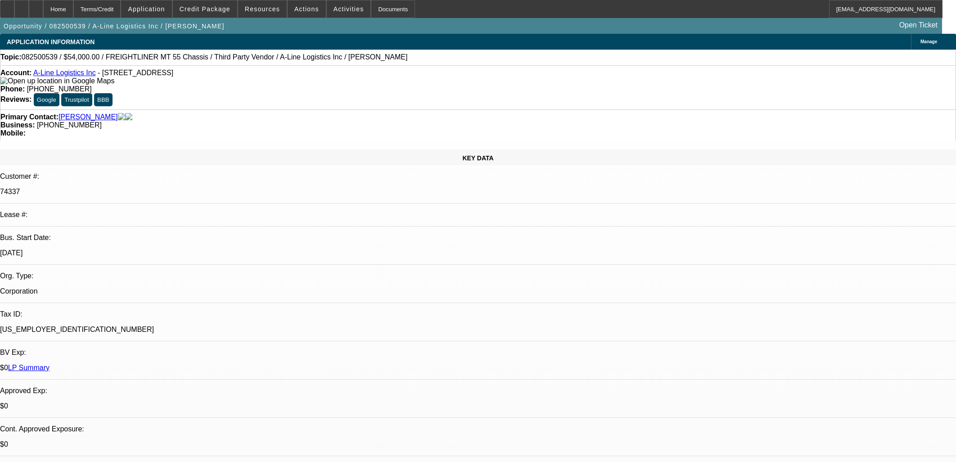
select select "0"
select select "0.1"
select select "4"
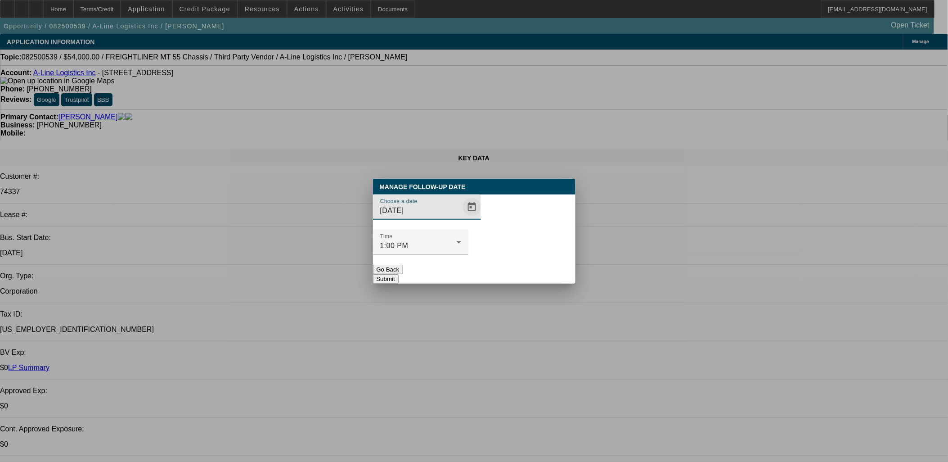
click at [461, 218] on span "Open calendar" at bounding box center [472, 207] width 22 height 22
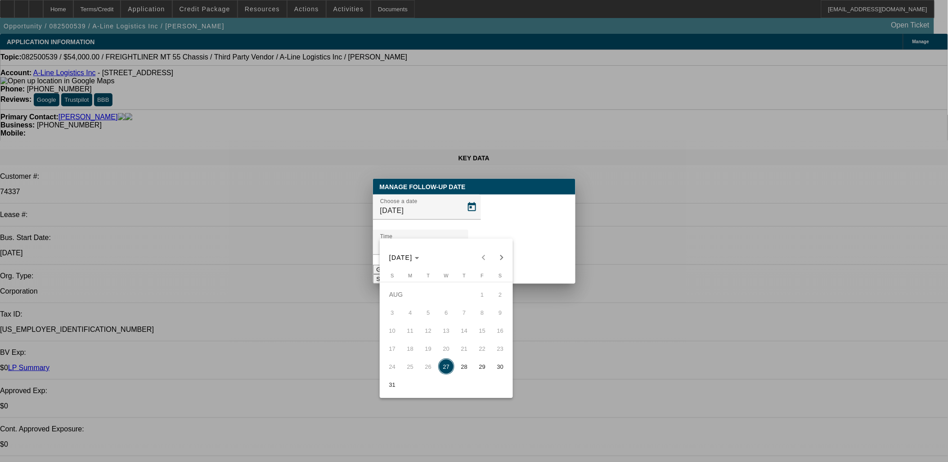
click at [478, 371] on span "29" at bounding box center [482, 366] width 16 height 16
type input "8/29/2025"
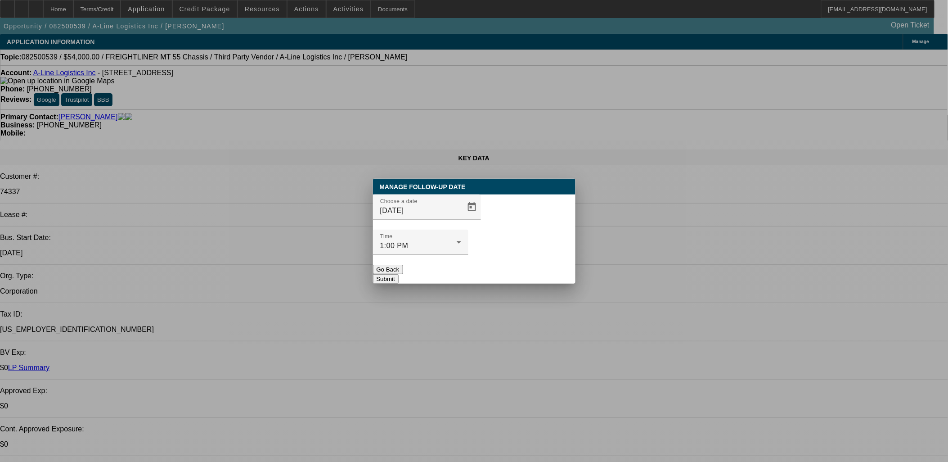
click at [399, 274] on button "Submit" at bounding box center [386, 278] width 26 height 9
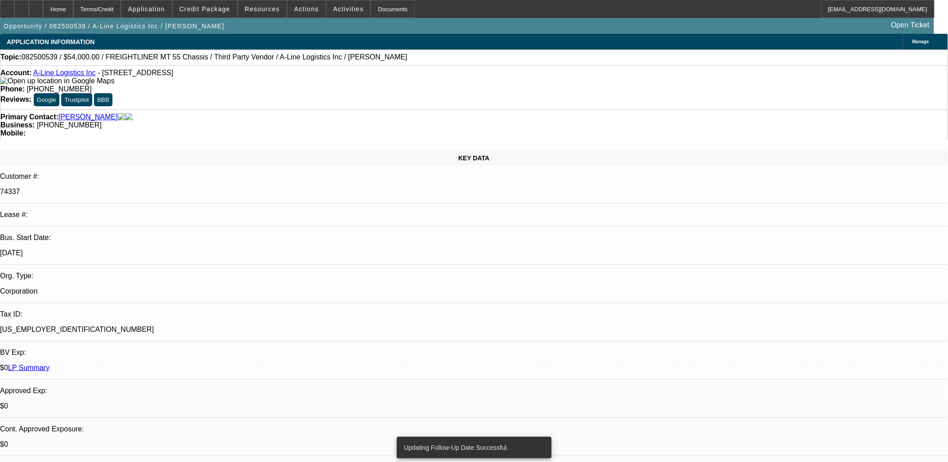
drag, startPoint x: 386, startPoint y: 318, endPoint x: 14, endPoint y: 42, distance: 463.5
click at [14, 42] on span "APPLICATION INFORMATION" at bounding box center [51, 41] width 88 height 7
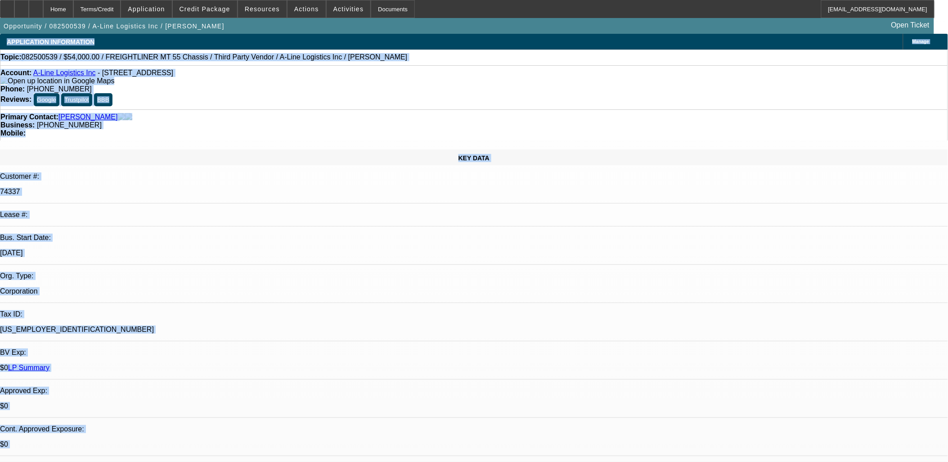
drag, startPoint x: 14, startPoint y: 42, endPoint x: 375, endPoint y: 323, distance: 457.9
drag, startPoint x: 375, startPoint y: 324, endPoint x: -1, endPoint y: 20, distance: 483.8
click at [0, 20] on html "Home Terms/Credit Application Credit Package Resources Actions Activities Docum…" at bounding box center [474, 231] width 948 height 462
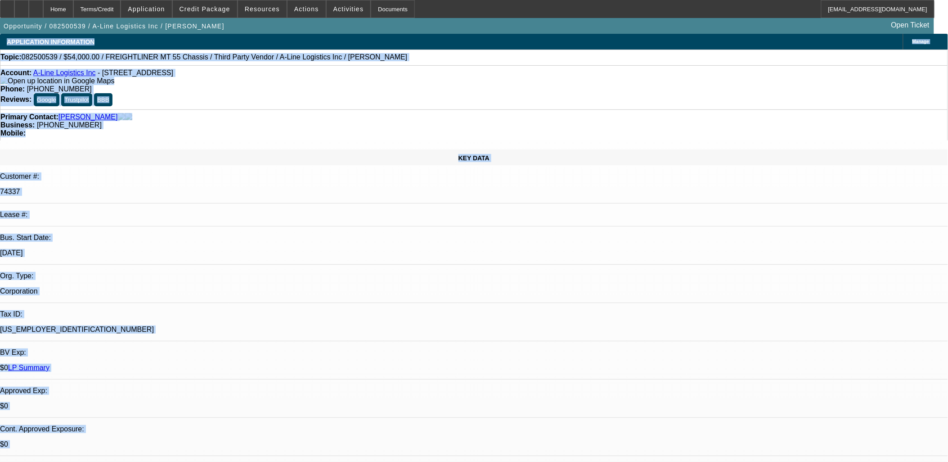
click at [0, 20] on html "Home Terms/Credit Application Credit Package Resources Actions Activities Docum…" at bounding box center [474, 231] width 948 height 462
click at [0, 23] on html "Home Terms/Credit Application Credit Package Resources Actions Activities Docum…" at bounding box center [474, 231] width 948 height 462
click at [8, 113] on div "Primary Contact: Cardenas, Roxanne" at bounding box center [473, 117] width 947 height 8
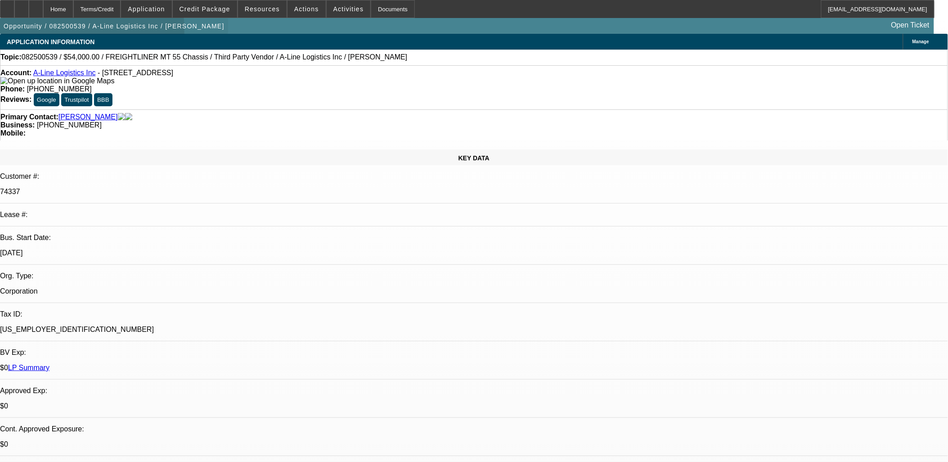
click at [9, 36] on span "button" at bounding box center [114, 26] width 228 height 22
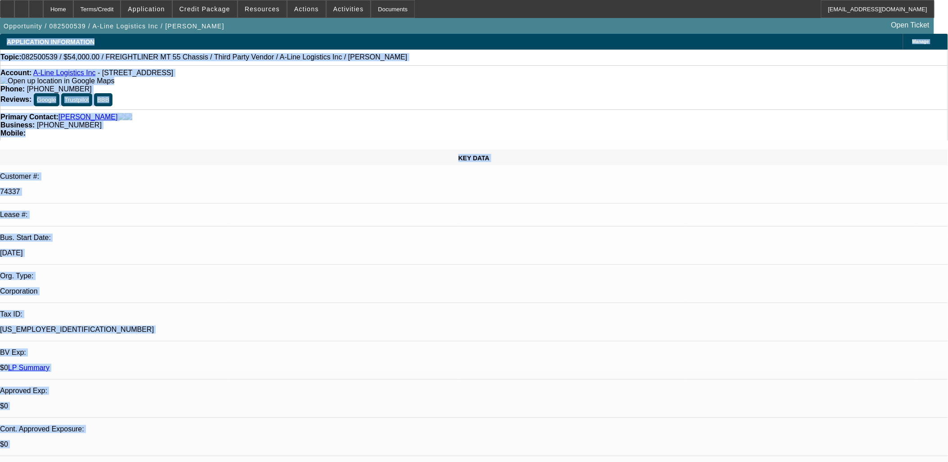
drag, startPoint x: 60, startPoint y: 61, endPoint x: 637, endPoint y: 447, distance: 694.2
drag, startPoint x: 634, startPoint y: 450, endPoint x: 0, endPoint y: 20, distance: 765.7
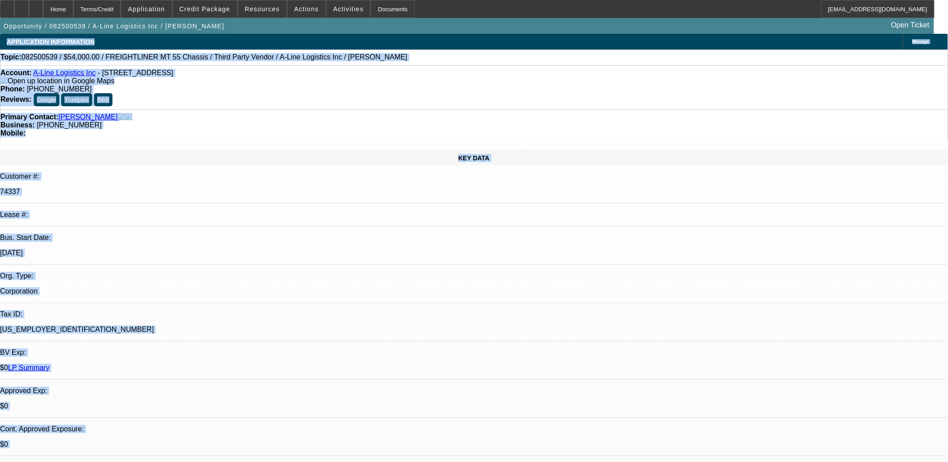
drag, startPoint x: 288, startPoint y: 208, endPoint x: 218, endPoint y: 189, distance: 72.3
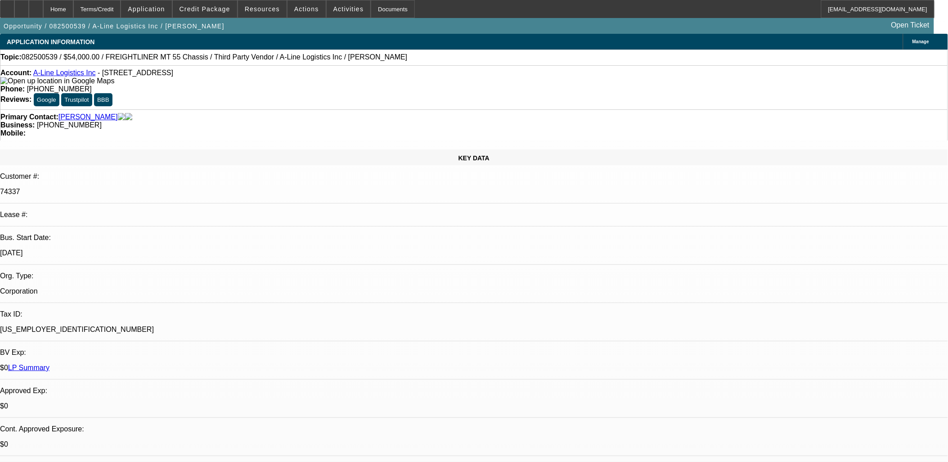
drag, startPoint x: 218, startPoint y: 190, endPoint x: 386, endPoint y: 240, distance: 174.7
drag, startPoint x: 386, startPoint y: 240, endPoint x: 381, endPoint y: 233, distance: 8.4
drag, startPoint x: 381, startPoint y: 233, endPoint x: 217, endPoint y: 186, distance: 169.9
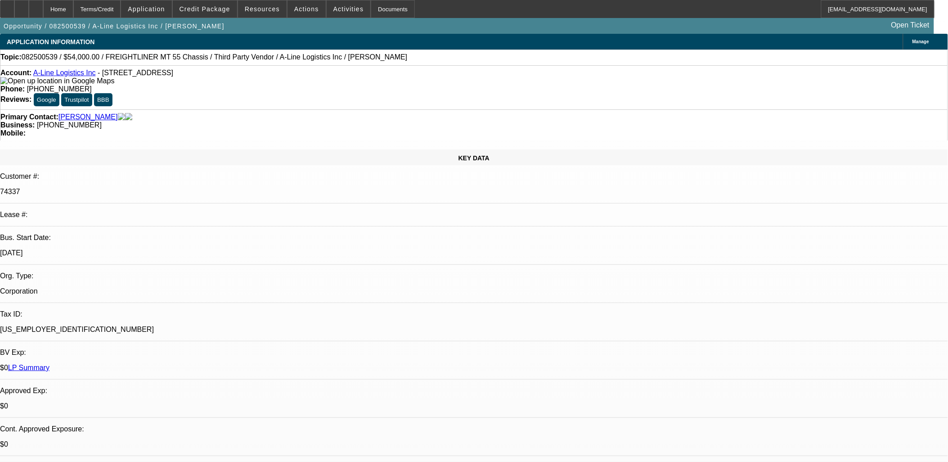
drag, startPoint x: 220, startPoint y: 186, endPoint x: 401, endPoint y: 237, distance: 187.8
drag, startPoint x: 401, startPoint y: 237, endPoint x: 295, endPoint y: 176, distance: 121.7
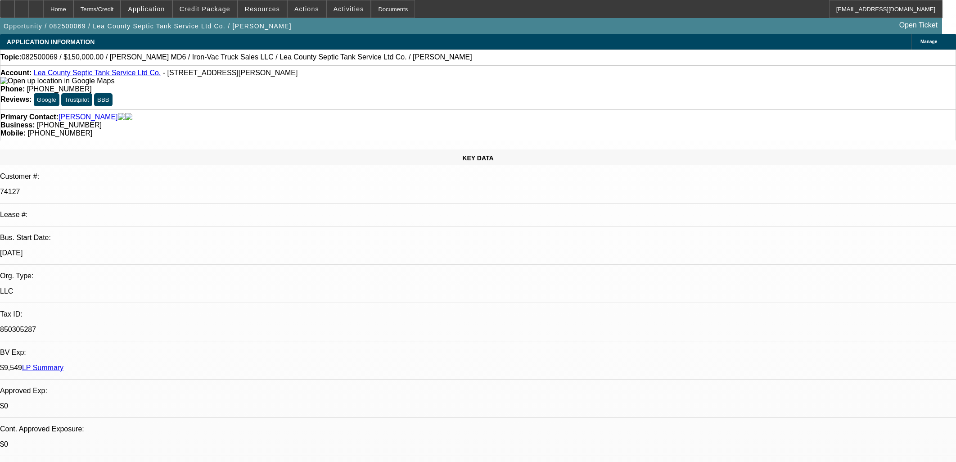
select select "0"
select select "0.1"
select select "0"
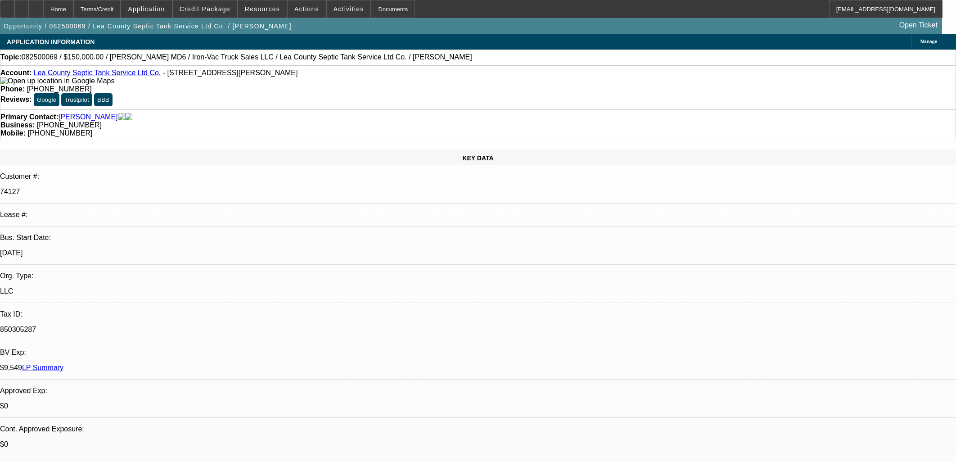
select select "0.1"
select select "0"
select select "0.1"
select select "0"
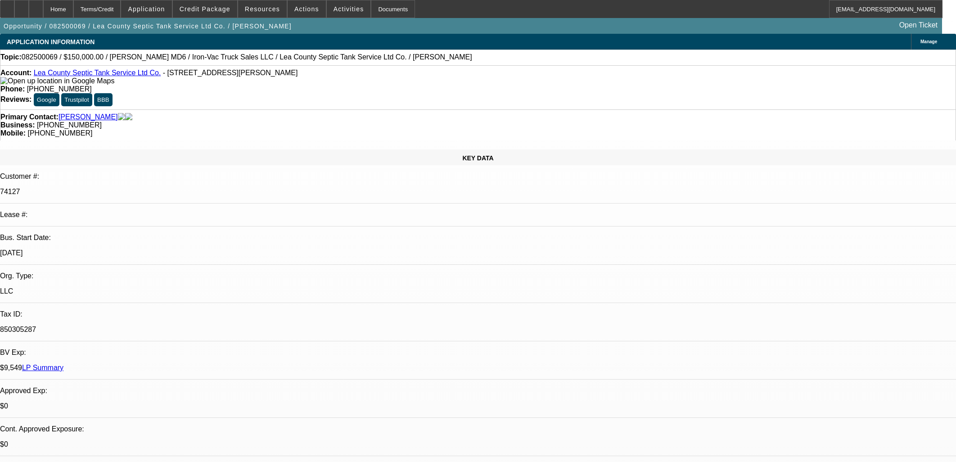
select select "0"
select select "0.1"
select select "1"
select select "4"
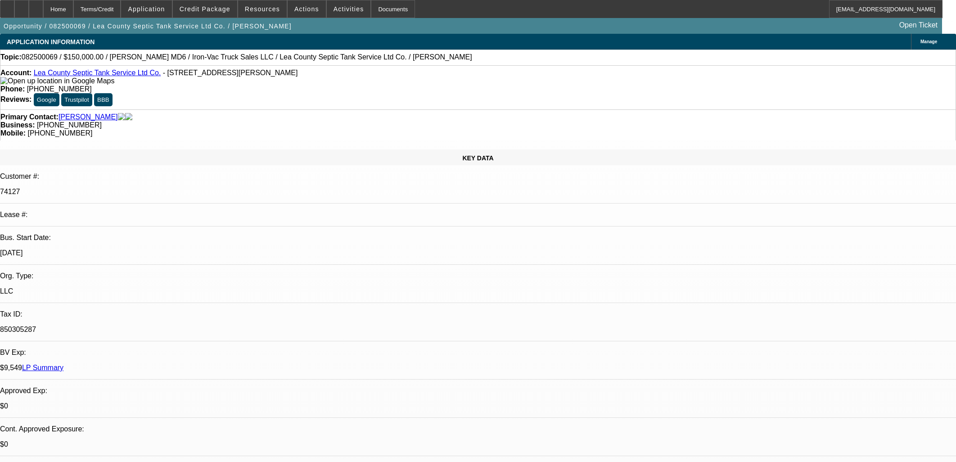
select select "1"
select select "4"
select select "1"
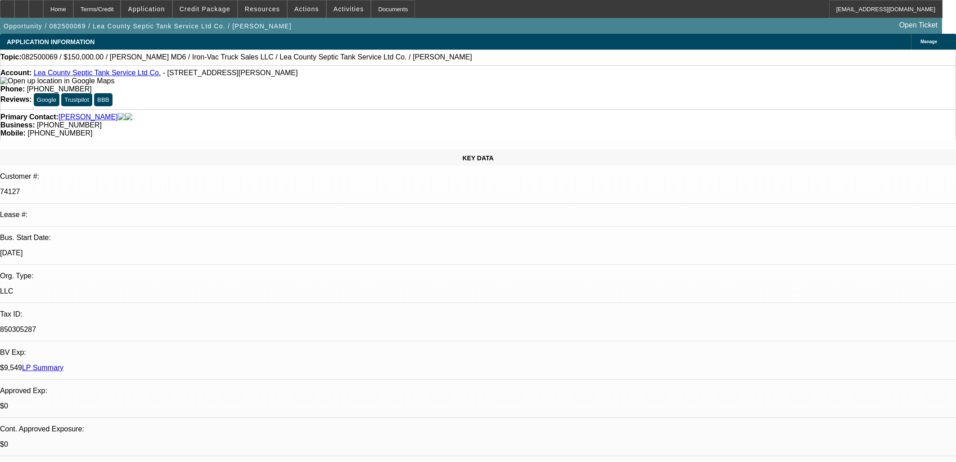
select select "4"
select select "1"
select select "4"
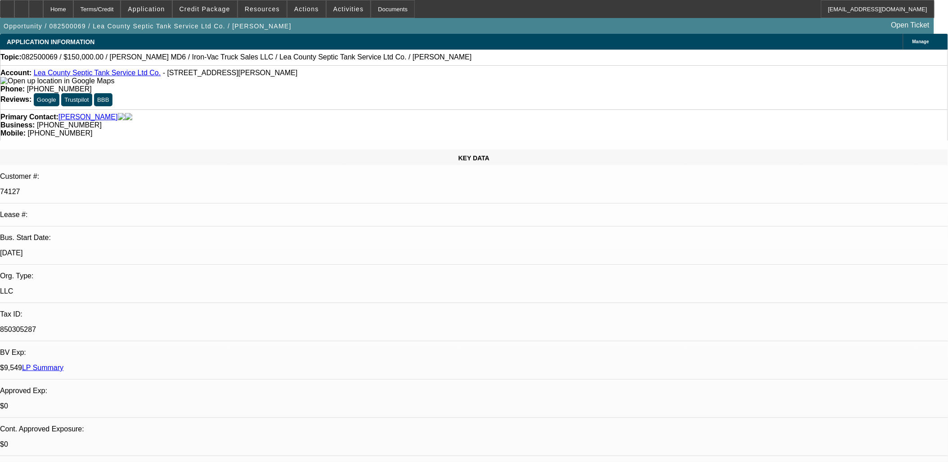
scroll to position [1031, 0]
drag, startPoint x: 373, startPoint y: 216, endPoint x: 375, endPoint y: 212, distance: 5.0
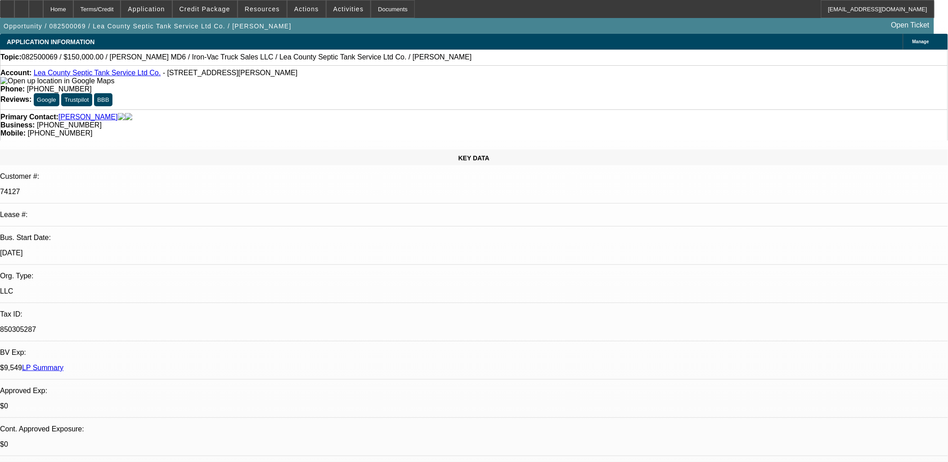
drag, startPoint x: 375, startPoint y: 212, endPoint x: 21, endPoint y: 261, distance: 357.2
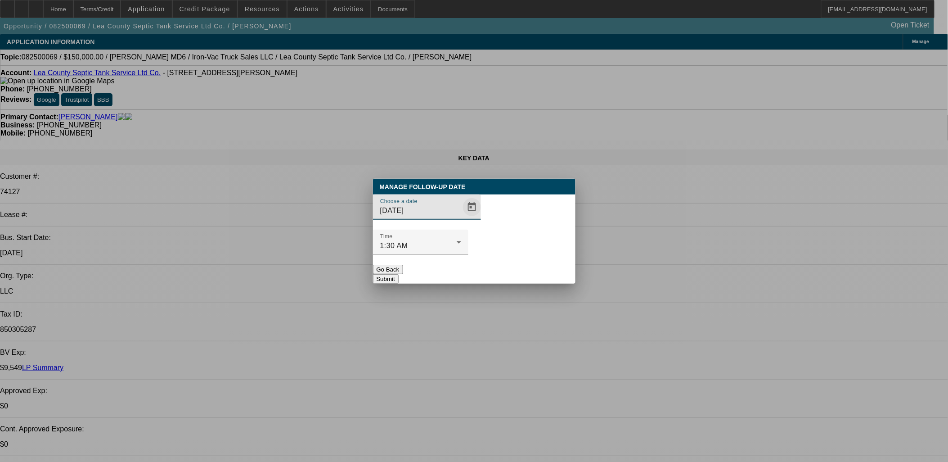
drag, startPoint x: 449, startPoint y: 234, endPoint x: 453, endPoint y: 230, distance: 5.4
click at [461, 218] on span "Open calendar" at bounding box center [472, 207] width 22 height 22
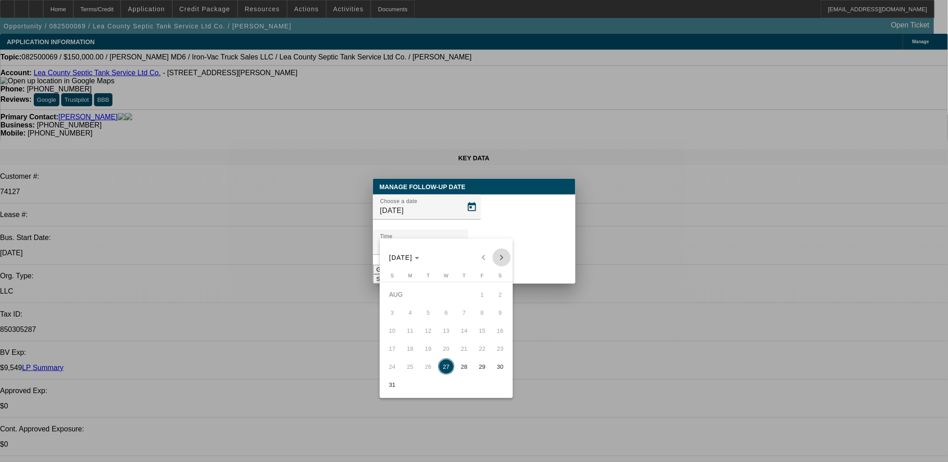
click at [503, 257] on span "Next month" at bounding box center [502, 257] width 18 height 18
drag, startPoint x: 443, startPoint y: 338, endPoint x: 480, endPoint y: 294, distance: 56.8
click at [443, 337] on span "10" at bounding box center [446, 330] width 16 height 16
type input "[DATE]"
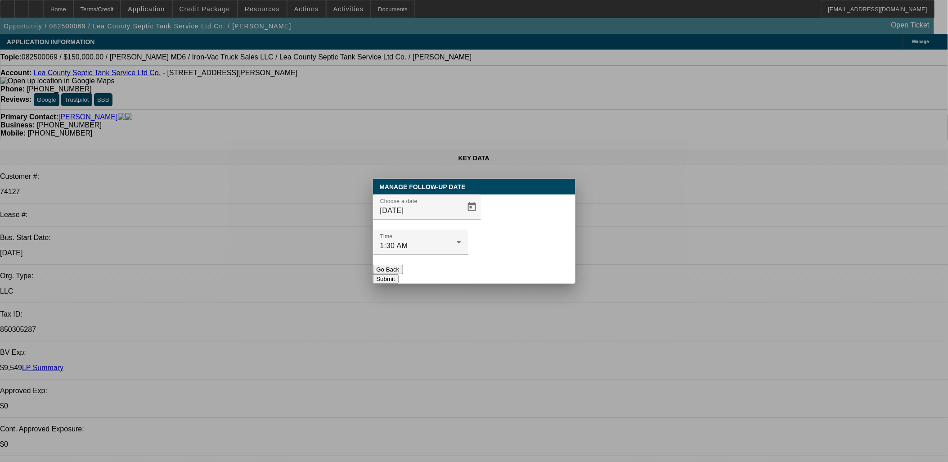
click at [399, 274] on button "Submit" at bounding box center [386, 278] width 26 height 9
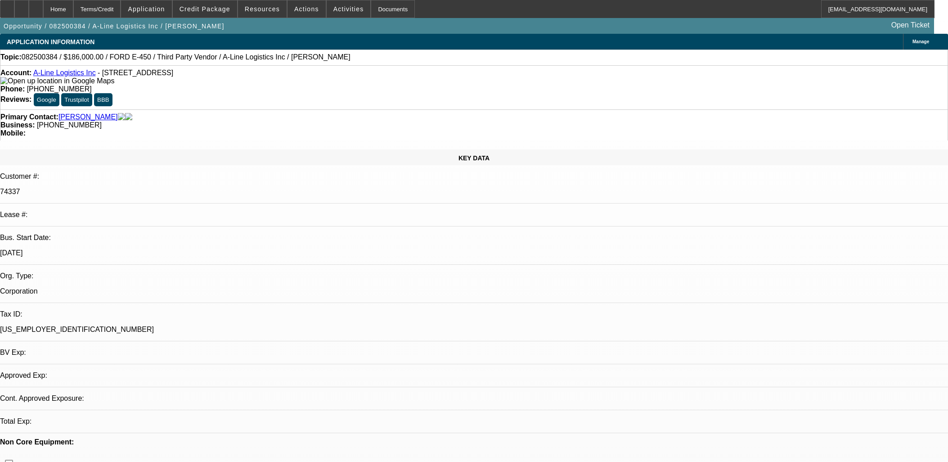
select select "0"
select select "0.1"
select select "0"
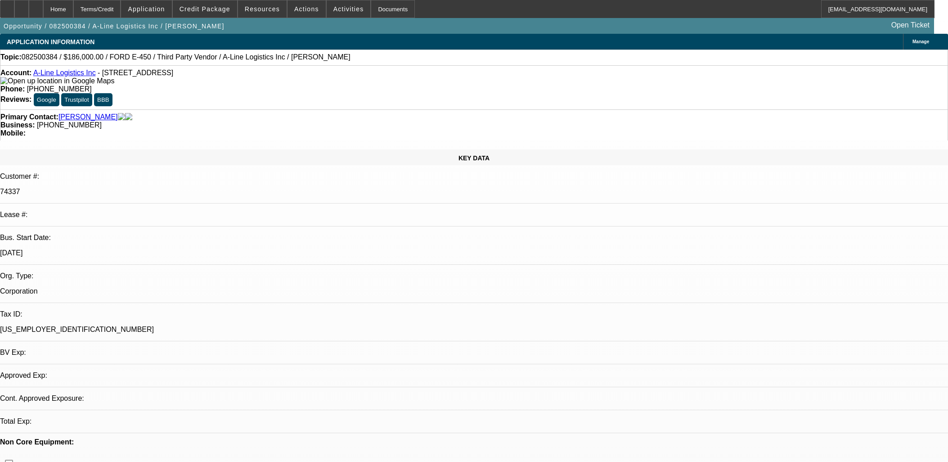
select select "0.1"
select select "1"
select select "4"
select select "1"
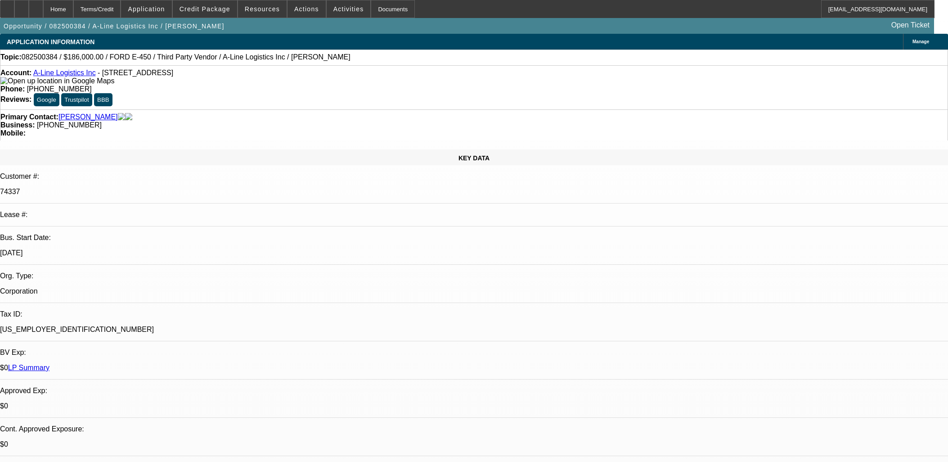
select select "1"
select select "4"
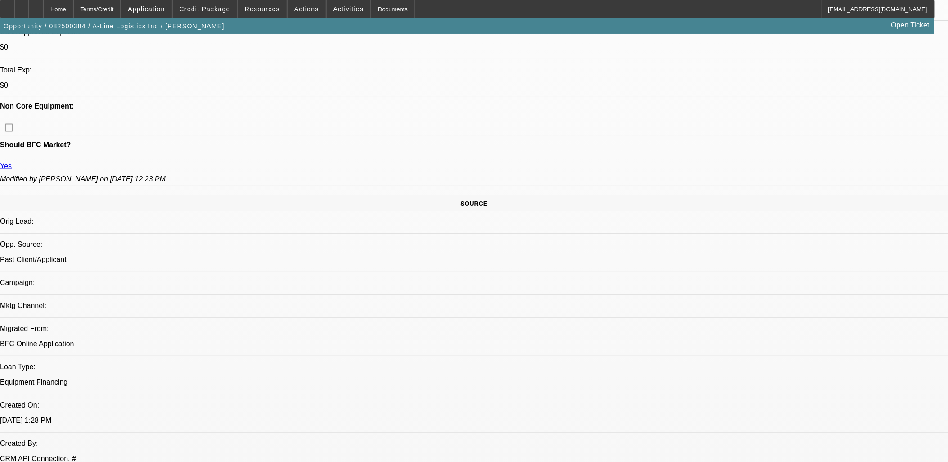
scroll to position [0, 0]
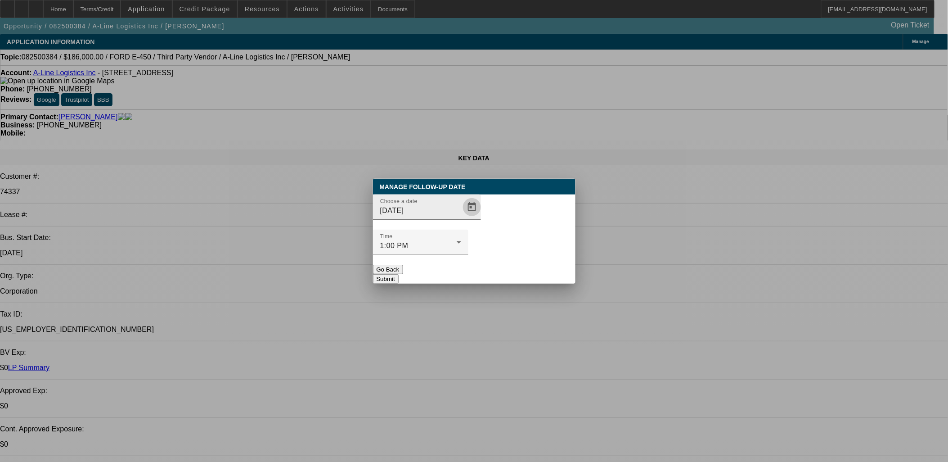
click at [462, 218] on span "Open calendar" at bounding box center [472, 207] width 22 height 22
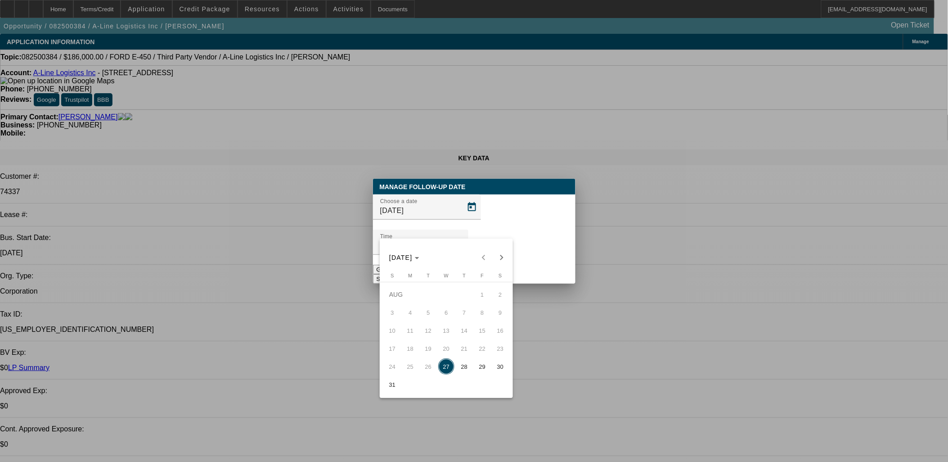
drag, startPoint x: 490, startPoint y: 364, endPoint x: 490, endPoint y: 335, distance: 28.4
click at [489, 364] on button "29" at bounding box center [482, 366] width 18 height 18
type input "[DATE]"
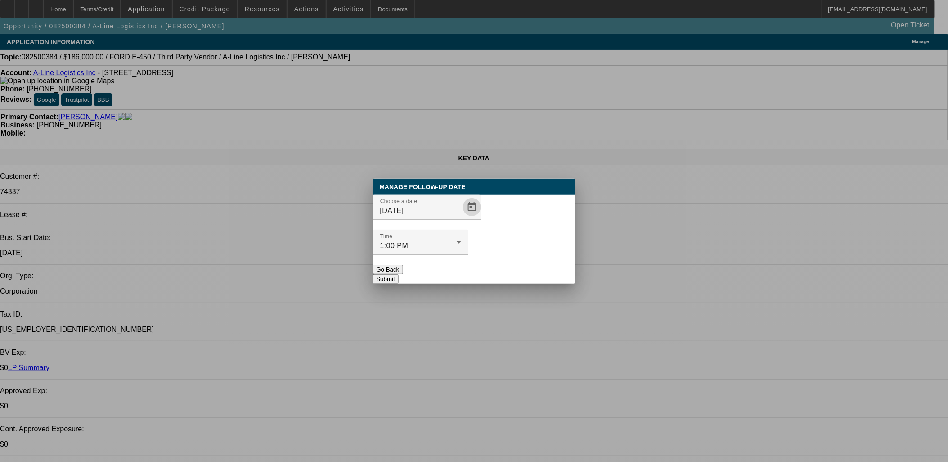
click at [399, 274] on button "Submit" at bounding box center [386, 278] width 26 height 9
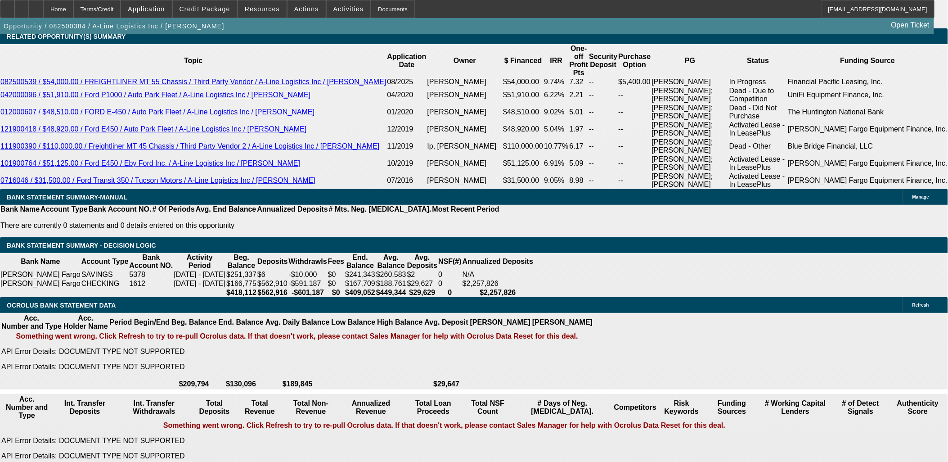
scroll to position [1650, 0]
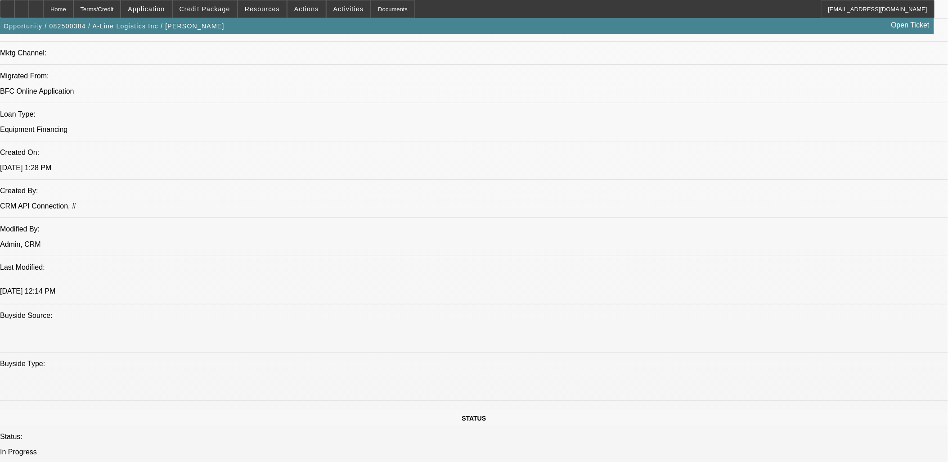
drag, startPoint x: 428, startPoint y: 181, endPoint x: 464, endPoint y: 198, distance: 40.3
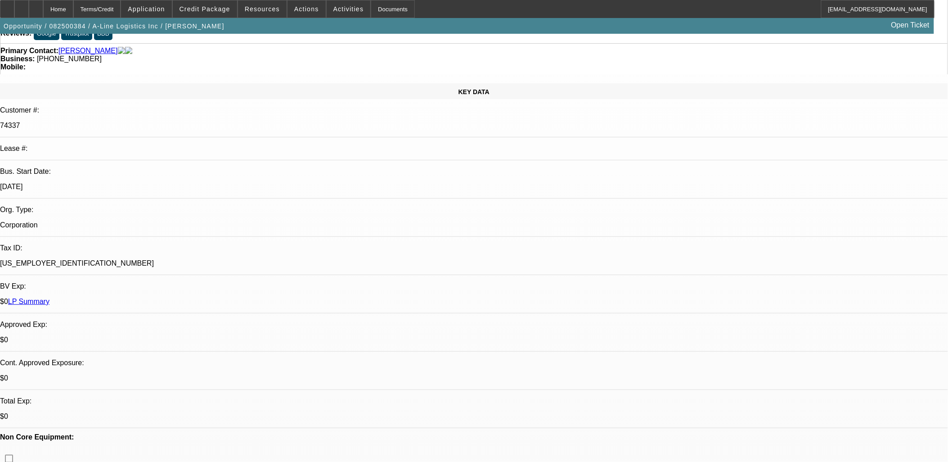
scroll to position [0, 0]
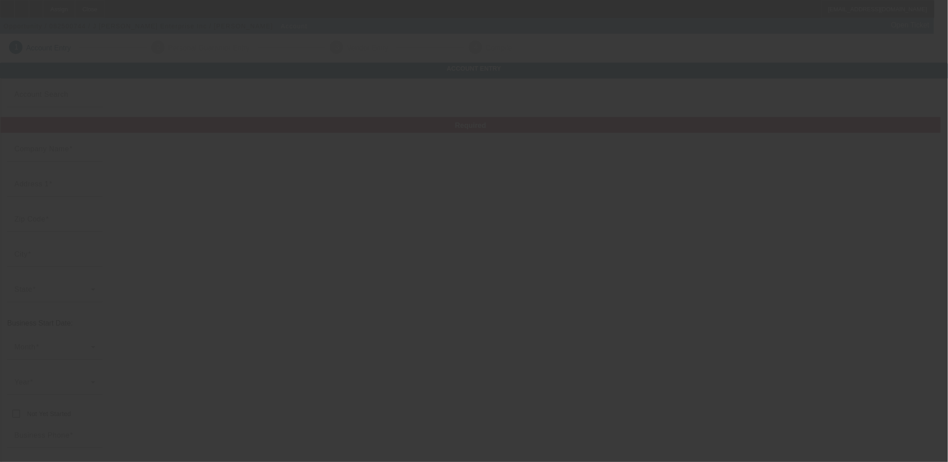
type input "J [PERSON_NAME] Enterprise Inc"
type input "[STREET_ADDRESS]"
type input "31405"
type input "Savannah"
type input "[PHONE_NUMBER]"
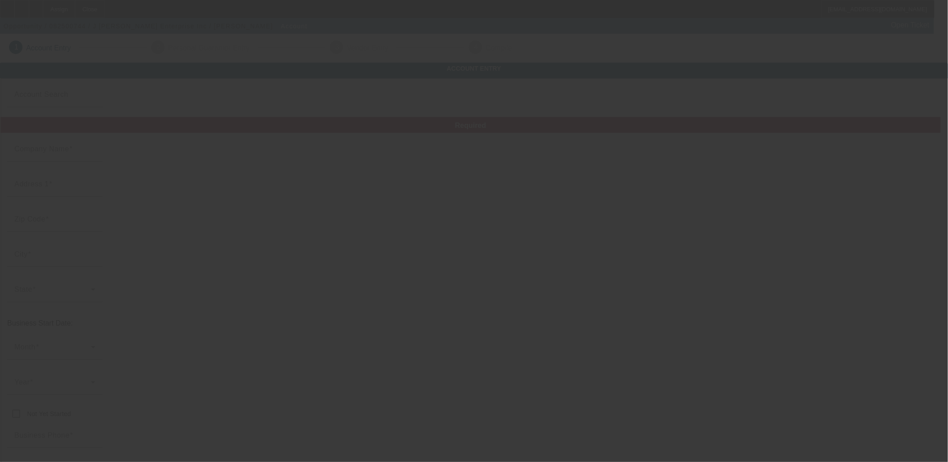
type input "216"
type input "[EMAIL_ADDRESS][DOMAIN_NAME]"
type input "[US_EMPLOYER_IDENTIFICATION_NUMBER]"
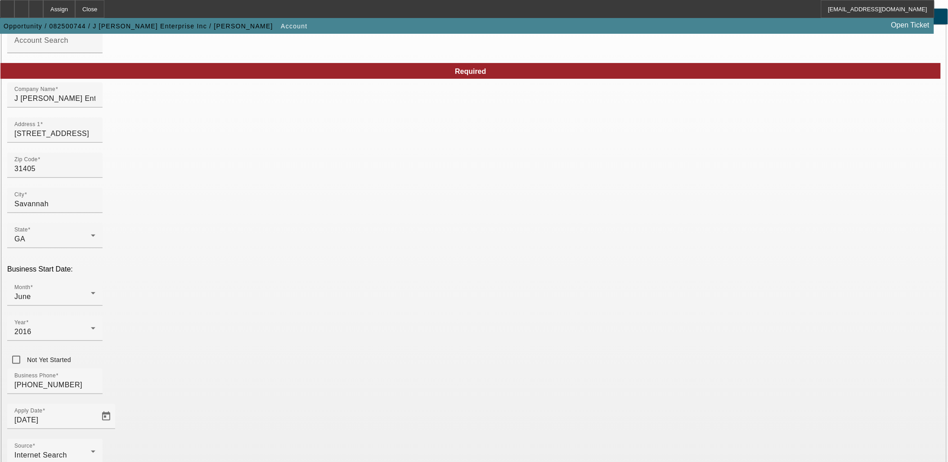
scroll to position [53, 0]
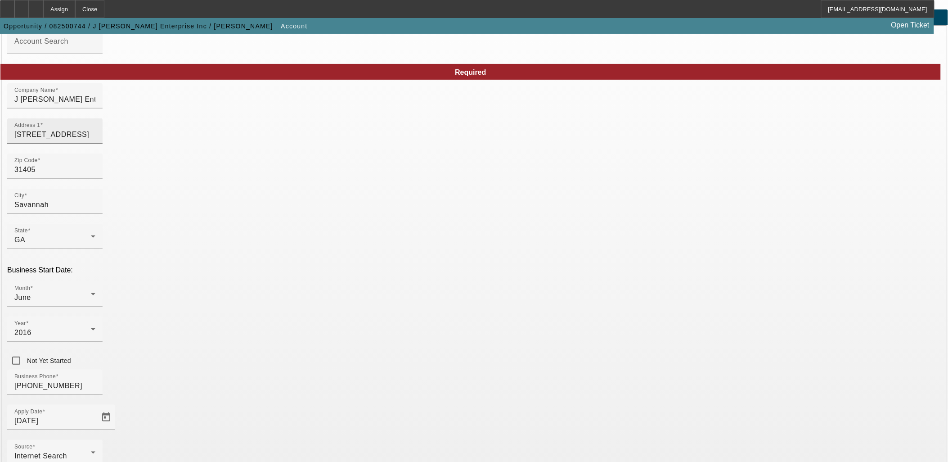
click at [95, 140] on input "[STREET_ADDRESS]" at bounding box center [54, 134] width 81 height 11
type input "[STREET_ADDRESS][PERSON_NAME]"
type input "30474"
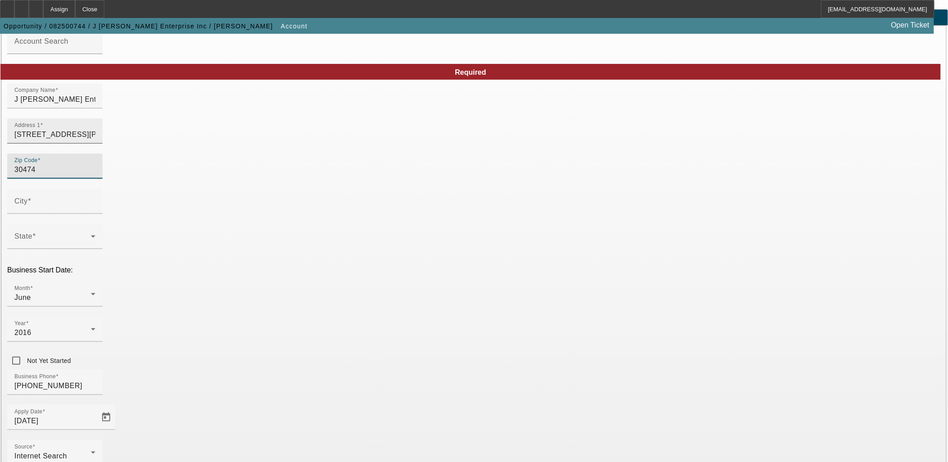
type input "[PERSON_NAME]"
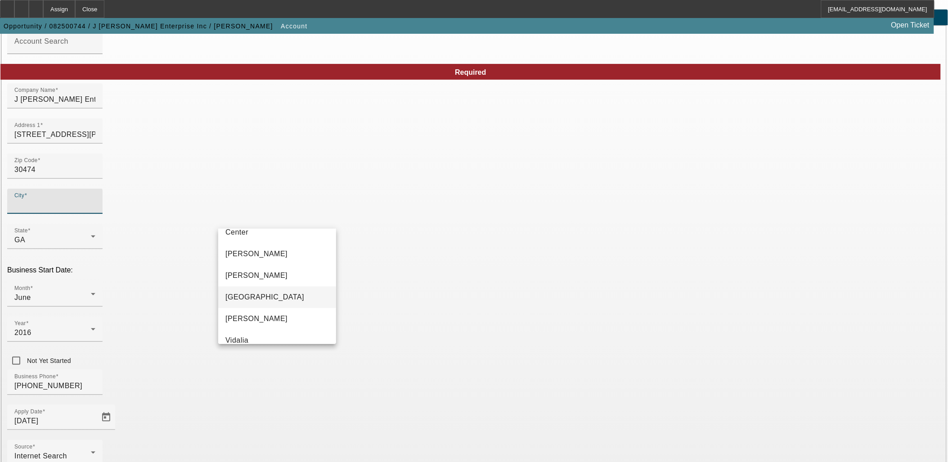
scroll to position [21, 0]
click at [271, 331] on mat-option "Vidalia" at bounding box center [277, 330] width 118 height 22
type input "Vidalia"
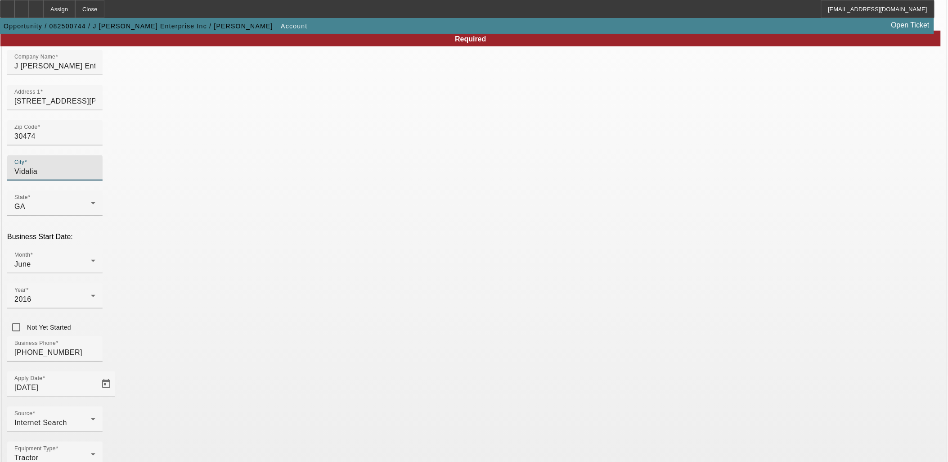
scroll to position [104, 0]
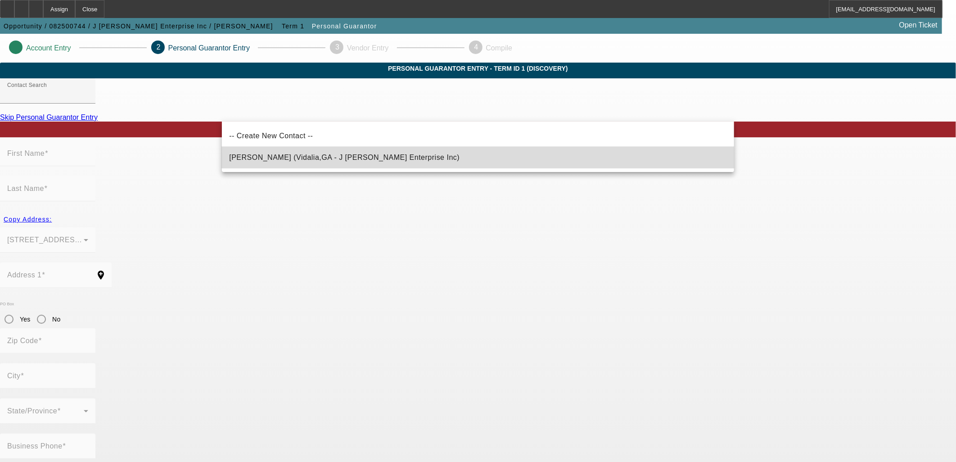
click at [412, 161] on mat-option "Corbett, Jerrod (Vidalia,GA - J Corbett Enterprise Inc)" at bounding box center [478, 158] width 512 height 22
type input "Corbett, Jerrod (Vidalia,GA - J Corbett Enterprise Inc)"
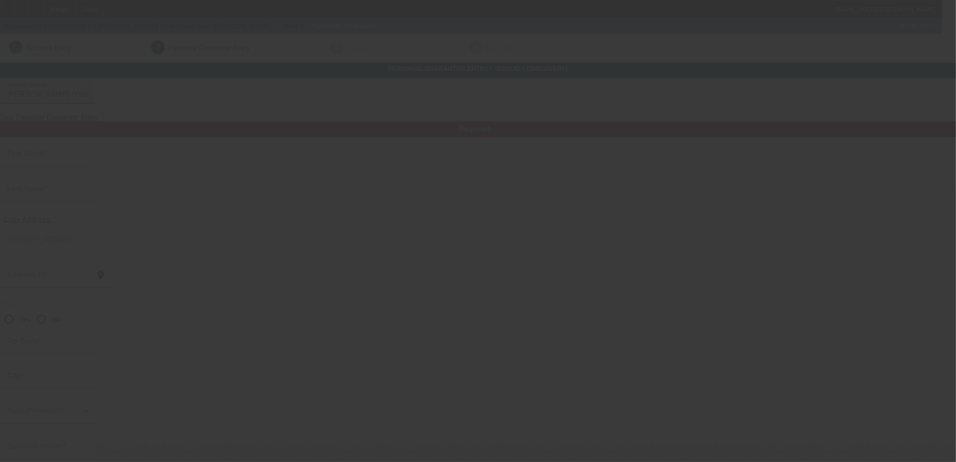
type input "Jerrod"
type input "Corbett"
type input "1101 McIntosh St."
radio input "true"
type input "30474"
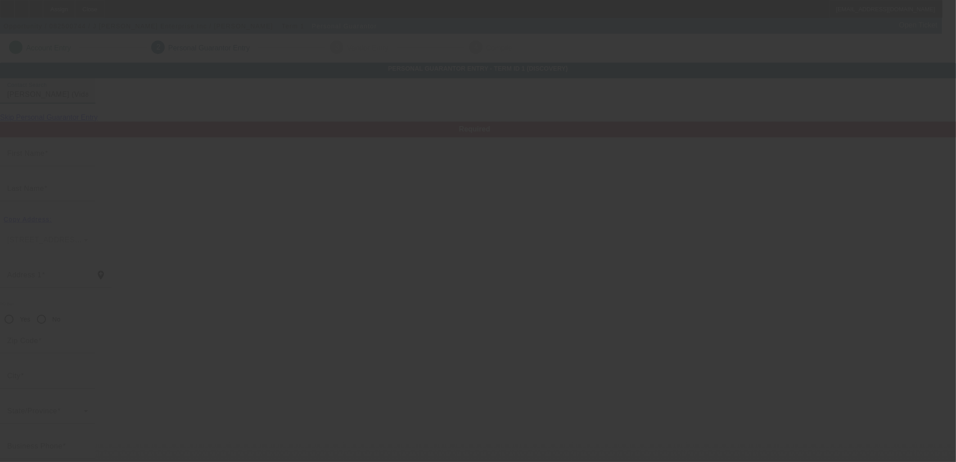
type input "Vidalia"
type input "[PHONE_NUMBER]"
type input "100"
type input "jcorbettenterprise@gmail.com"
type input "[PHONE_NUMBER]"
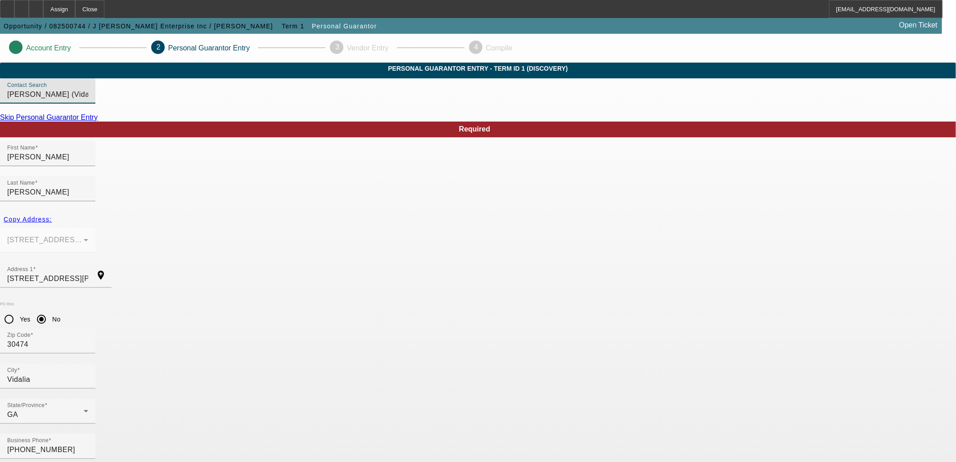
click at [98, 121] on link "Skip Personal Guarantor Entry" at bounding box center [49, 117] width 98 height 8
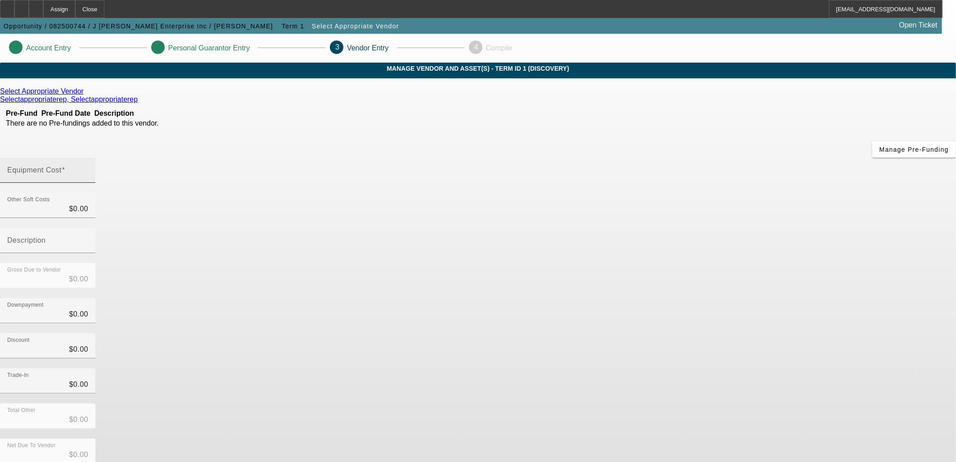
click at [88, 168] on input "Equipment Cost" at bounding box center [47, 173] width 81 height 11
type input "1"
type input "$1.00"
type input "18"
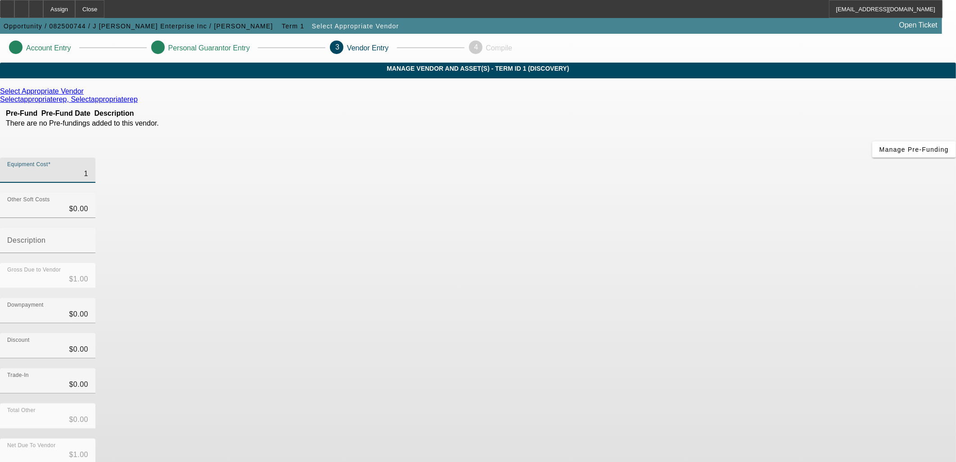
type input "$18.00"
type input "182"
type input "$182.00"
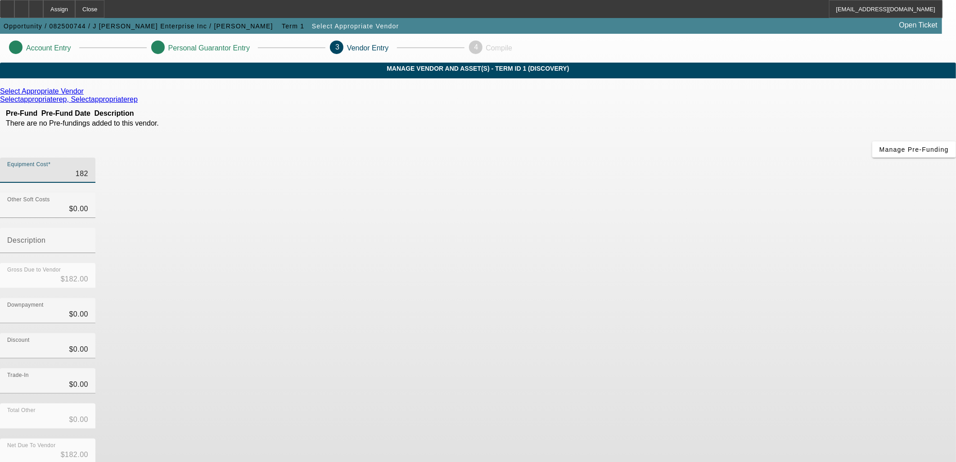
type input "1825"
type input "$1,825.00"
type input "18251"
type input "$18,251.00"
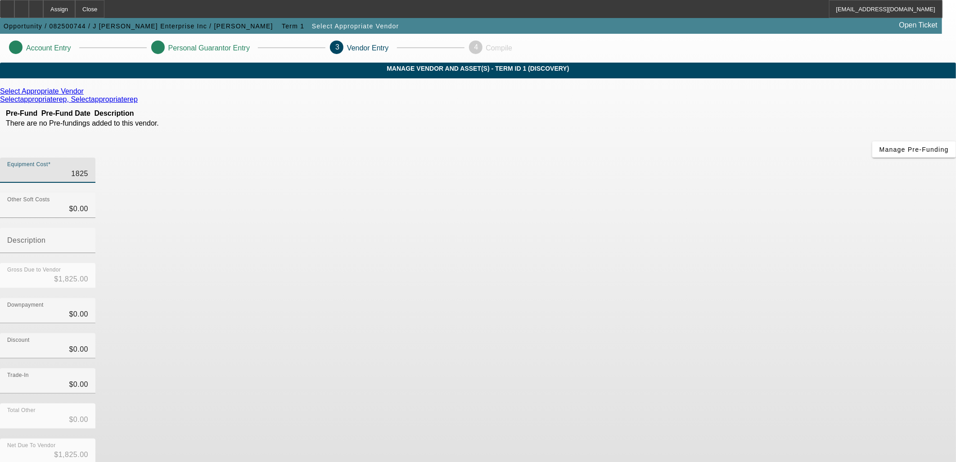
type input "$18,251.00"
type input "182515"
type input "$182,515.00"
type input "182515.7"
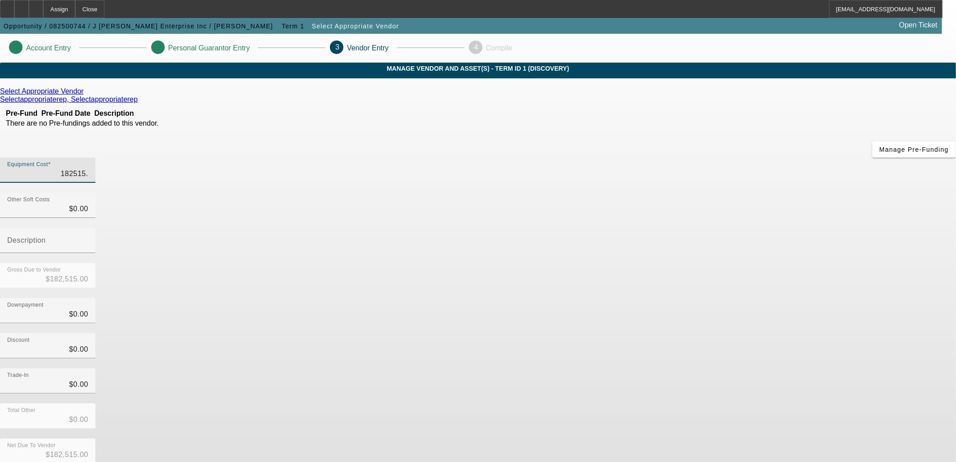
type input "$182,515.70"
type input "182515.77"
type input "$182,515.77"
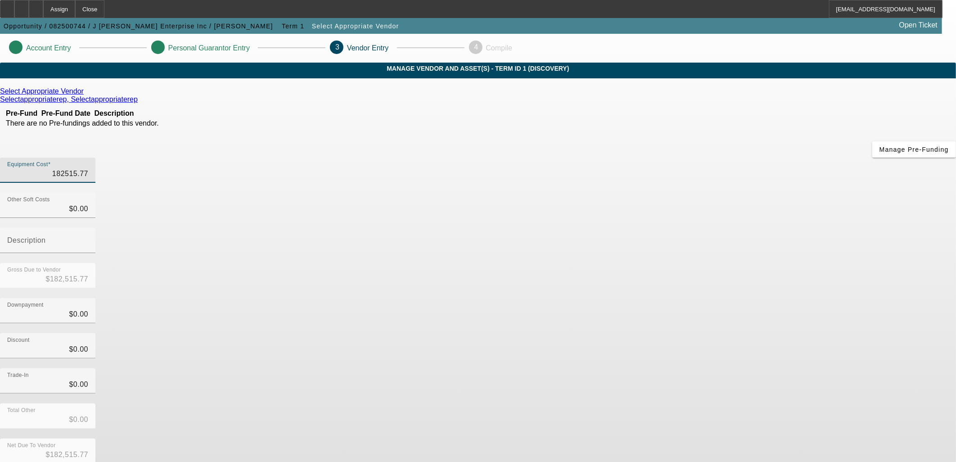
type input "$182,515.77"
click at [646, 379] on div "Equipment Cost $182,515.77 Other Soft Costs $0.00 Description Gross Due to Vend…" at bounding box center [478, 320] width 956 height 325
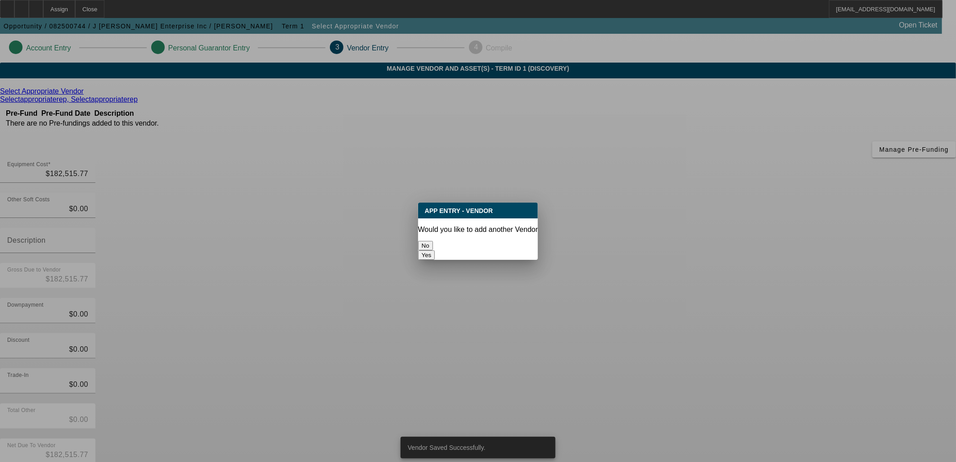
click at [433, 241] on button "No" at bounding box center [425, 245] width 15 height 9
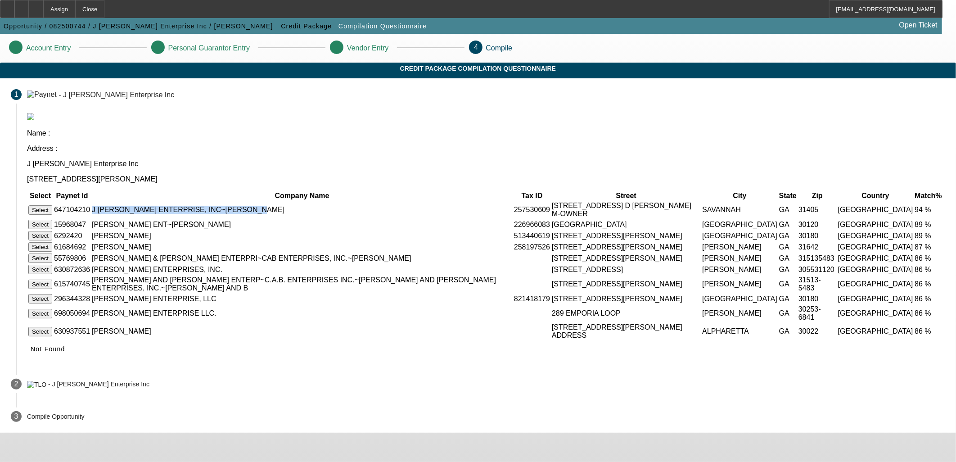
drag, startPoint x: 293, startPoint y: 162, endPoint x: 436, endPoint y: 159, distance: 142.7
click at [436, 201] on td "J CORBETT ENTERPRISE, INC~Corbett, Jerrod" at bounding box center [301, 209] width 421 height 17
click at [52, 205] on button "Select" at bounding box center [40, 209] width 24 height 9
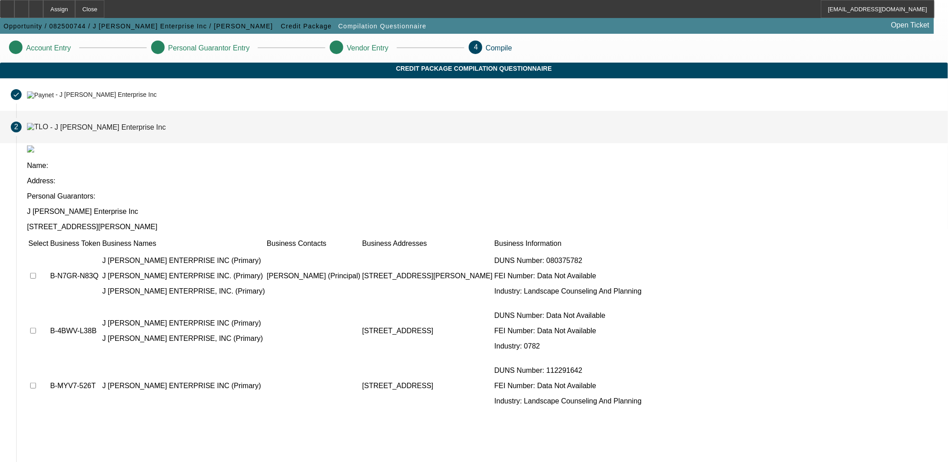
click at [36, 273] on input "checkbox" at bounding box center [33, 276] width 6 height 6
checkbox input "true"
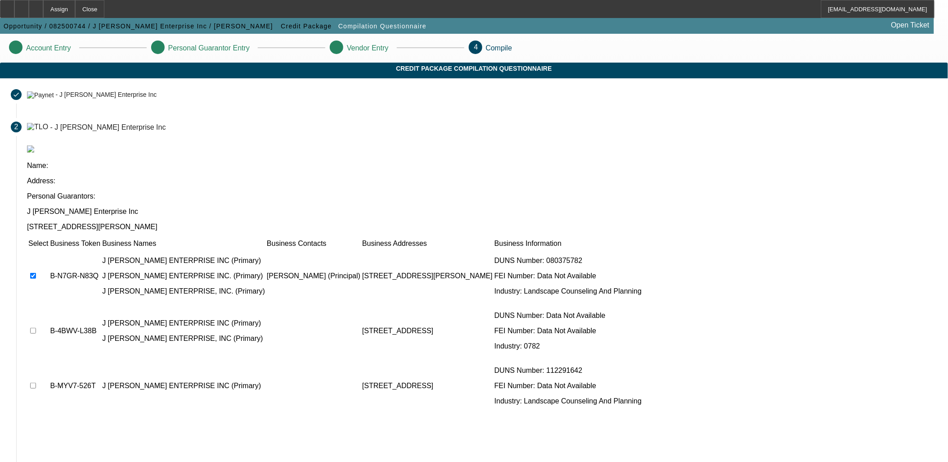
click at [36, 328] on input "checkbox" at bounding box center [33, 331] width 6 height 6
checkbox input "true"
click at [36, 383] on input "checkbox" at bounding box center [33, 386] width 6 height 6
checkbox input "true"
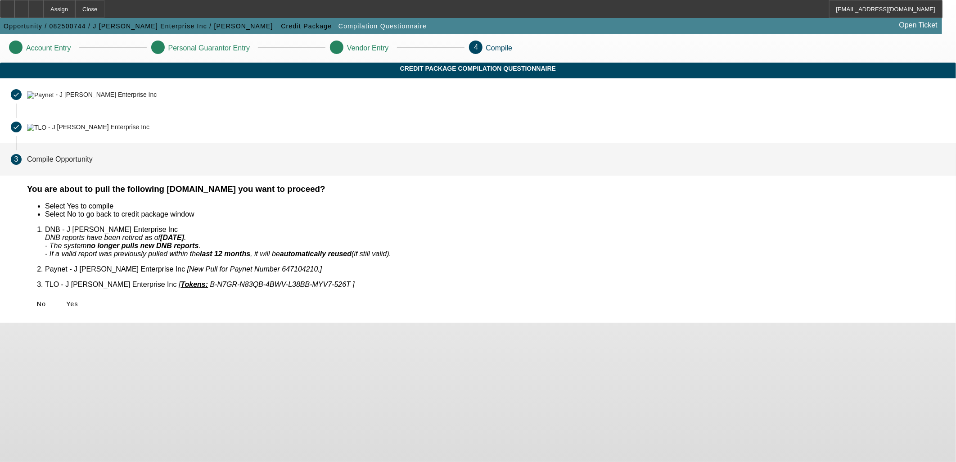
click at [86, 303] on span at bounding box center [72, 304] width 29 height 22
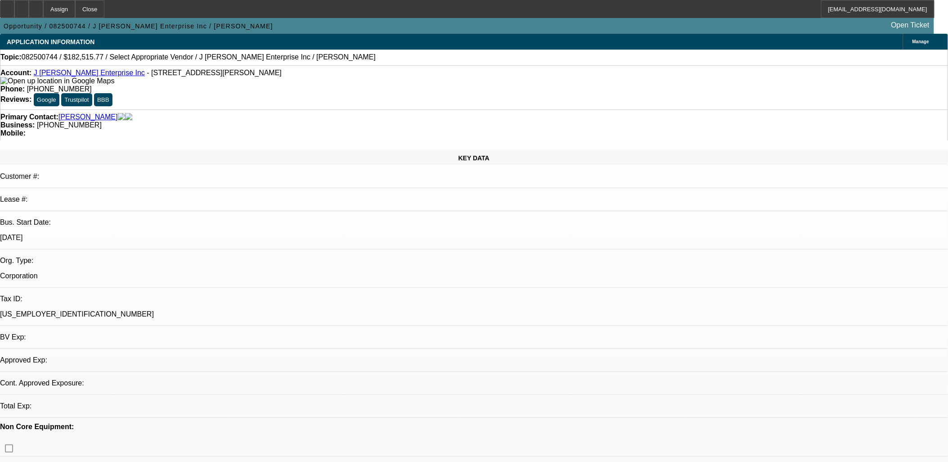
select select "0"
select select "2"
select select "0.1"
select select "1"
select select "2"
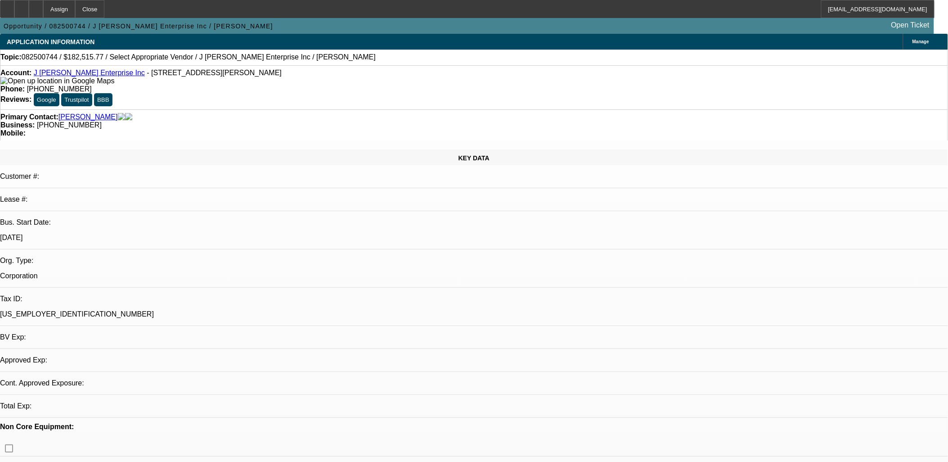
select select "4"
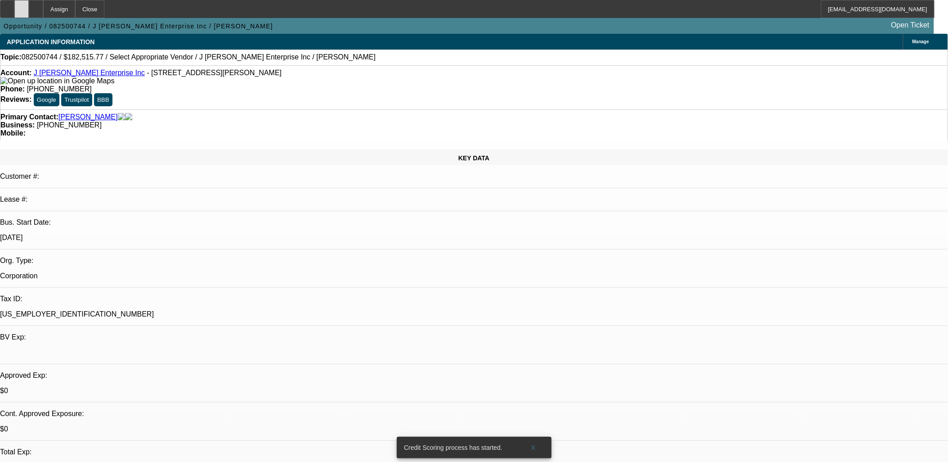
click at [22, 6] on icon at bounding box center [22, 6] width 0 height 0
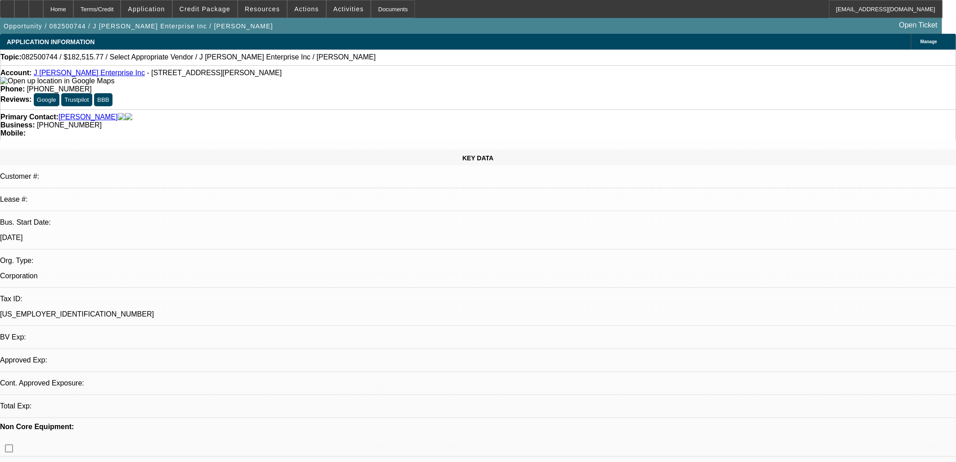
select select "0"
select select "2"
select select "0.1"
select select "4"
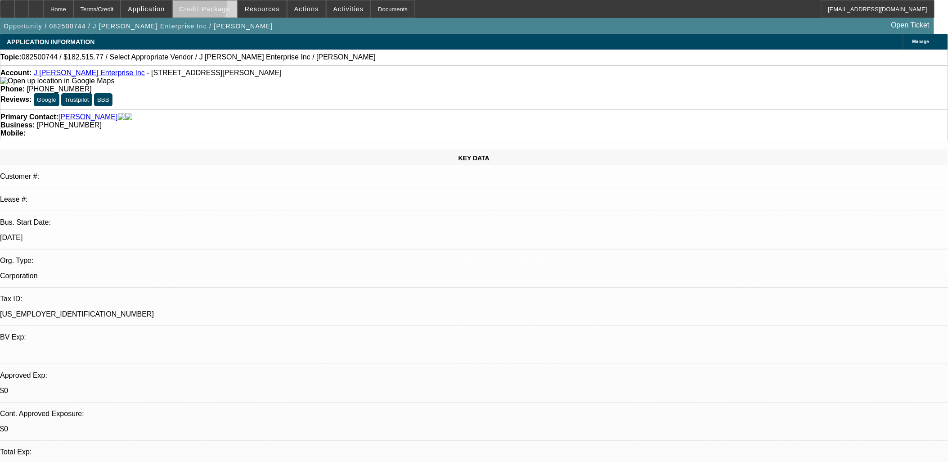
click at [214, 8] on span "Credit Package" at bounding box center [205, 8] width 51 height 7
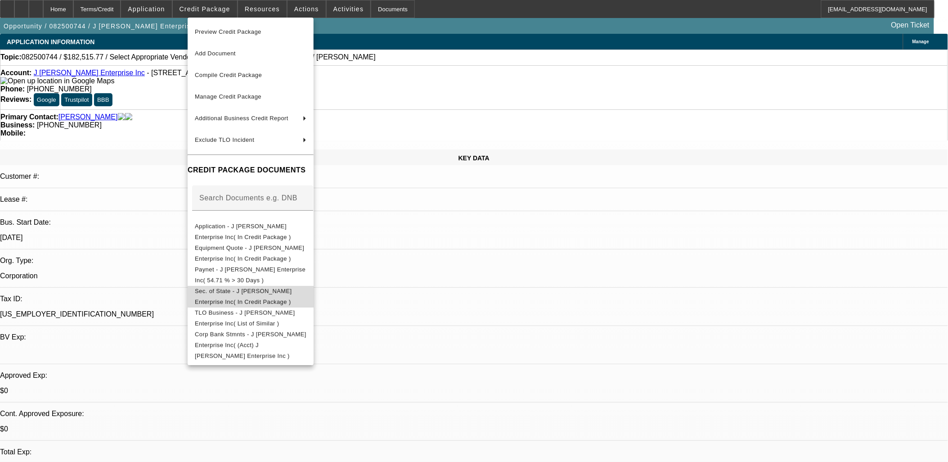
click at [234, 289] on span "Sec. of State - J [PERSON_NAME] Enterprise Inc( In Credit Package )" at bounding box center [243, 296] width 97 height 18
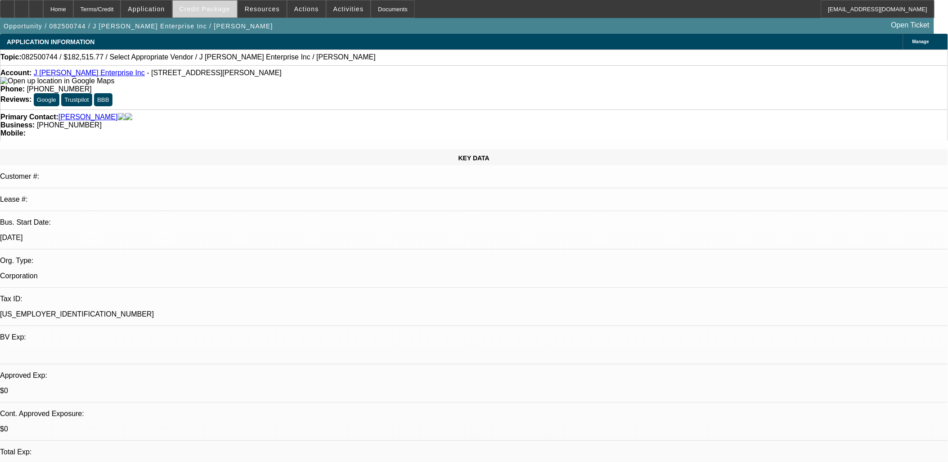
click at [223, 13] on span at bounding box center [205, 9] width 64 height 22
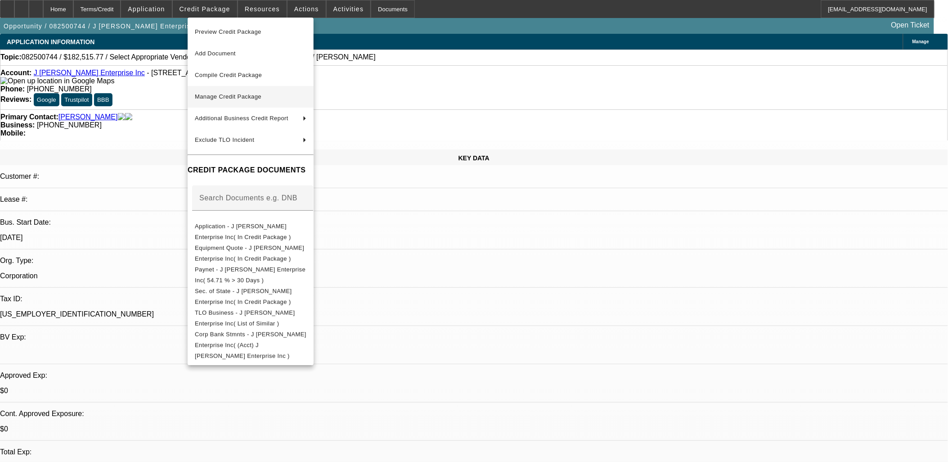
click at [285, 102] on span "Manage Credit Package" at bounding box center [251, 96] width 112 height 11
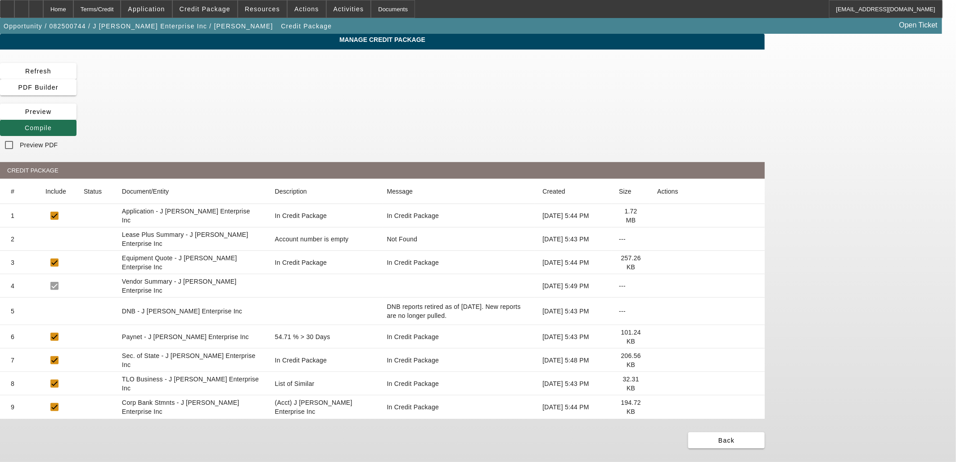
click at [52, 124] on span "Compile" at bounding box center [38, 127] width 27 height 7
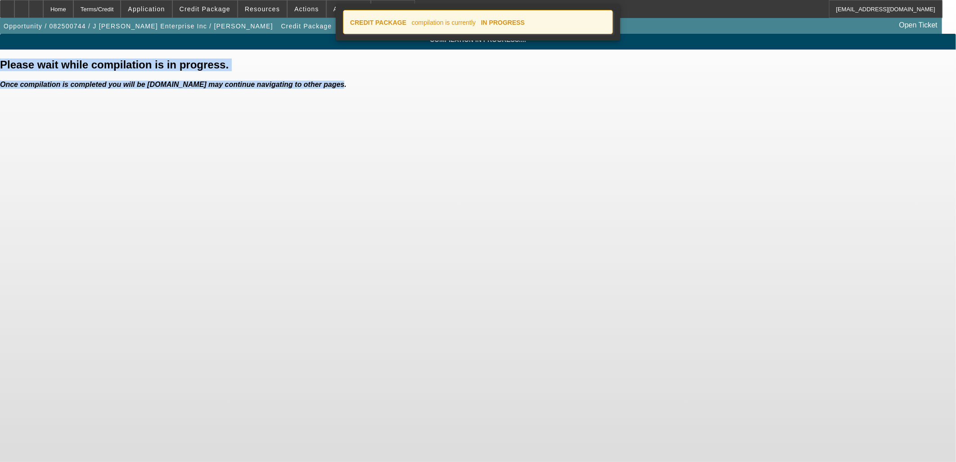
drag, startPoint x: 372, startPoint y: 97, endPoint x: 322, endPoint y: 95, distance: 50.5
click at [322, 89] on div "Please wait while compilation is in progress. Once compilation is completed you…" at bounding box center [478, 74] width 956 height 30
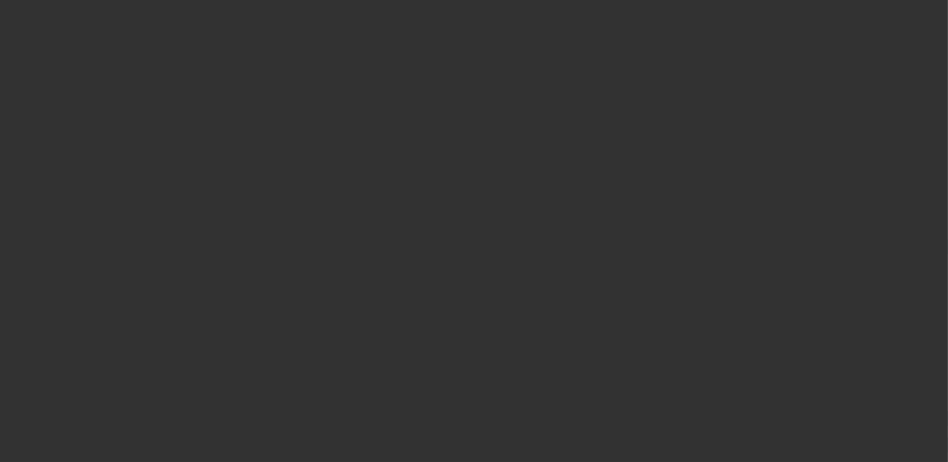
click at [336, 95] on div at bounding box center [474, 231] width 948 height 462
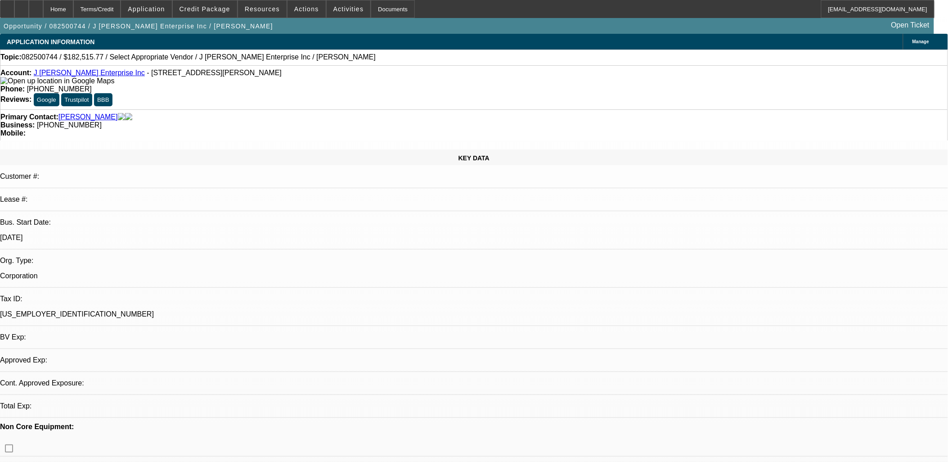
select select "0"
select select "2"
select select "0.1"
select select "4"
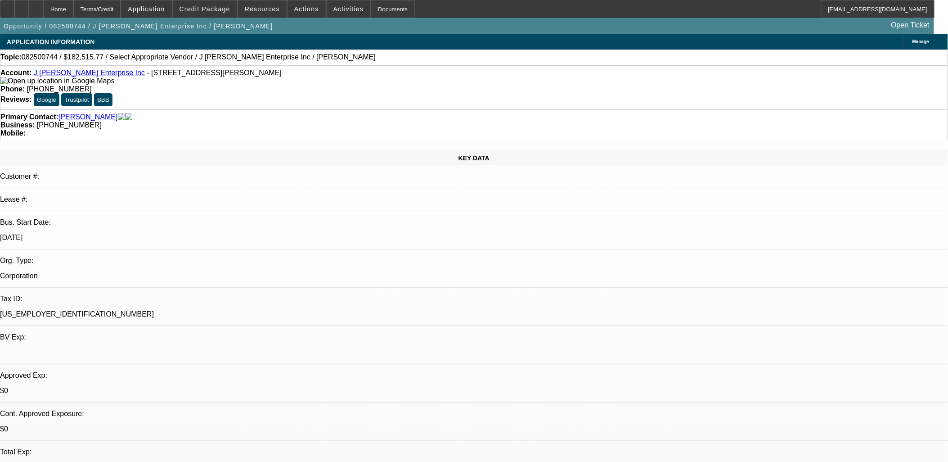
drag, startPoint x: 338, startPoint y: 158, endPoint x: 383, endPoint y: 234, distance: 88.2
drag, startPoint x: 383, startPoint y: 234, endPoint x: 376, endPoint y: 231, distance: 8.1
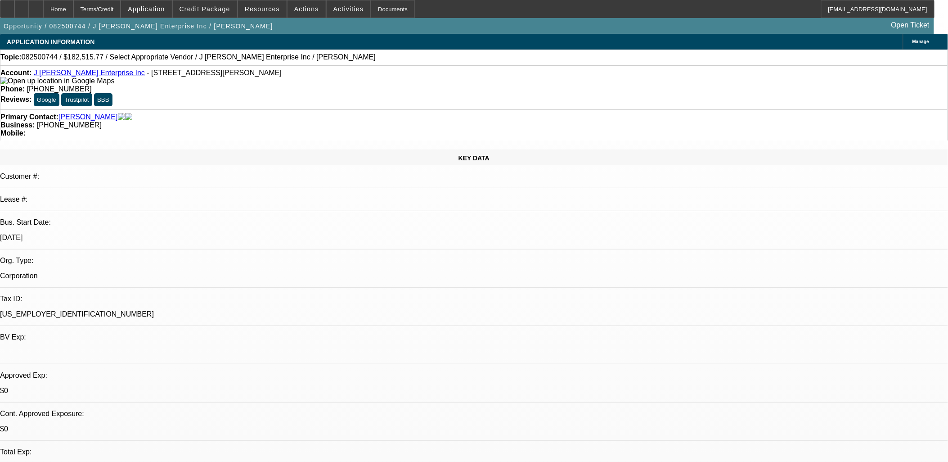
drag, startPoint x: 377, startPoint y: 232, endPoint x: 284, endPoint y: 129, distance: 138.6
drag, startPoint x: 284, startPoint y: 129, endPoint x: 410, endPoint y: 234, distance: 163.9
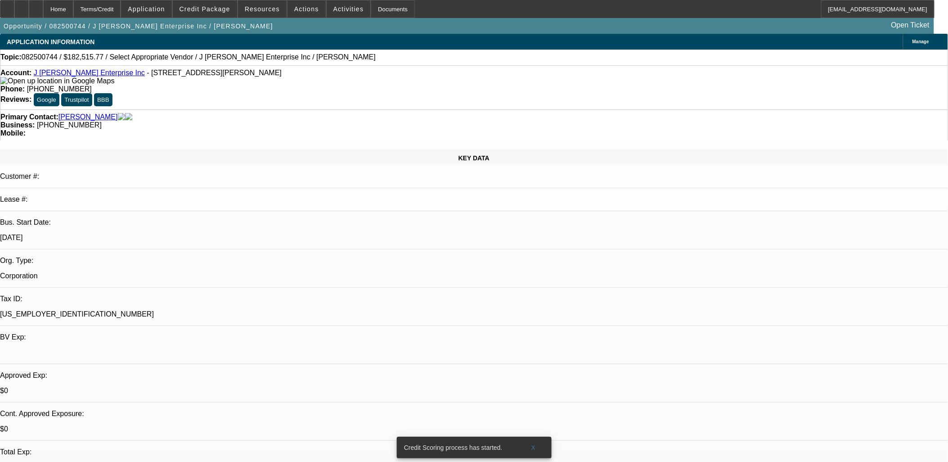
drag, startPoint x: 408, startPoint y: 236, endPoint x: 265, endPoint y: 128, distance: 179.7
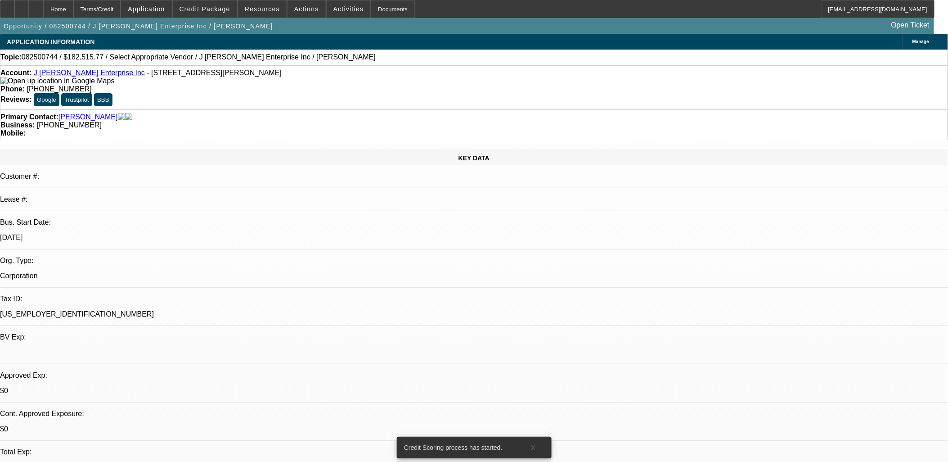
drag, startPoint x: 266, startPoint y: 123, endPoint x: 379, endPoint y: 233, distance: 157.5
drag, startPoint x: 380, startPoint y: 234, endPoint x: 285, endPoint y: 122, distance: 147.3
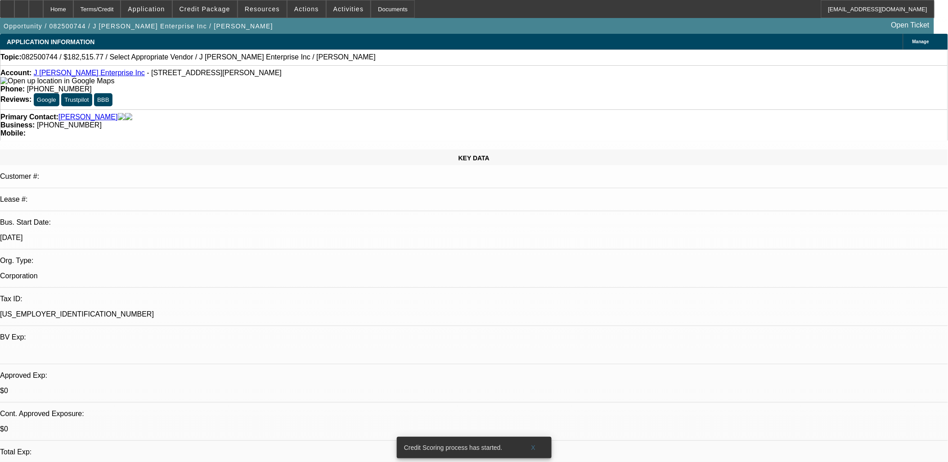
drag, startPoint x: 285, startPoint y: 122, endPoint x: 381, endPoint y: 237, distance: 149.6
drag, startPoint x: 381, startPoint y: 237, endPoint x: 291, endPoint y: 124, distance: 144.4
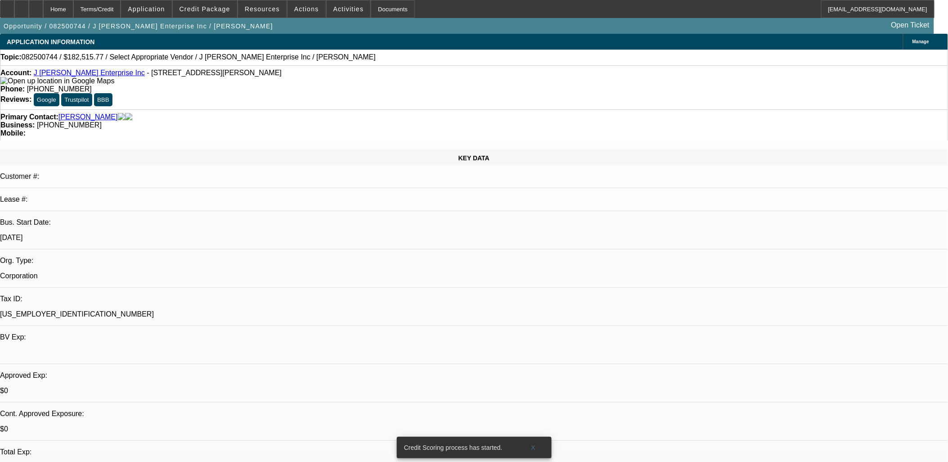
drag, startPoint x: 291, startPoint y: 124, endPoint x: 385, endPoint y: 239, distance: 148.4
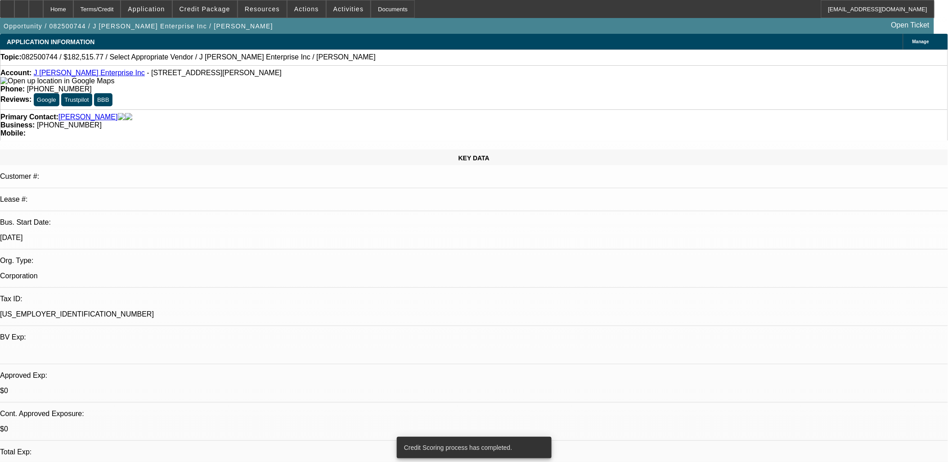
drag, startPoint x: 382, startPoint y: 232, endPoint x: 270, endPoint y: 119, distance: 158.5
drag, startPoint x: 270, startPoint y: 119, endPoint x: 372, endPoint y: 236, distance: 155.4
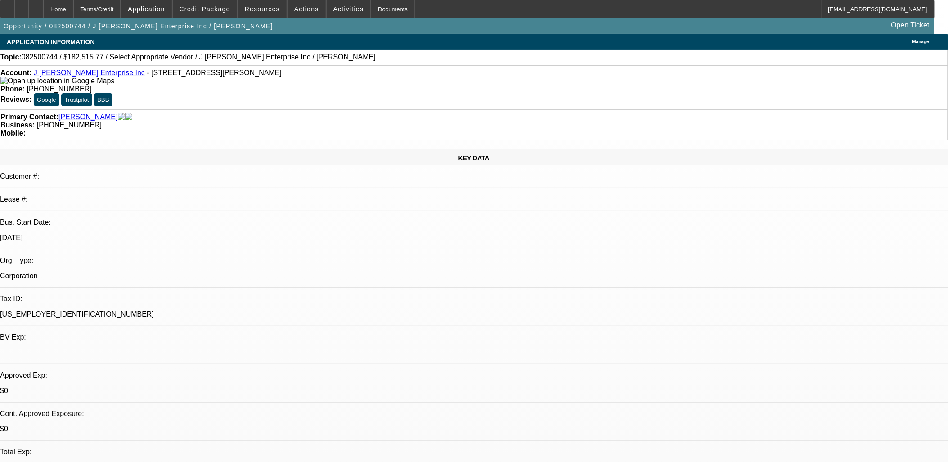
drag, startPoint x: 372, startPoint y: 236, endPoint x: 364, endPoint y: 231, distance: 9.9
drag, startPoint x: 372, startPoint y: 235, endPoint x: 224, endPoint y: 133, distance: 179.5
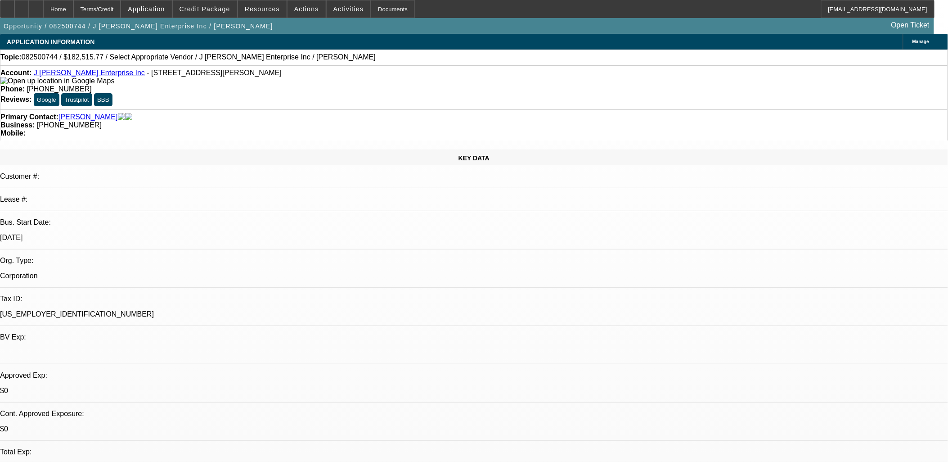
drag, startPoint x: 224, startPoint y: 133, endPoint x: 409, endPoint y: 243, distance: 214.9
drag, startPoint x: 409, startPoint y: 243, endPoint x: 404, endPoint y: 239, distance: 6.4
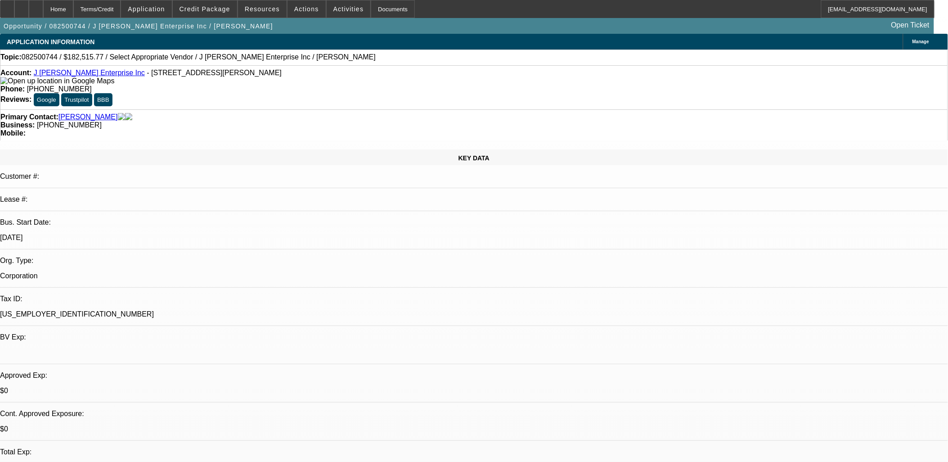
drag, startPoint x: 404, startPoint y: 238, endPoint x: 229, endPoint y: 189, distance: 181.7
drag, startPoint x: 221, startPoint y: 183, endPoint x: 392, endPoint y: 238, distance: 179.6
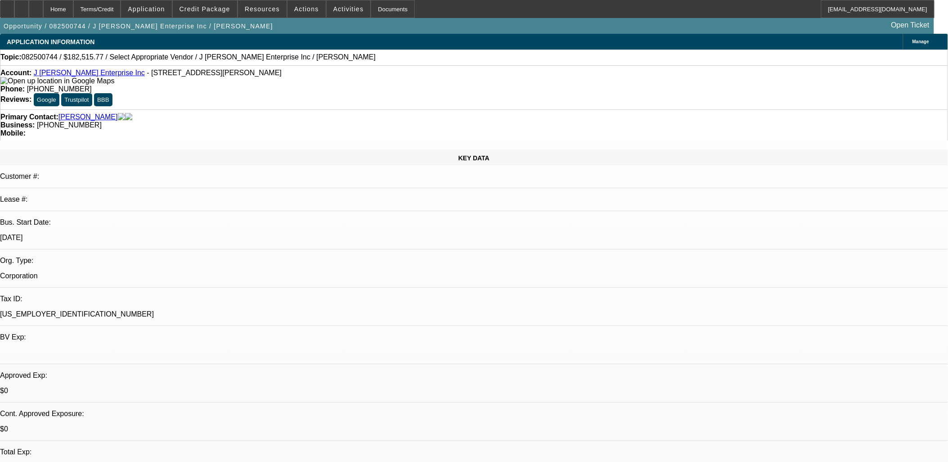
drag, startPoint x: 375, startPoint y: 236, endPoint x: 218, endPoint y: 187, distance: 164.7
drag, startPoint x: 218, startPoint y: 187, endPoint x: 379, endPoint y: 234, distance: 167.9
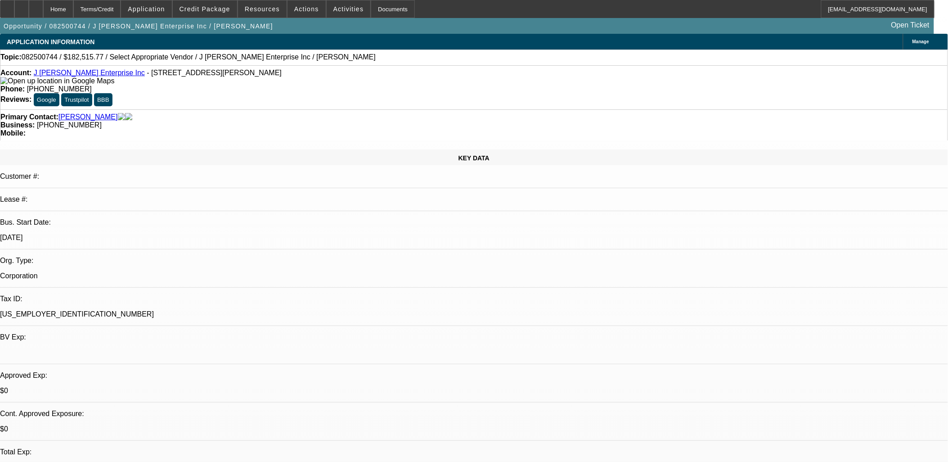
drag, startPoint x: 315, startPoint y: 216, endPoint x: 215, endPoint y: 187, distance: 104.5
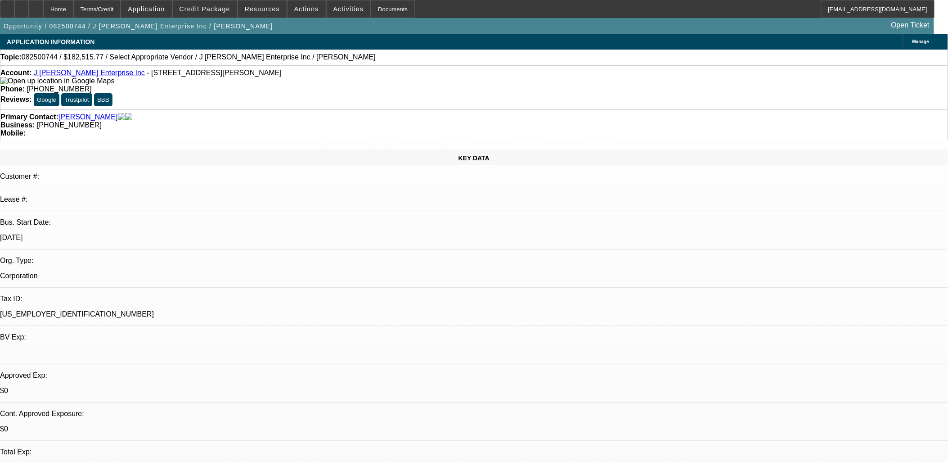
drag, startPoint x: 215, startPoint y: 186, endPoint x: 207, endPoint y: 184, distance: 8.4
drag, startPoint x: 207, startPoint y: 184, endPoint x: 221, endPoint y: 183, distance: 14.0
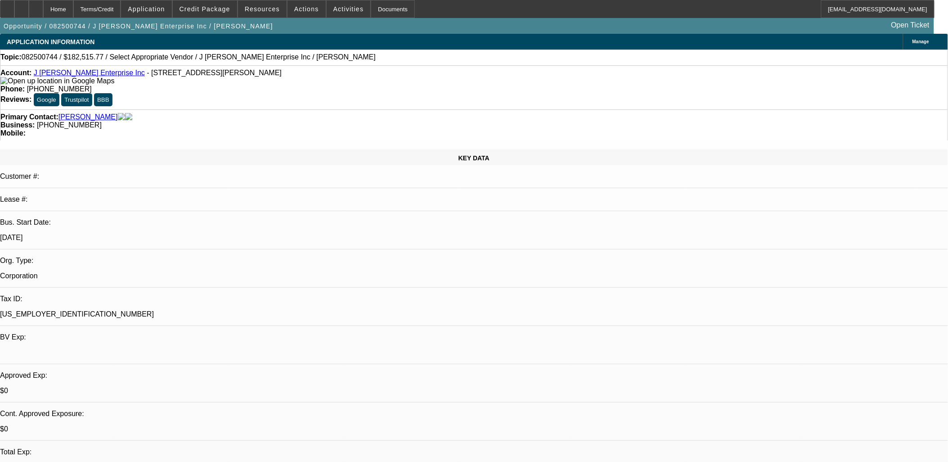
drag, startPoint x: 221, startPoint y: 183, endPoint x: 392, endPoint y: 231, distance: 178.0
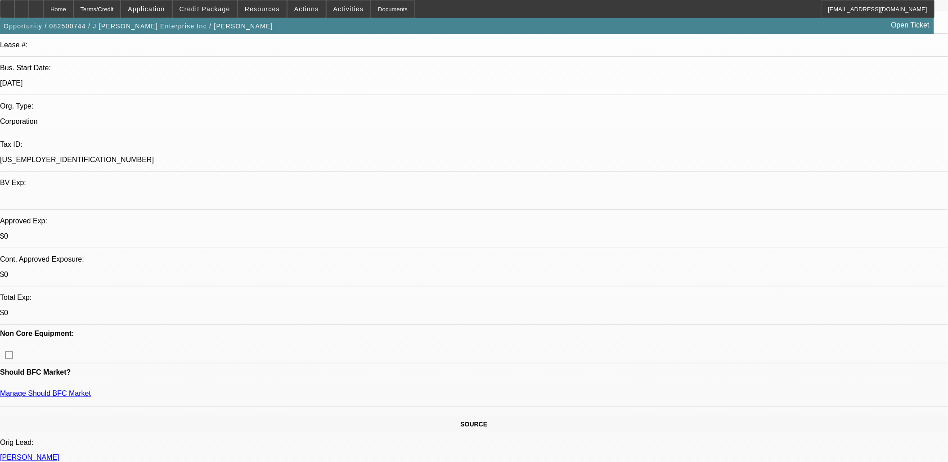
scroll to position [200, 0]
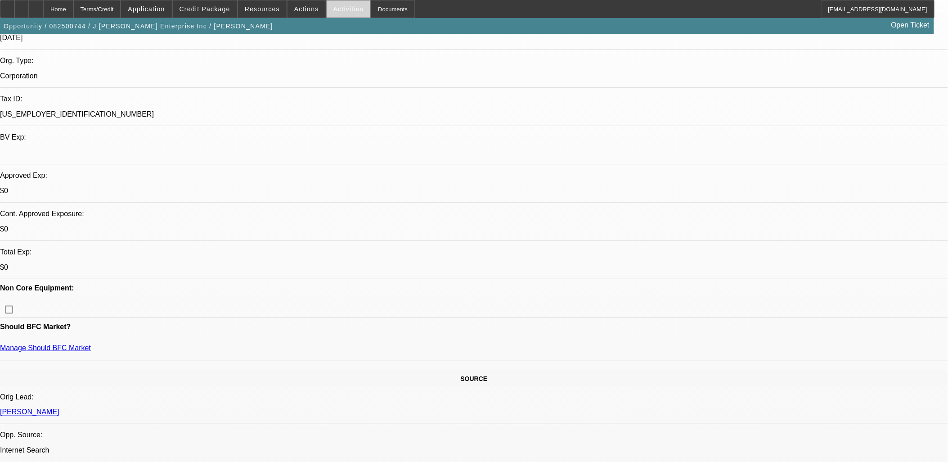
click at [339, 14] on button "Activities" at bounding box center [349, 8] width 44 height 17
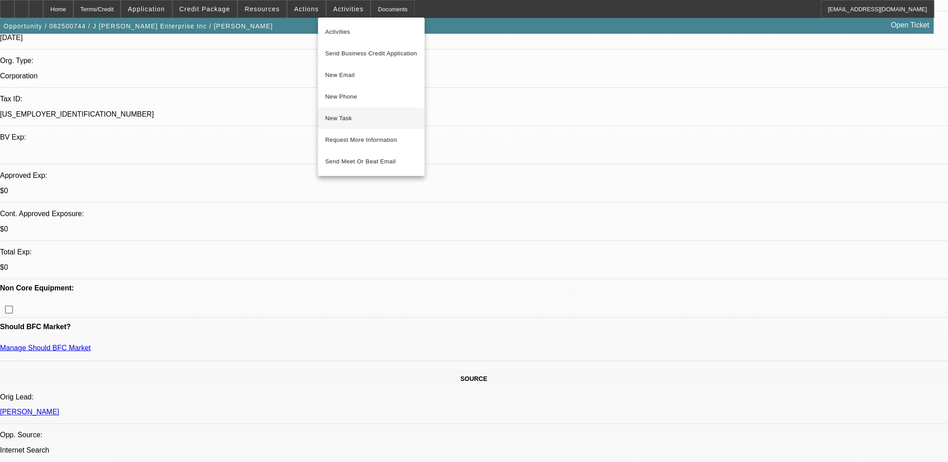
click at [357, 116] on span "New Task" at bounding box center [371, 118] width 92 height 11
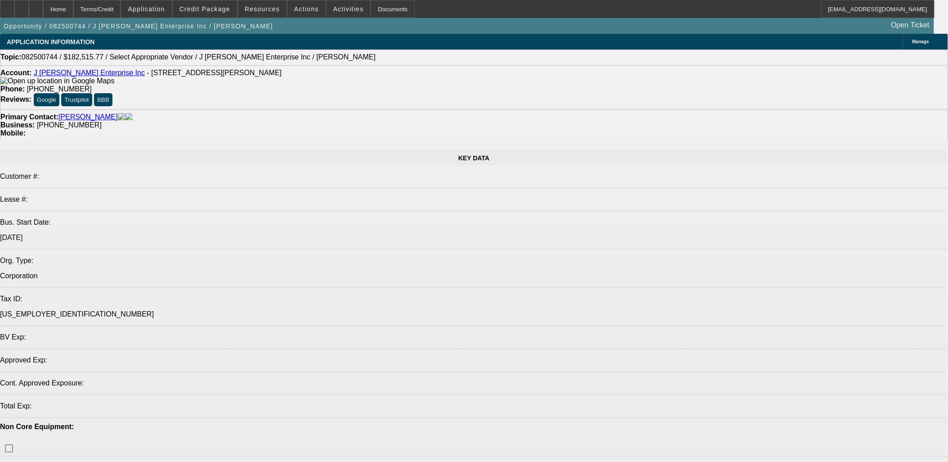
select select "0"
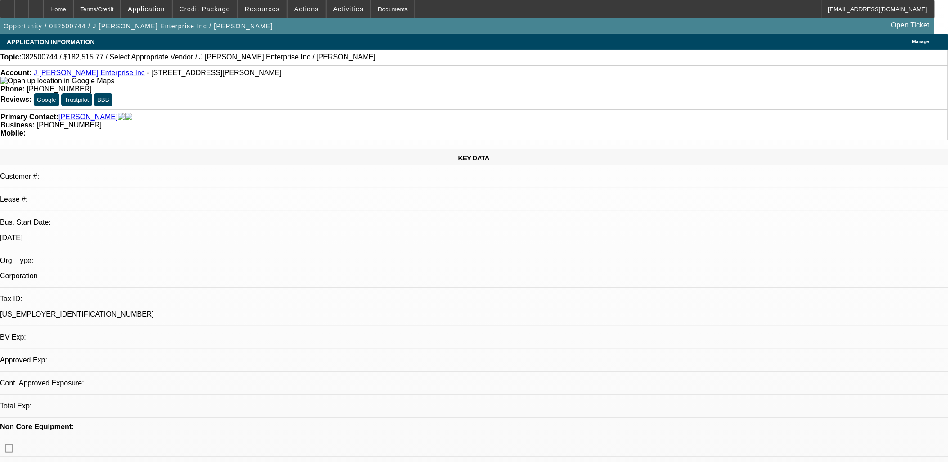
select select "2"
select select "0.1"
select select "4"
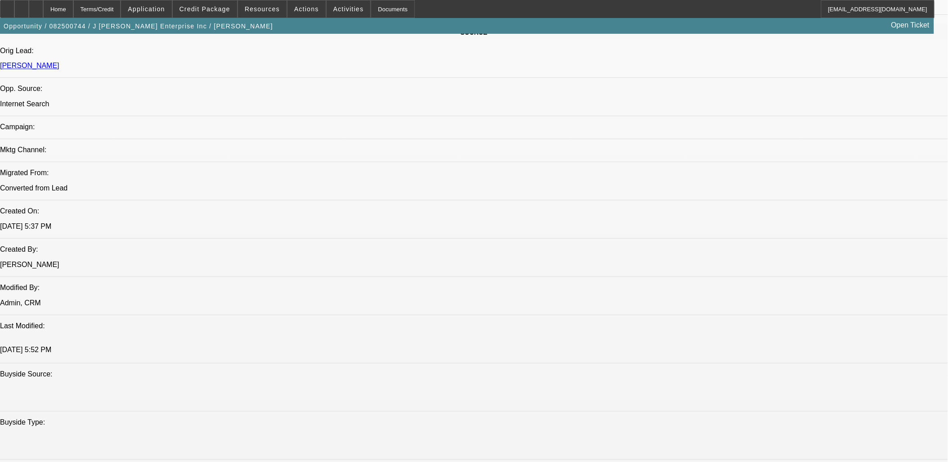
scroll to position [600, 0]
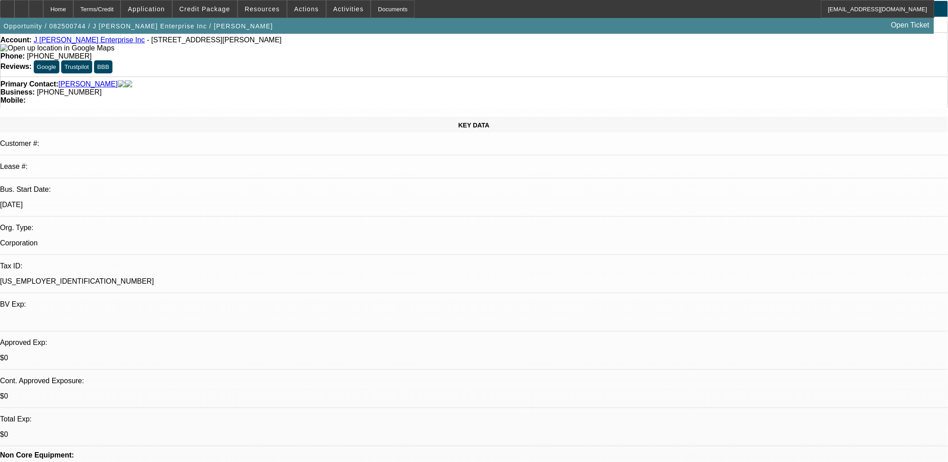
scroll to position [0, 0]
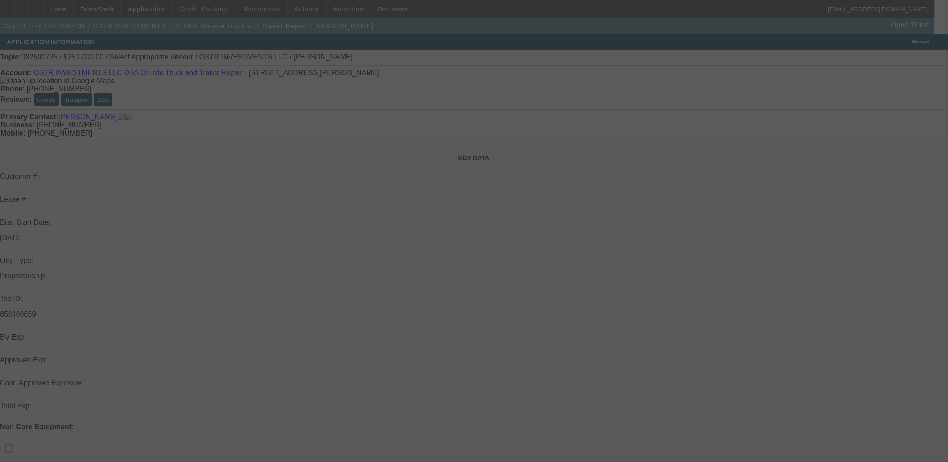
click at [569, 228] on div at bounding box center [474, 231] width 948 height 462
click at [569, 229] on div at bounding box center [474, 231] width 948 height 462
click at [569, 230] on div at bounding box center [474, 231] width 948 height 462
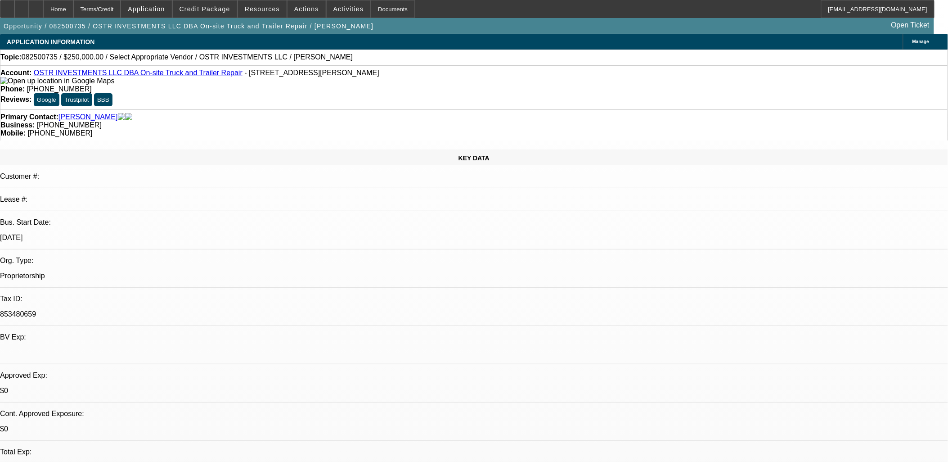
select select "0"
select select "2"
select select "0.1"
select select "4"
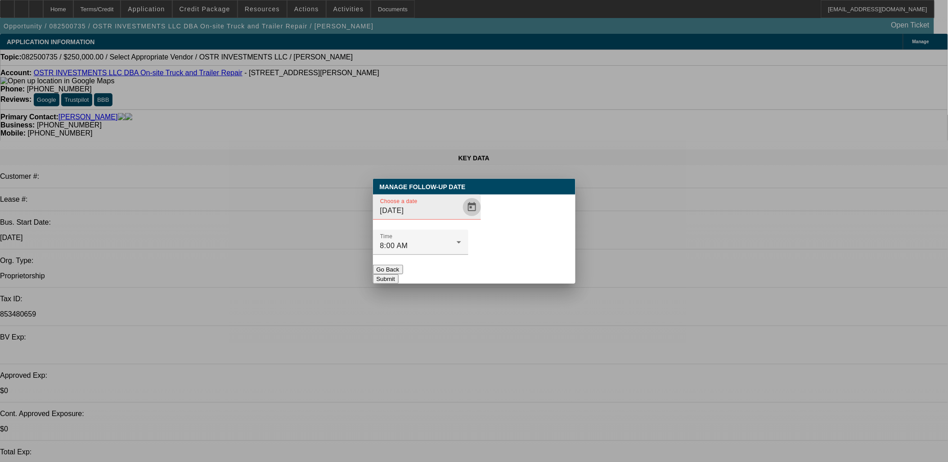
click at [461, 218] on span "Open calendar" at bounding box center [472, 207] width 22 height 22
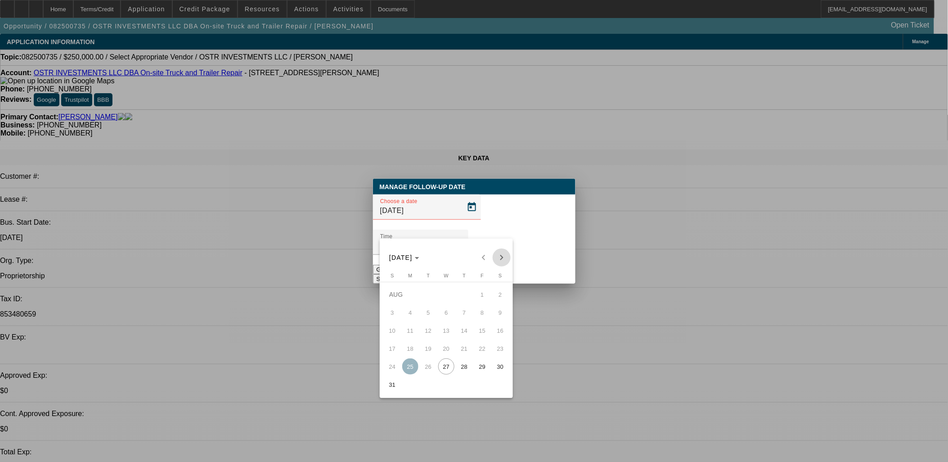
click at [497, 259] on span "Next month" at bounding box center [502, 257] width 18 height 18
click at [447, 329] on span "10" at bounding box center [446, 330] width 16 height 16
type input "[DATE]"
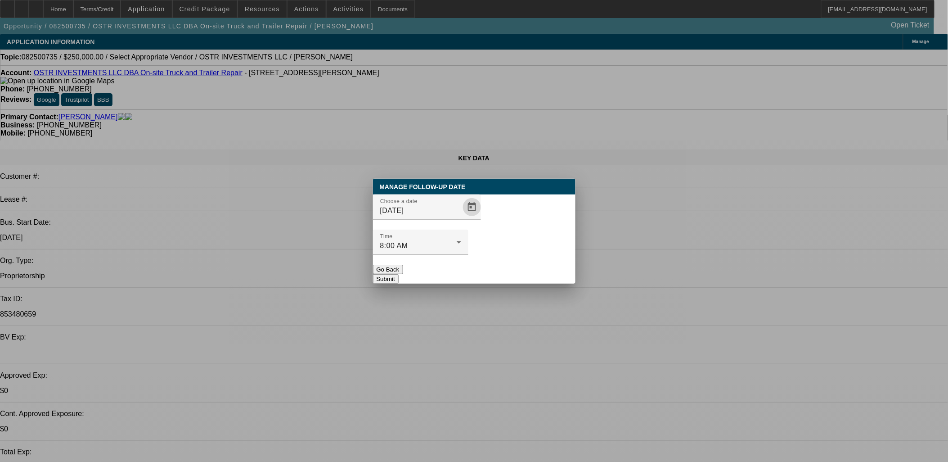
click at [399, 274] on button "Submit" at bounding box center [386, 278] width 26 height 9
